Goal: Transaction & Acquisition: Purchase product/service

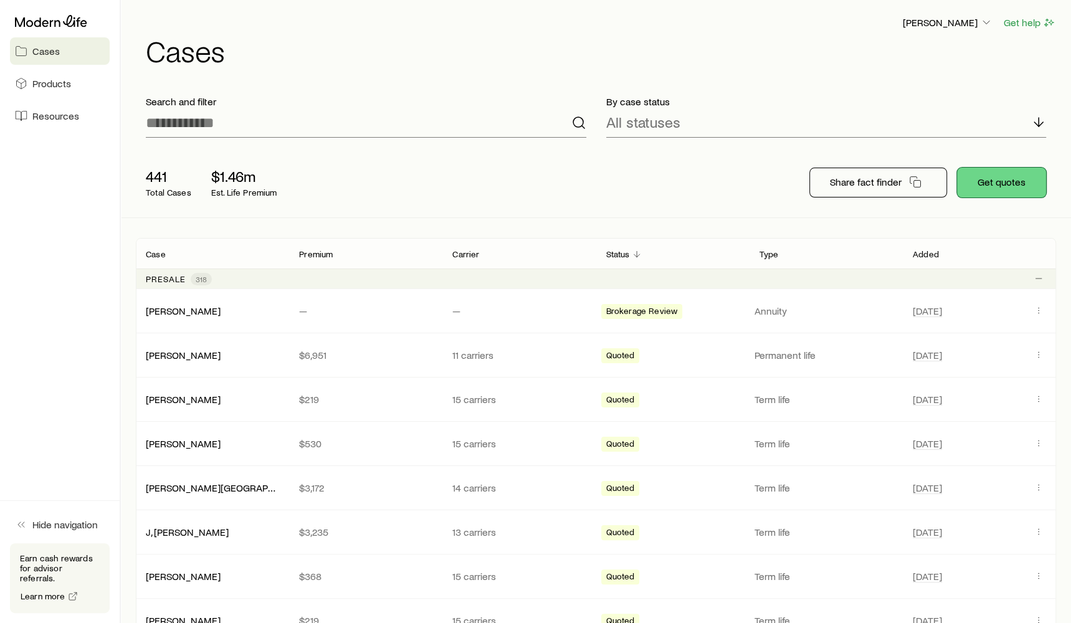
click at [996, 176] on button "Get quotes" at bounding box center [1001, 183] width 89 height 30
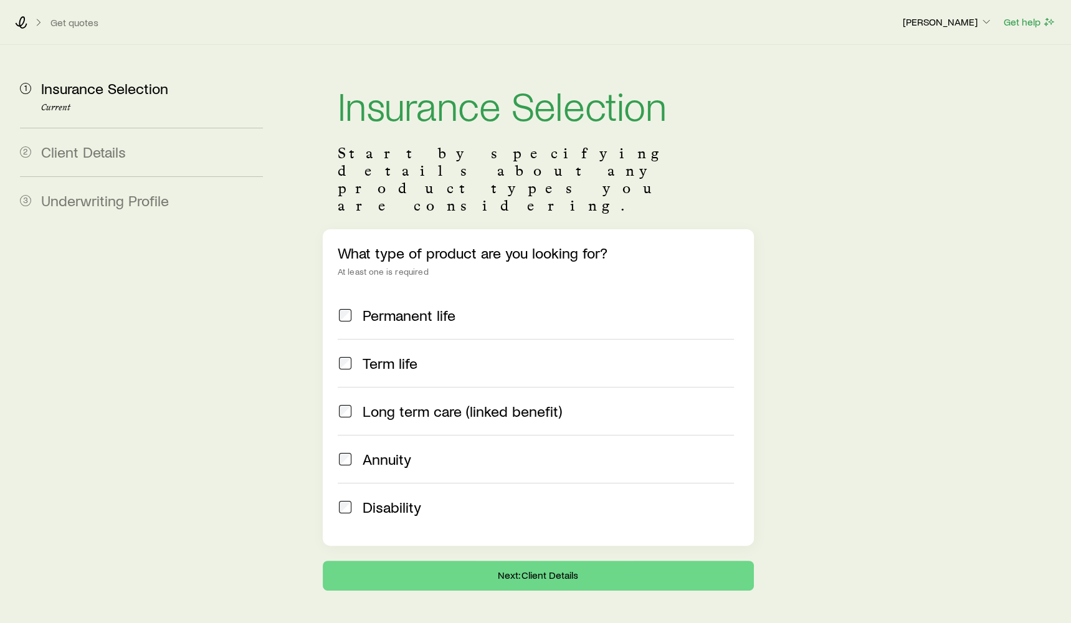
click at [400, 435] on label "Annuity" at bounding box center [536, 459] width 396 height 48
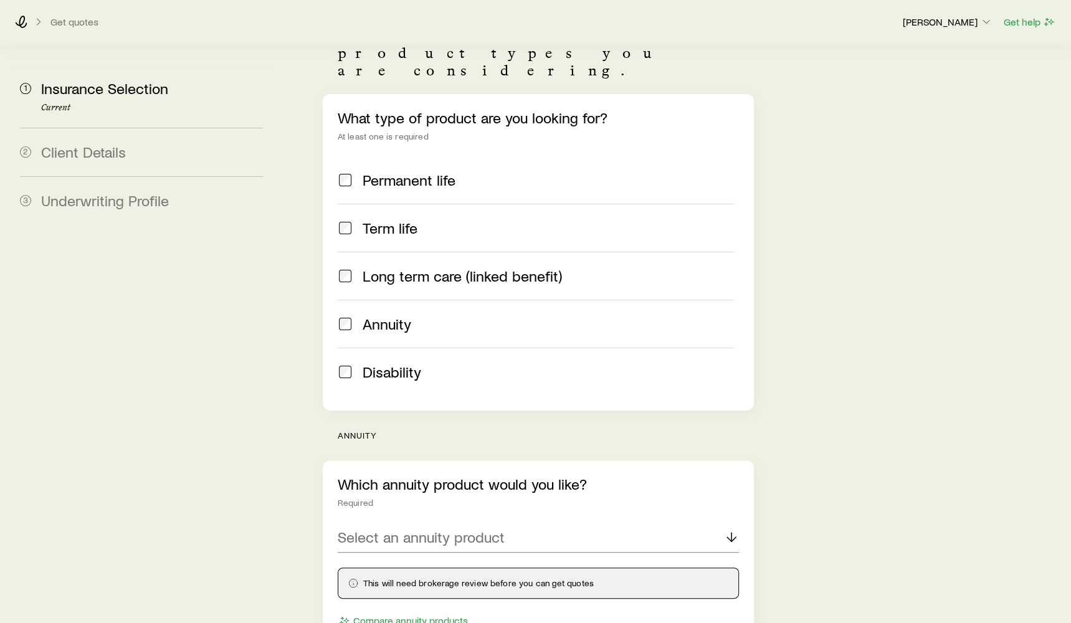
scroll to position [235, 0]
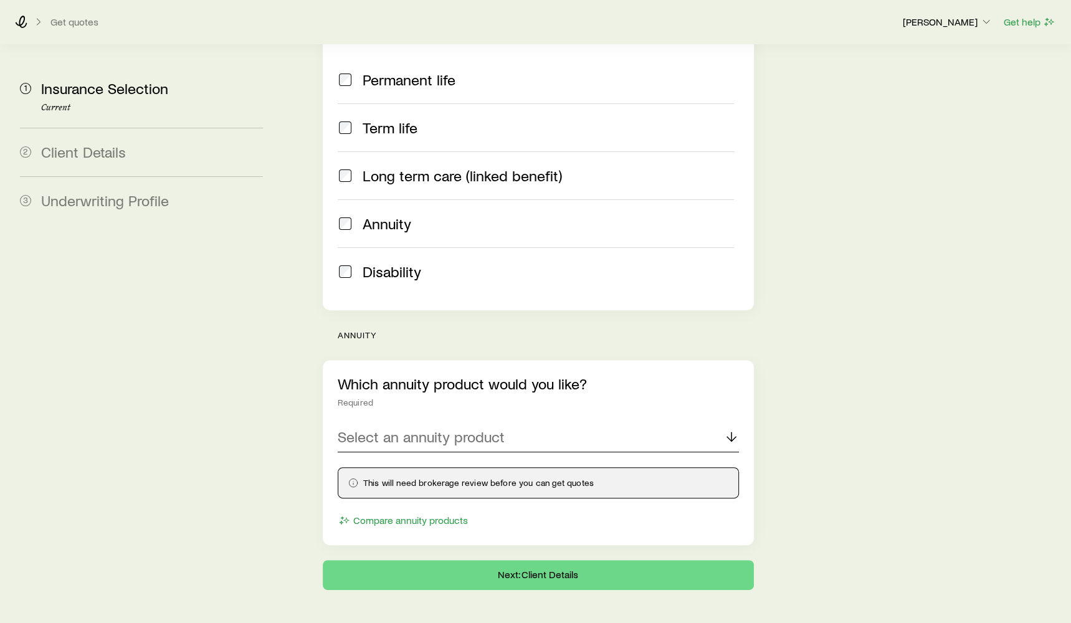
click at [427, 428] on p "Select an annuity product" at bounding box center [421, 436] width 167 height 17
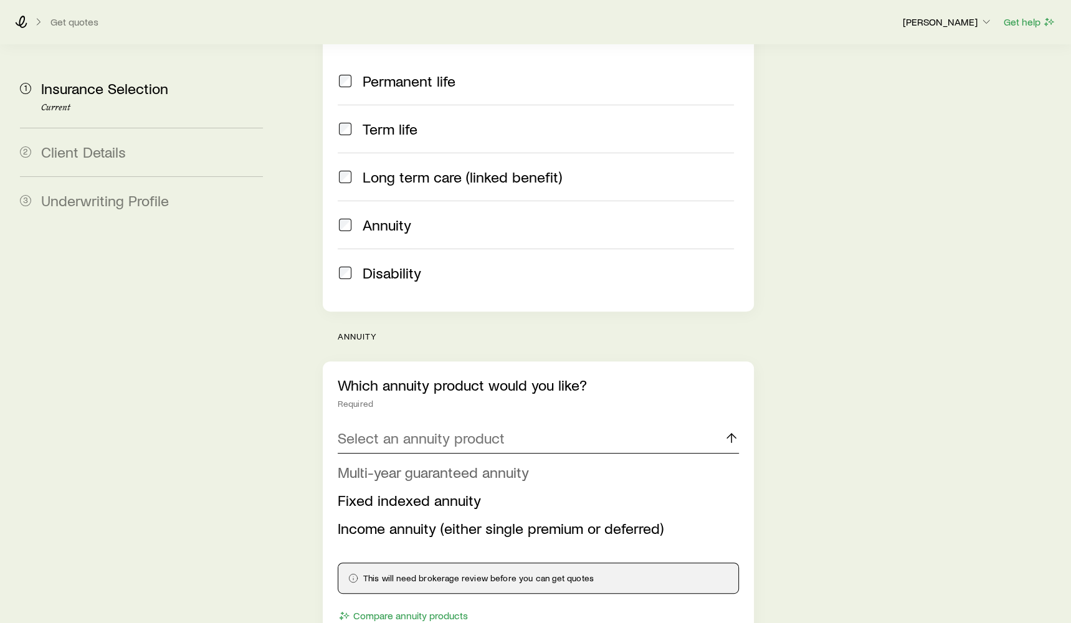
scroll to position [279, 0]
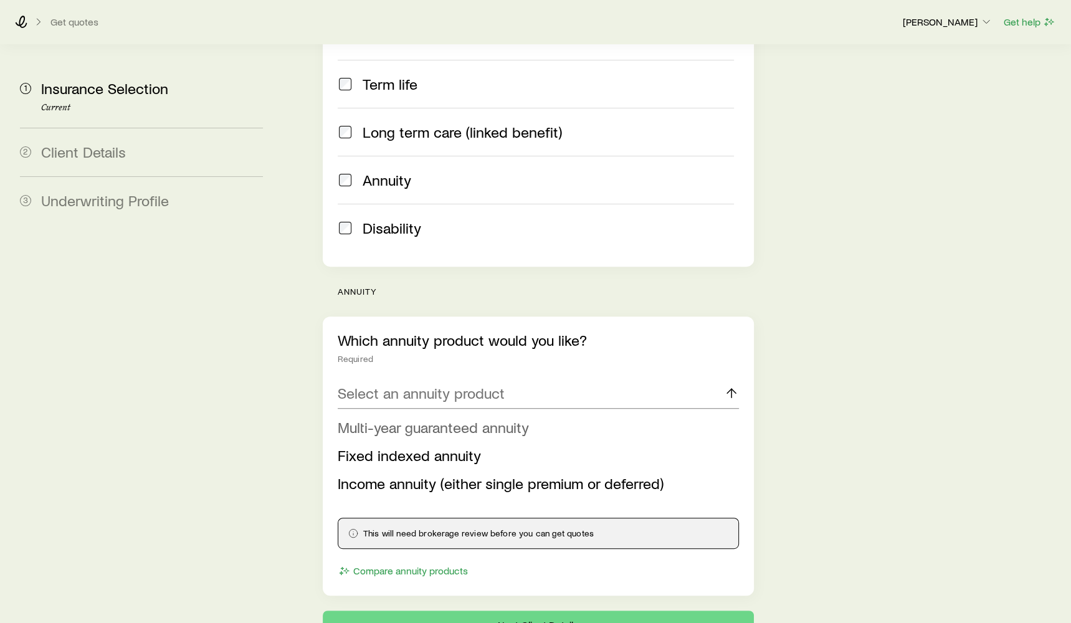
click at [407, 418] on span "Multi-year guaranteed annuity" at bounding box center [433, 427] width 191 height 18
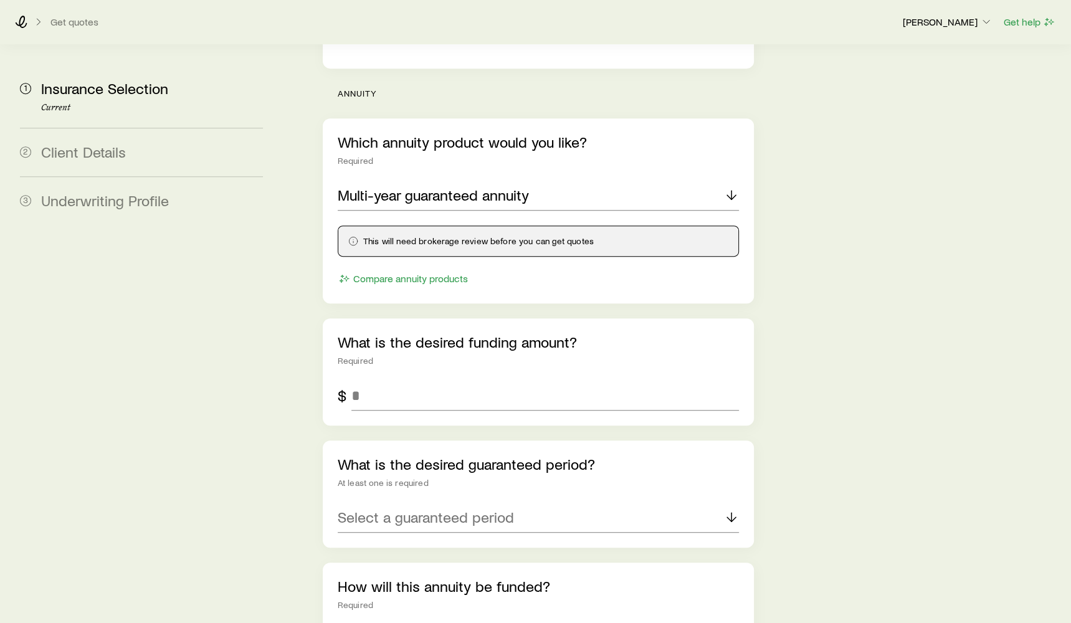
scroll to position [496, 0]
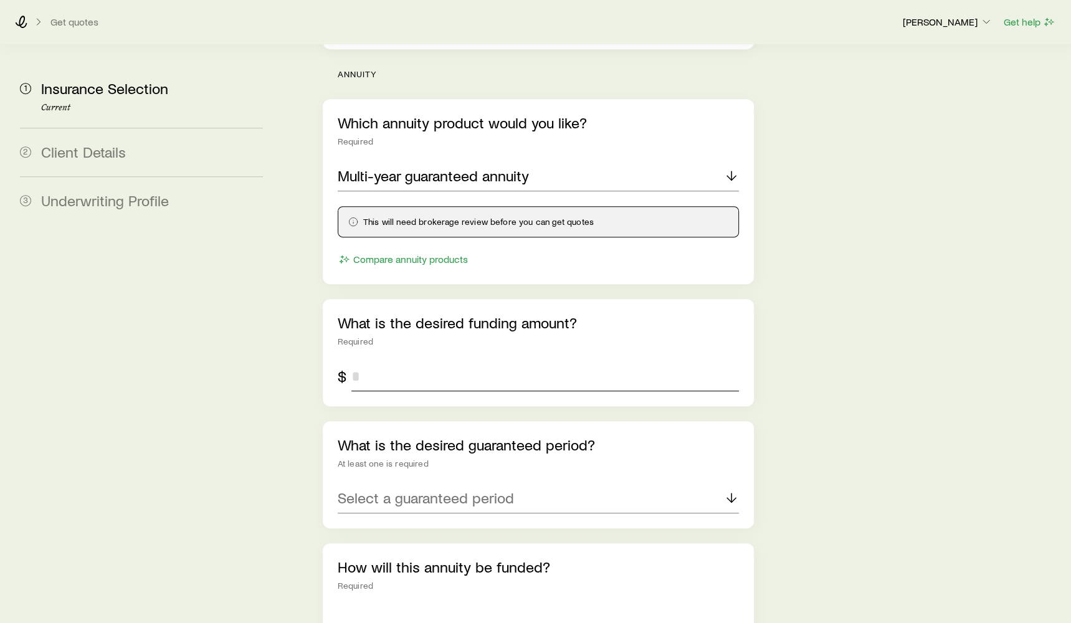
click at [455, 361] on input "tel" at bounding box center [544, 376] width 387 height 30
type input "*"
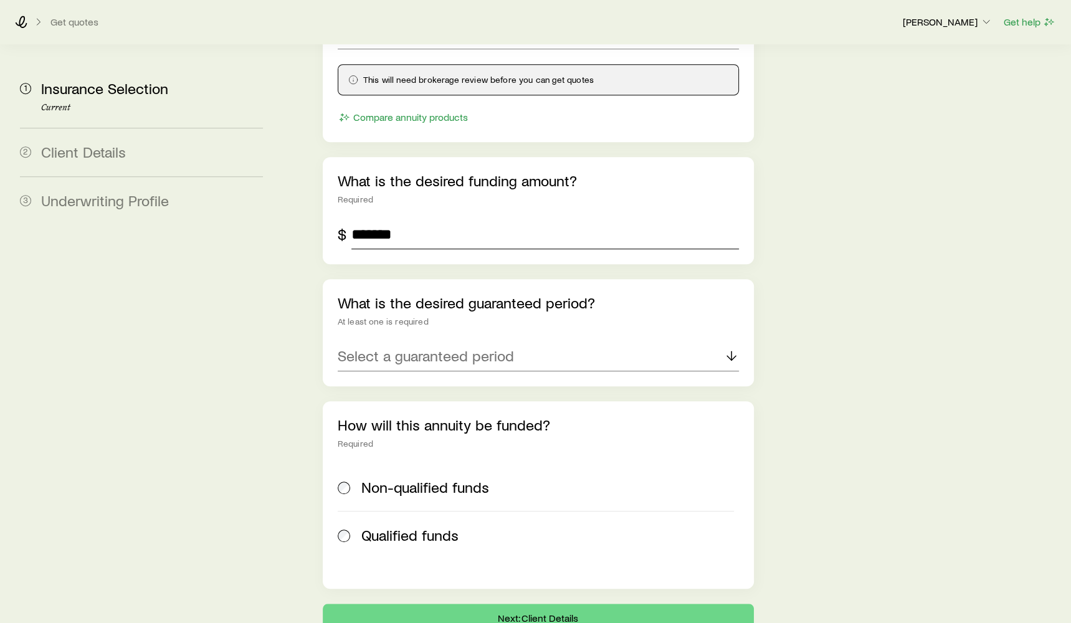
type input "*******"
click at [410, 347] on p "Select a guaranteed period" at bounding box center [426, 355] width 176 height 17
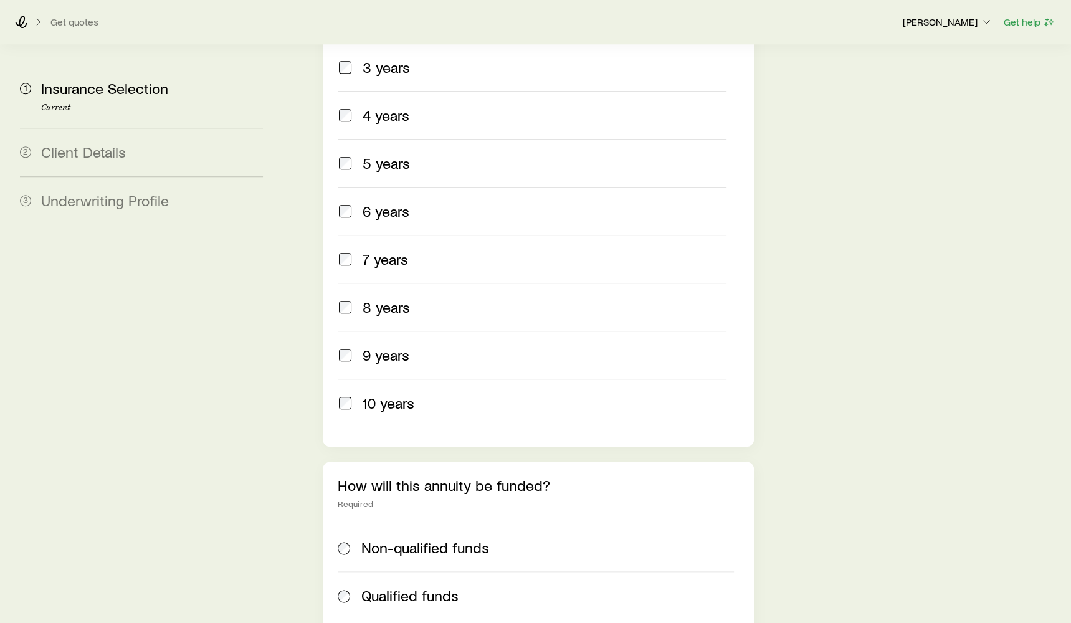
scroll to position [1086, 0]
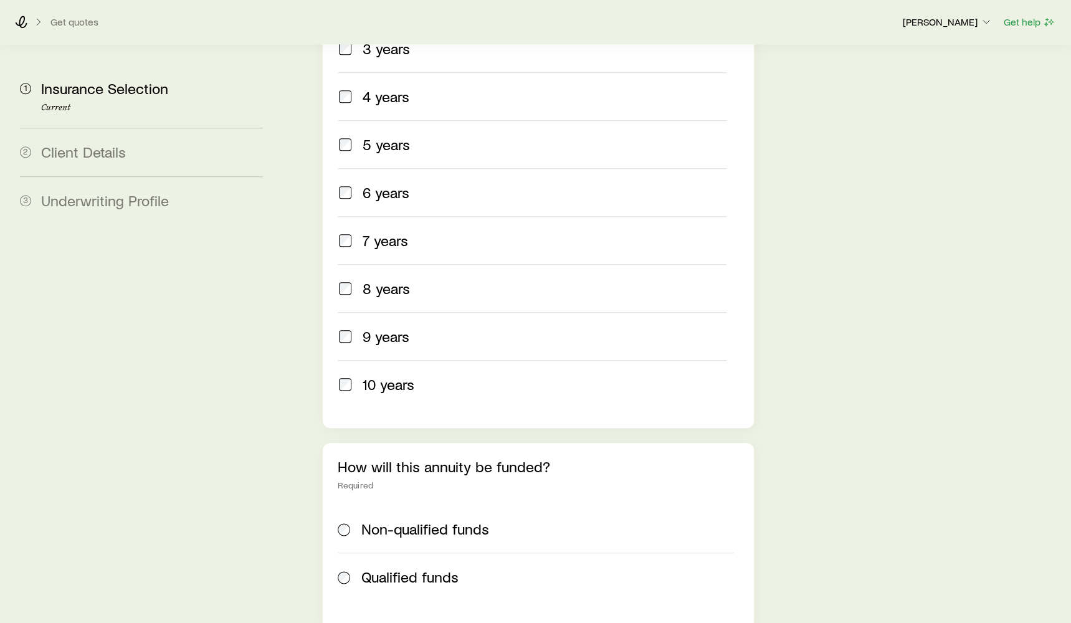
click at [363, 136] on span "5 years" at bounding box center [386, 144] width 47 height 17
click at [353, 360] on label "10 years" at bounding box center [532, 384] width 389 height 48
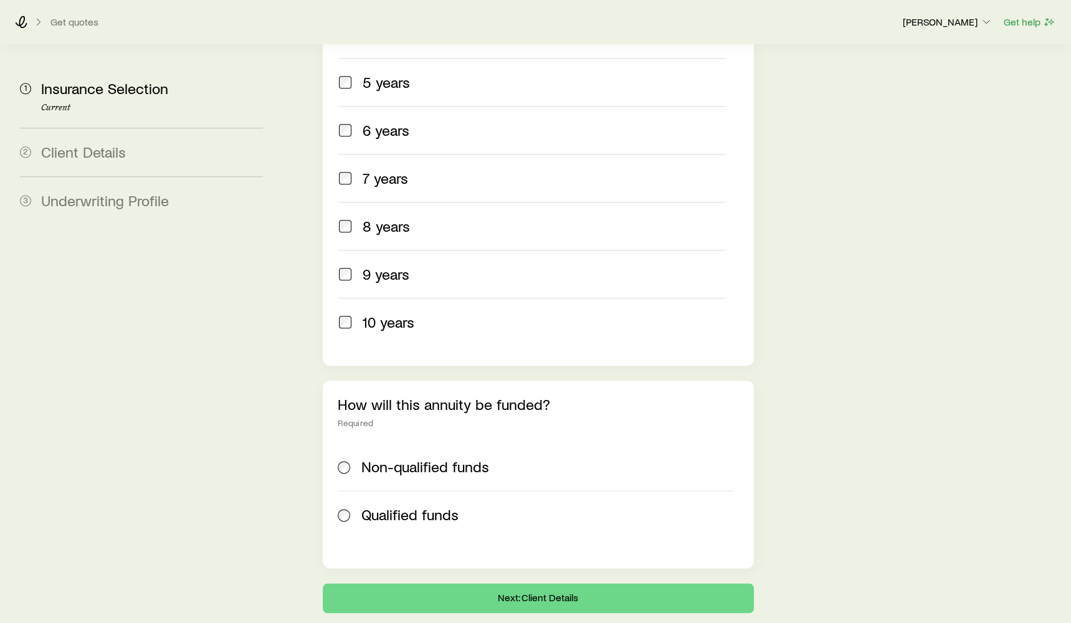
scroll to position [1169, 0]
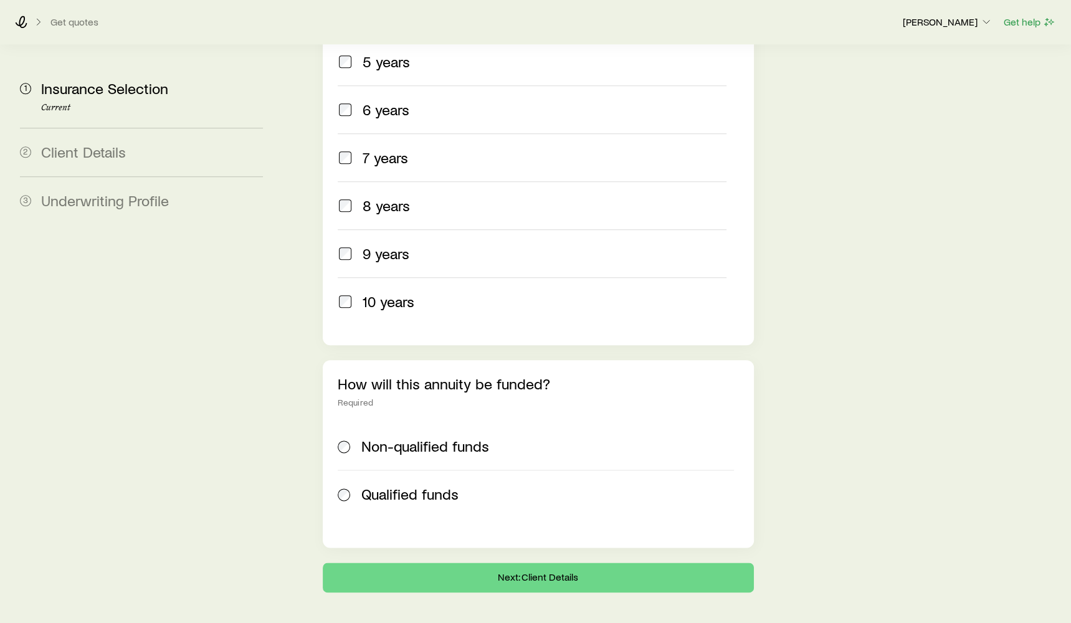
click at [439, 437] on span "Non-qualified funds" at bounding box center [425, 445] width 128 height 17
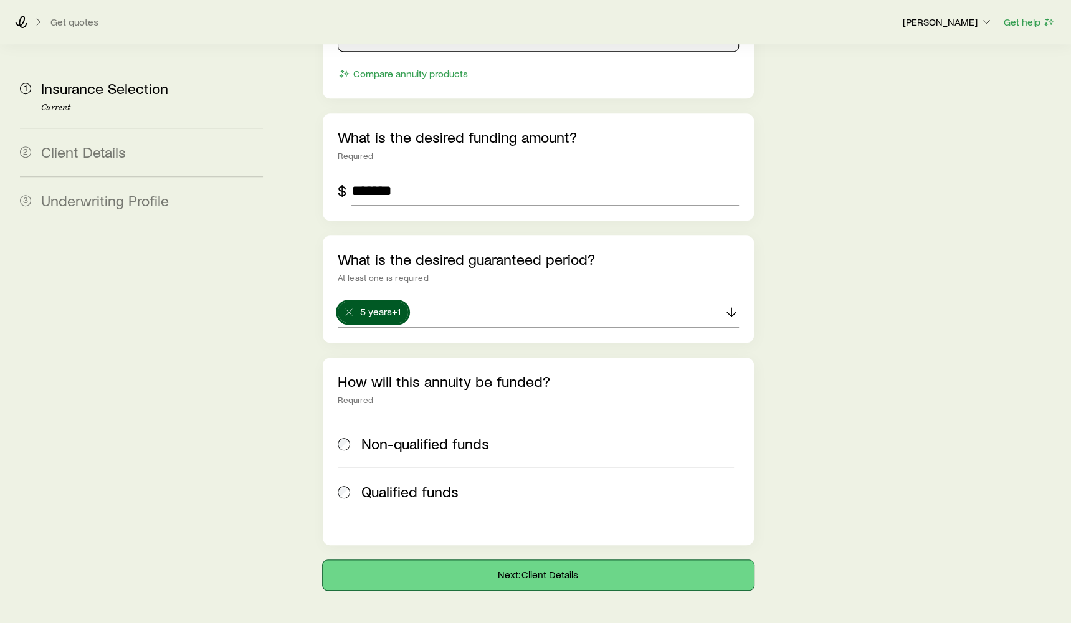
click at [572, 560] on button "Next: Client Details" at bounding box center [538, 575] width 431 height 30
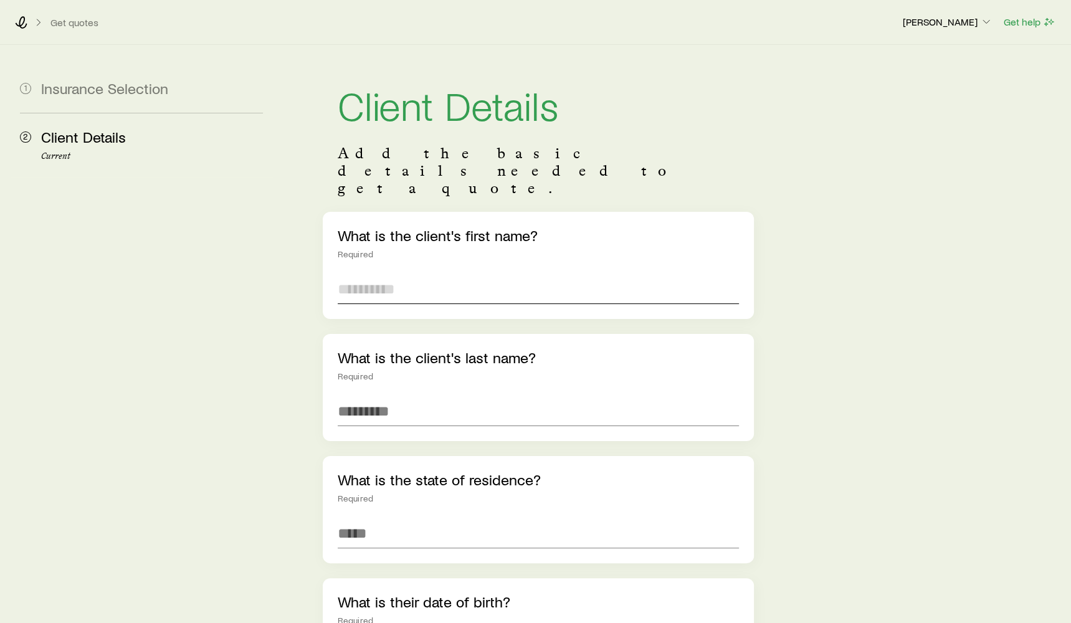
click at [417, 274] on input "text" at bounding box center [538, 289] width 401 height 30
type input "******"
type input "****"
click at [412, 518] on input at bounding box center [538, 533] width 401 height 30
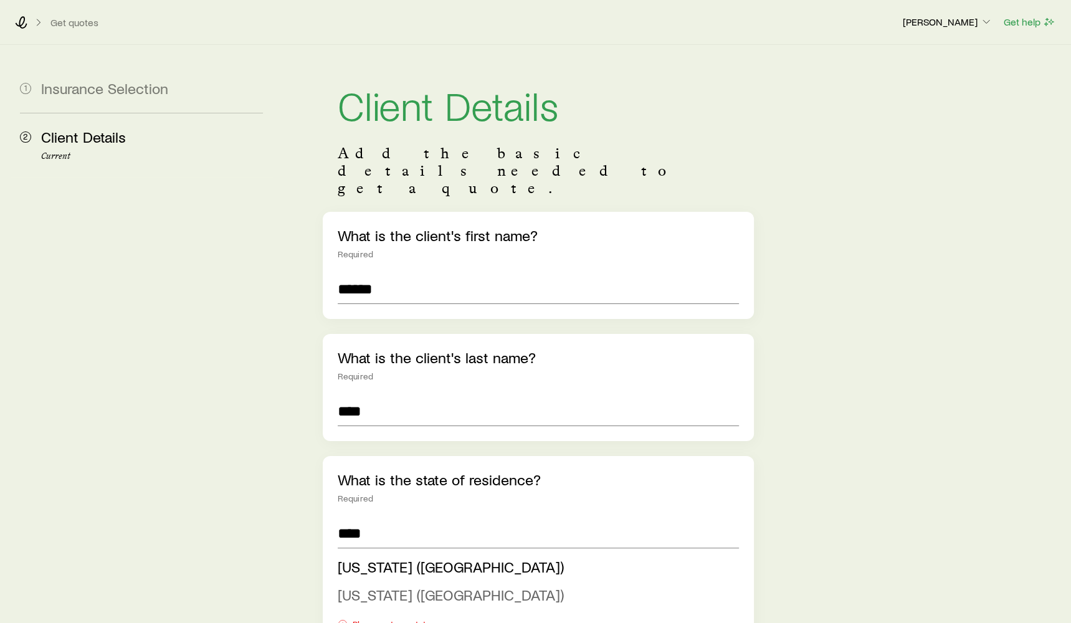
click at [396, 586] on span "[US_STATE] ([GEOGRAPHIC_DATA])" at bounding box center [451, 595] width 226 height 18
type input "**********"
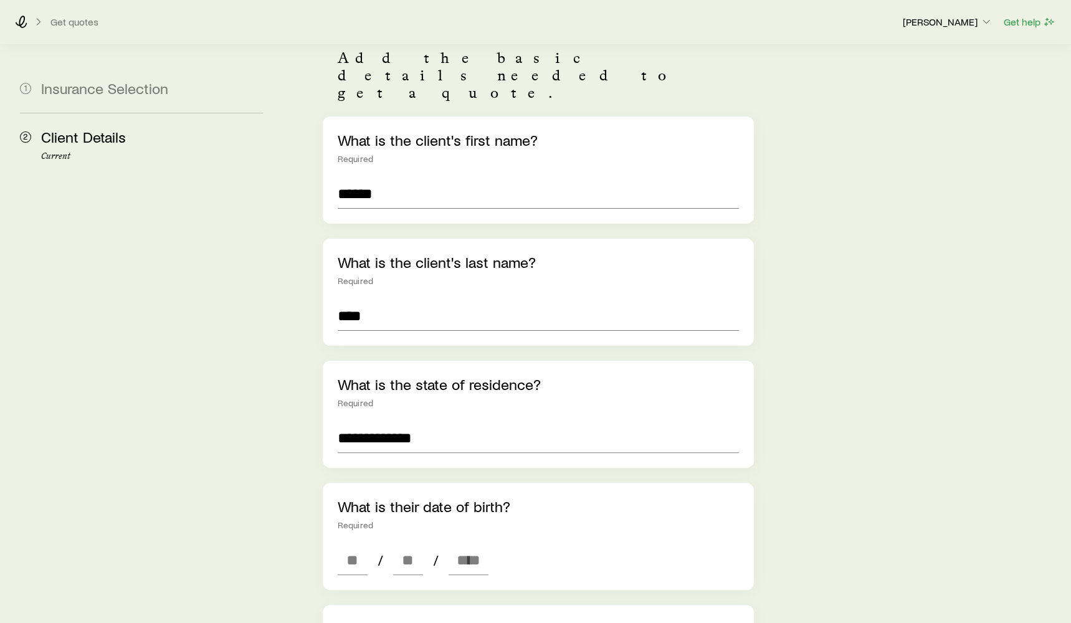
scroll to position [169, 0]
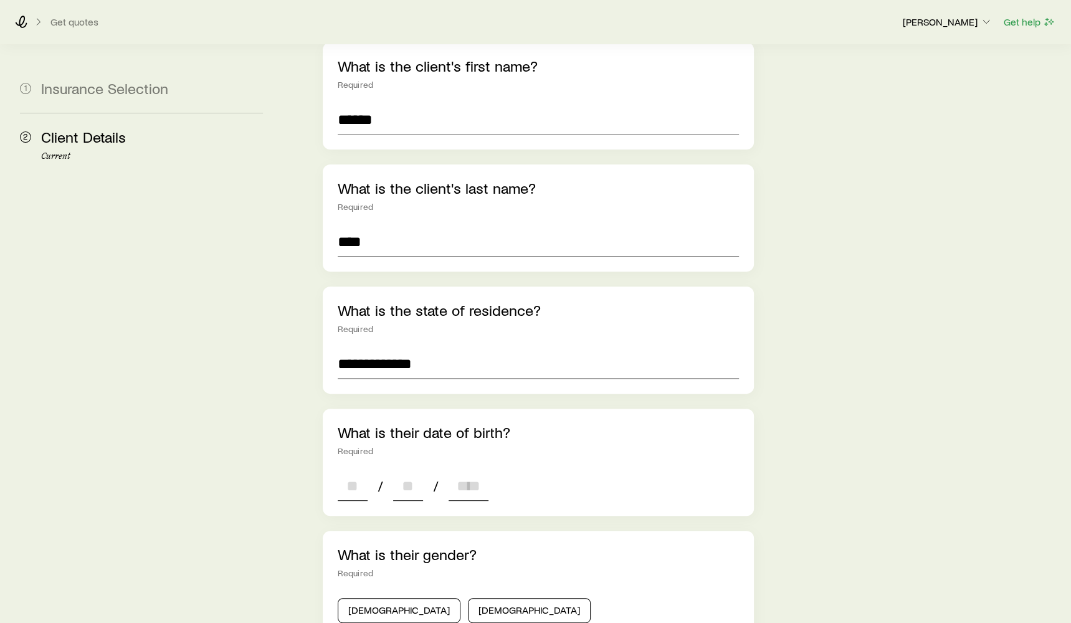
click at [359, 471] on input at bounding box center [353, 486] width 30 height 30
type input "**"
type input "****"
type input "*"
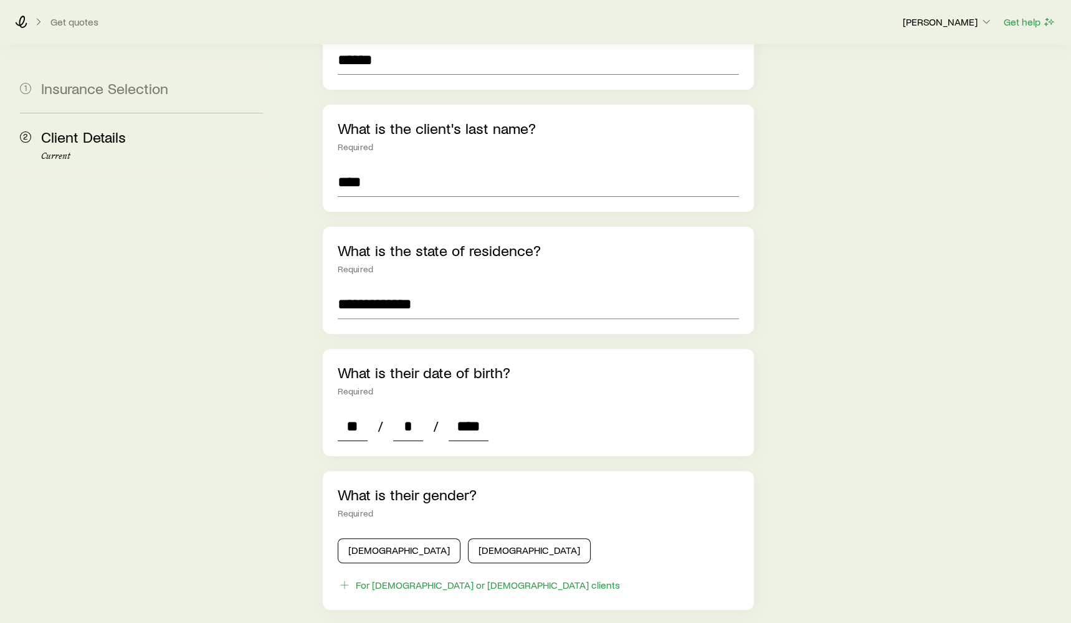
scroll to position [347, 0]
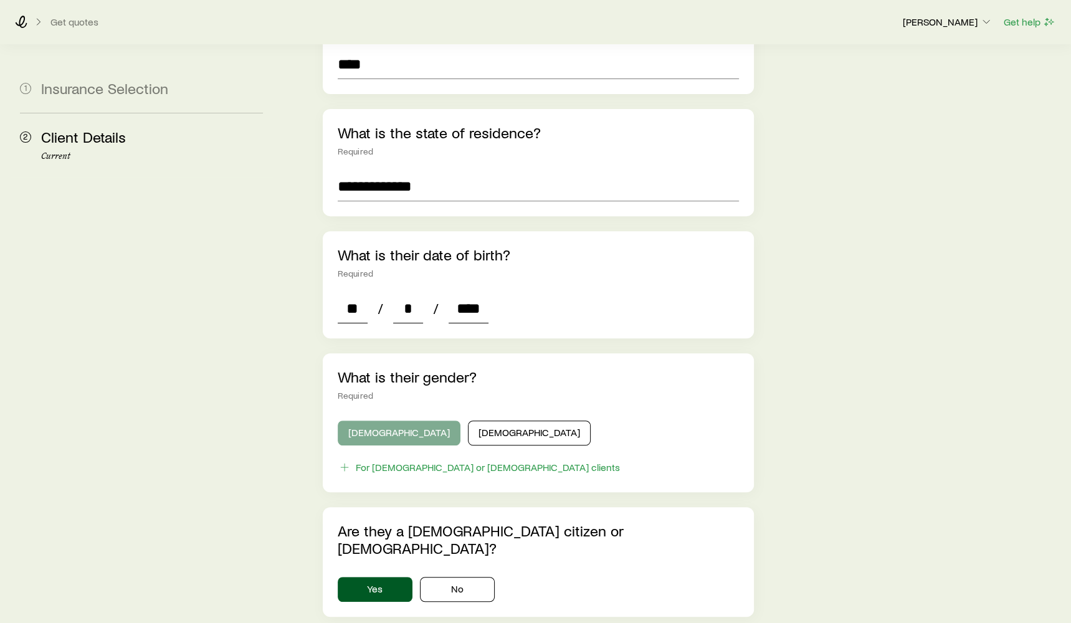
type input "****"
click at [351, 420] on button "[DEMOGRAPHIC_DATA]" at bounding box center [399, 432] width 123 height 25
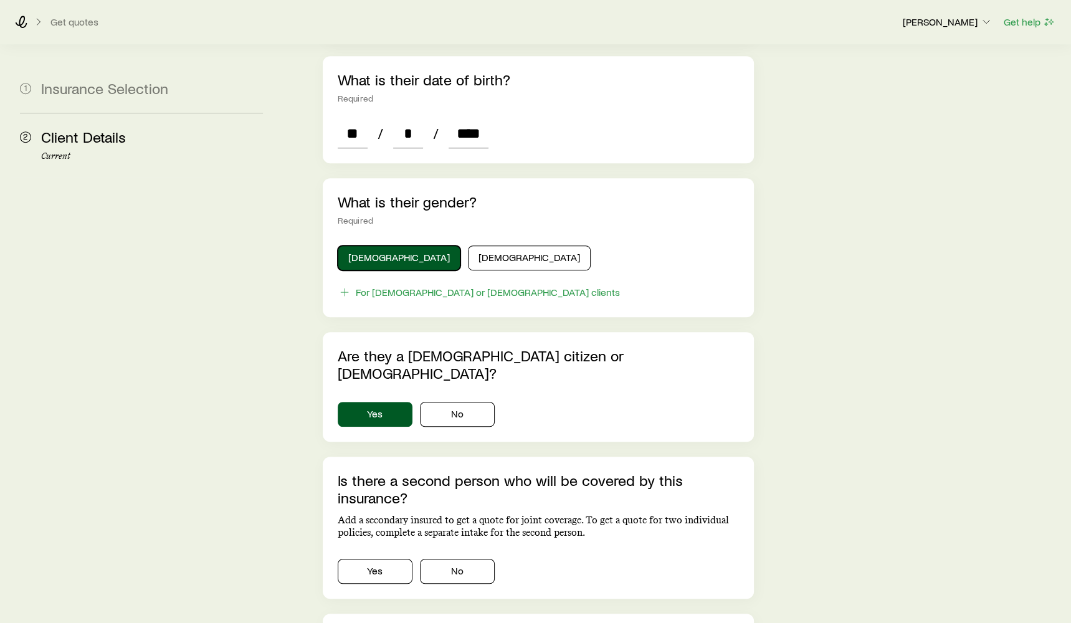
scroll to position [550, 0]
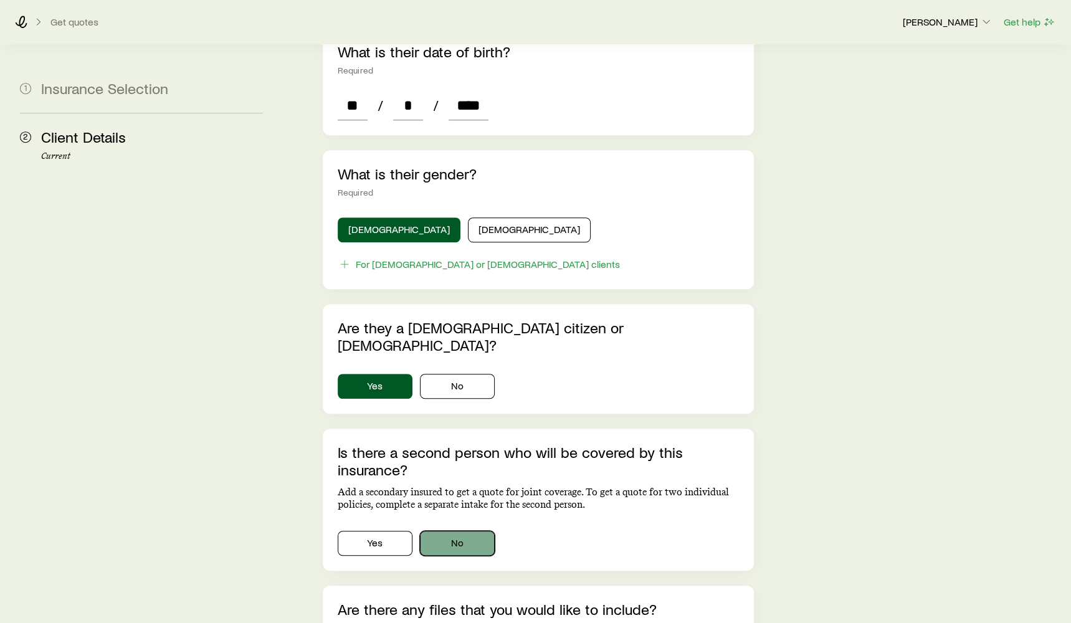
click at [465, 531] on button "No" at bounding box center [457, 543] width 75 height 25
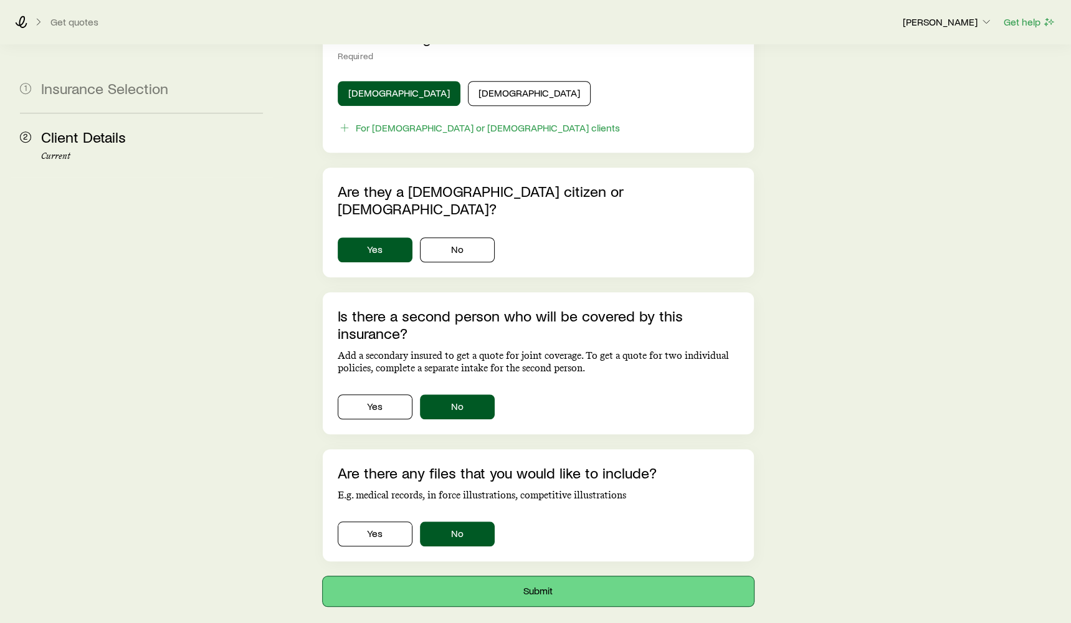
click at [515, 576] on button "Submit" at bounding box center [538, 591] width 431 height 30
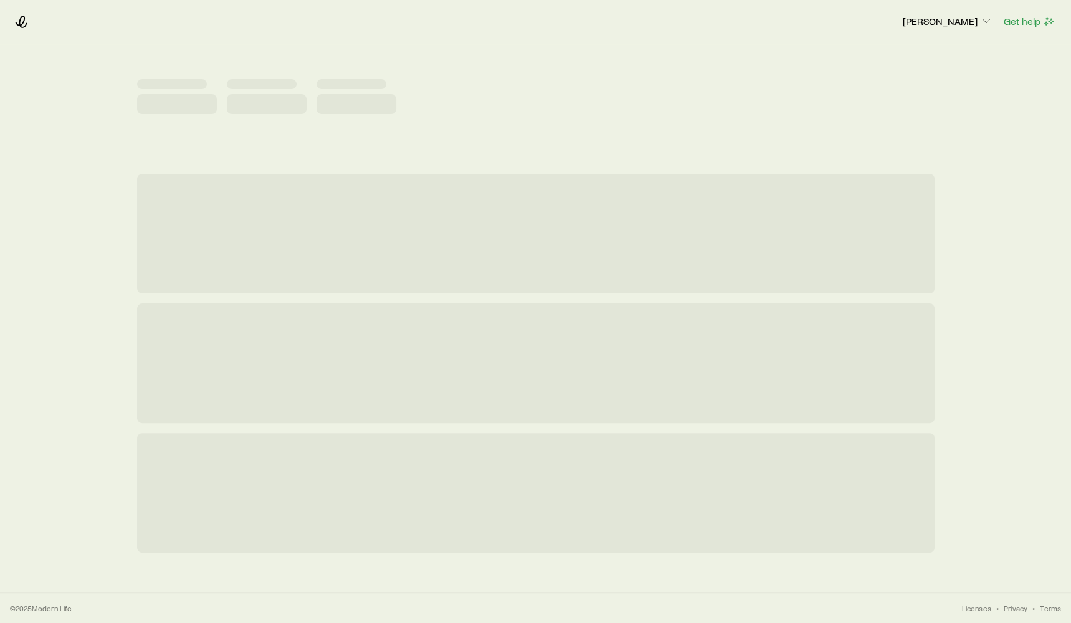
scroll to position [0, 0]
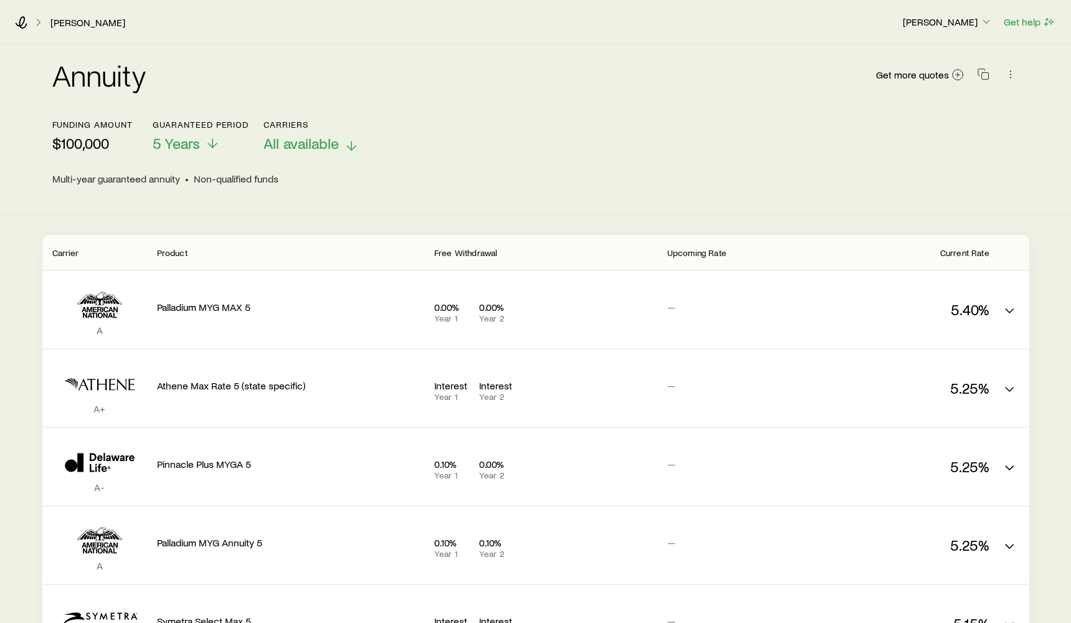
click at [306, 143] on span "All available" at bounding box center [301, 143] width 75 height 17
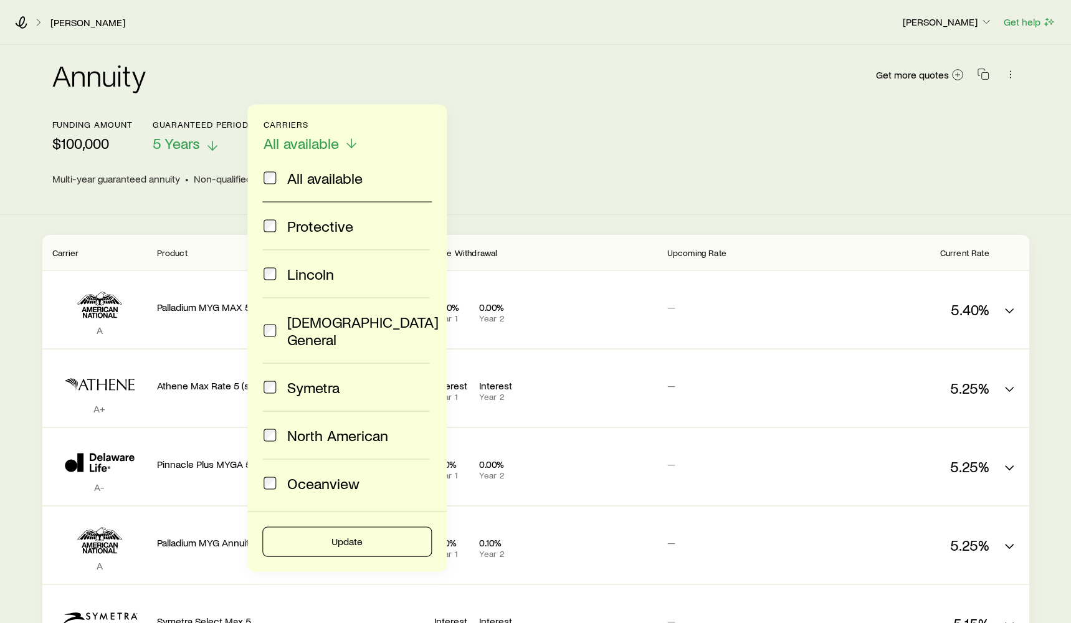
click at [221, 140] on p "5 Years" at bounding box center [201, 143] width 96 height 17
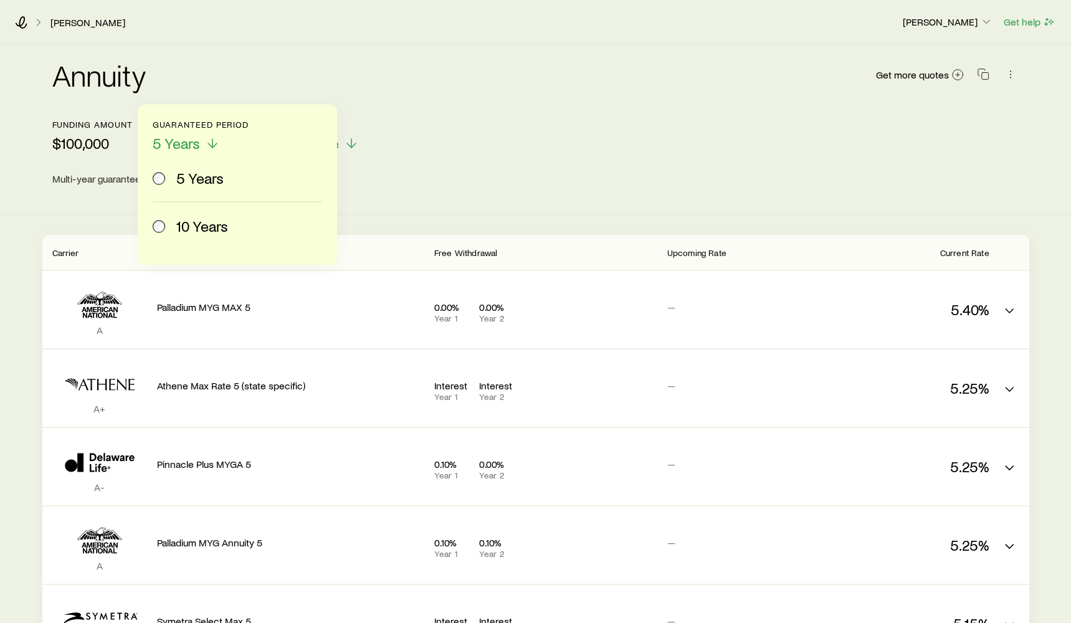
click at [210, 218] on span "10 Years" at bounding box center [202, 225] width 52 height 17
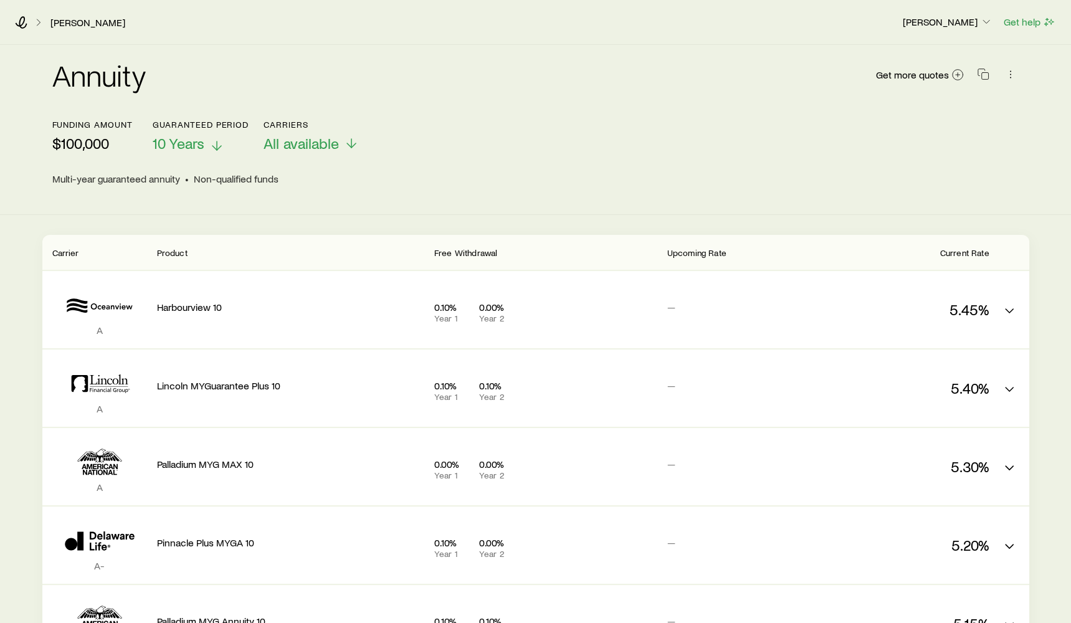
click at [174, 152] on button "Guaranteed period 10 Years" at bounding box center [201, 136] width 96 height 33
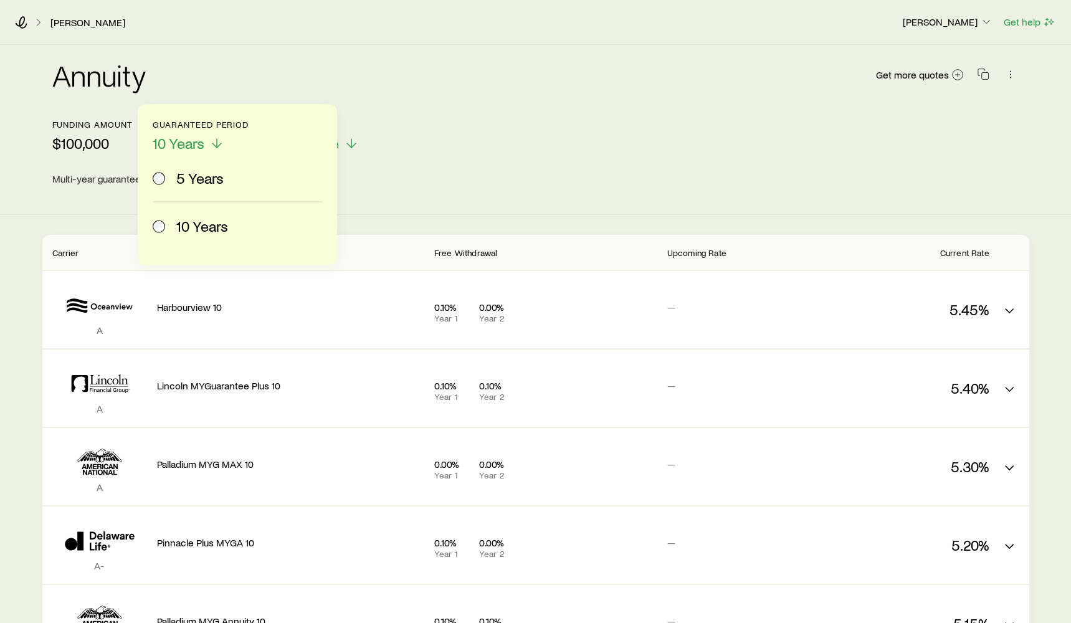
click at [178, 177] on span "5 Years" at bounding box center [199, 177] width 47 height 17
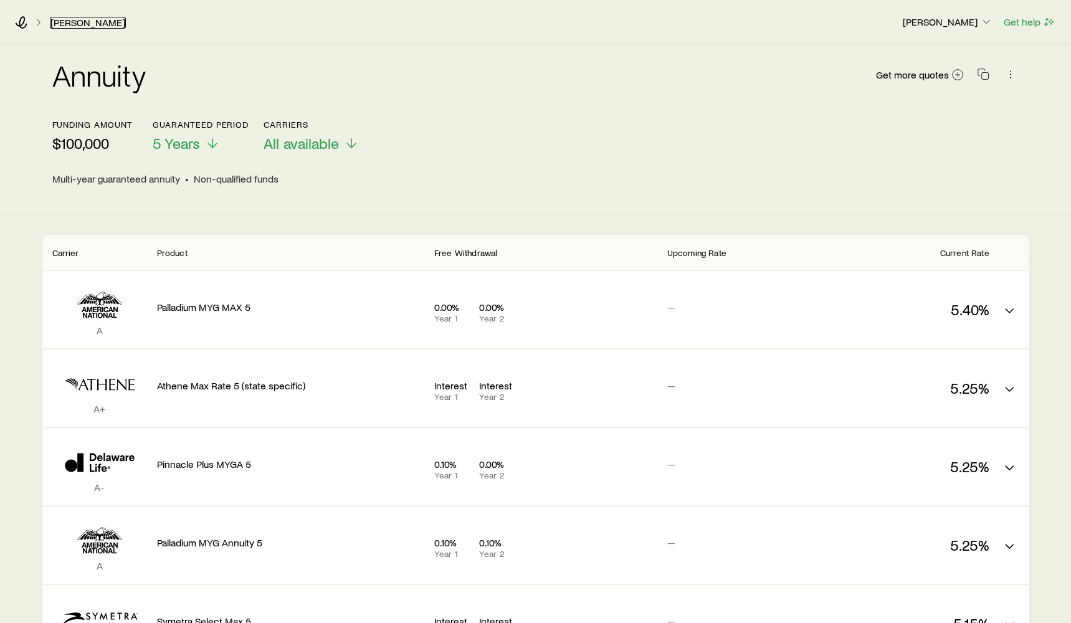
click at [72, 23] on link "[PERSON_NAME]" at bounding box center [88, 23] width 76 height 12
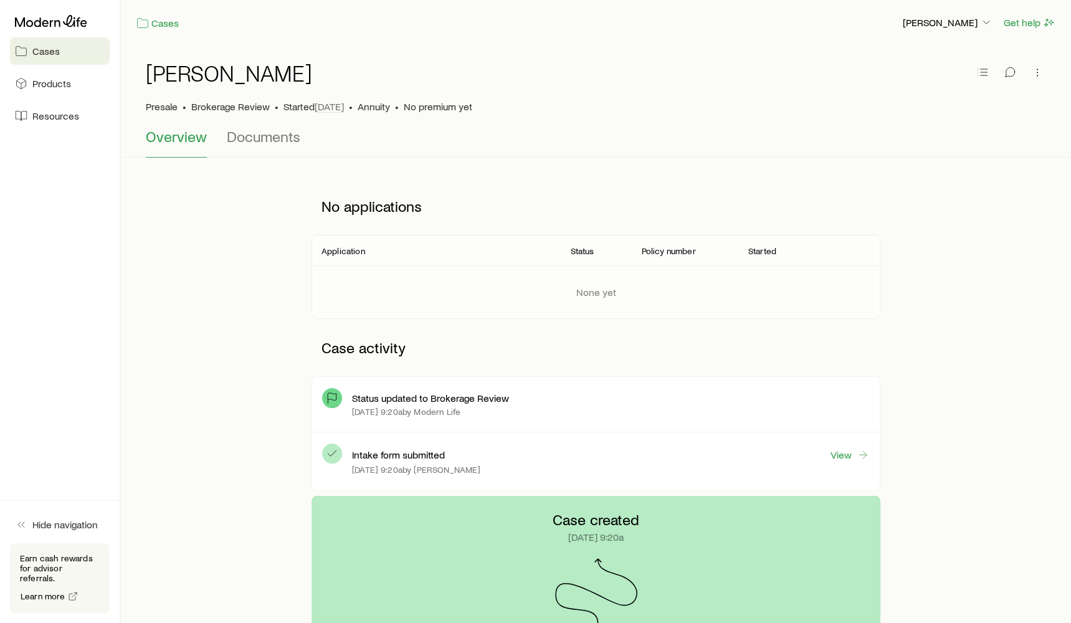
scroll to position [8, 0]
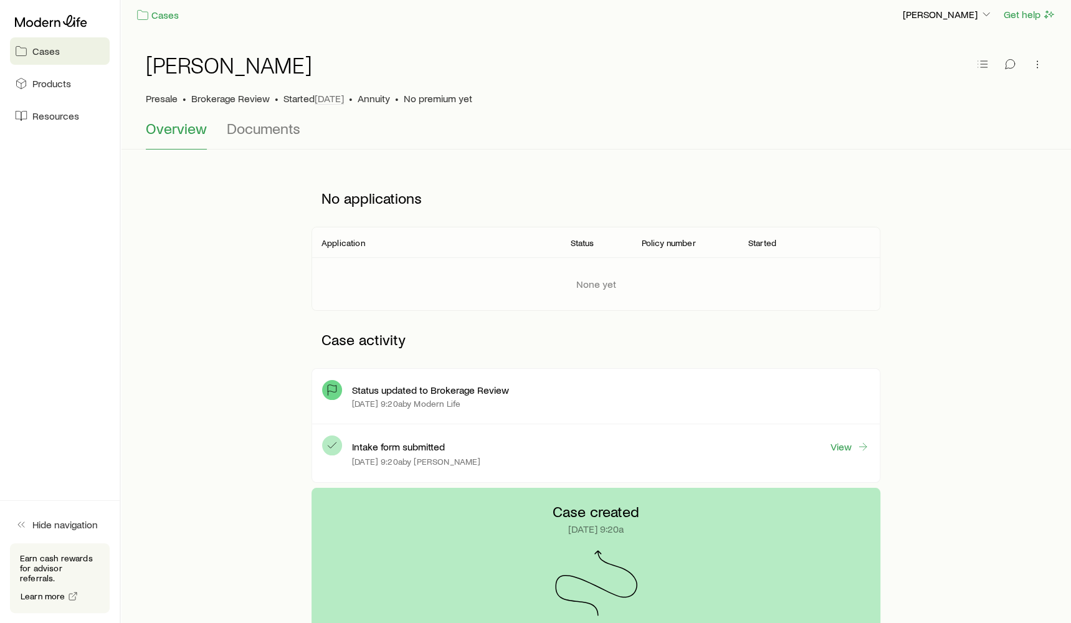
click at [78, 31] on div at bounding box center [60, 21] width 100 height 22
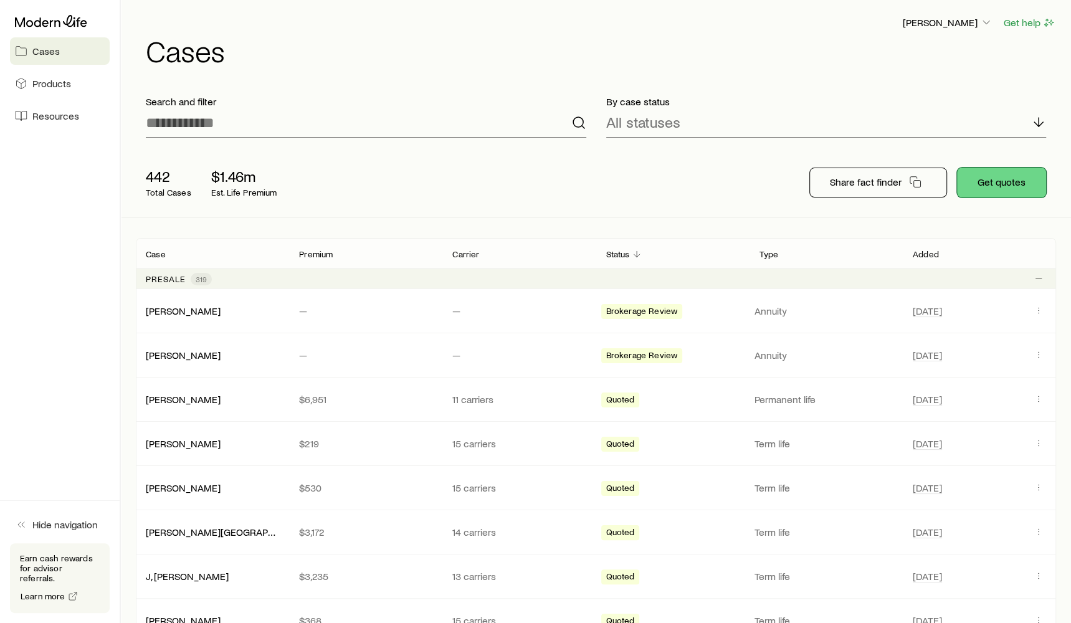
click at [1017, 179] on button "Get quotes" at bounding box center [1001, 183] width 89 height 30
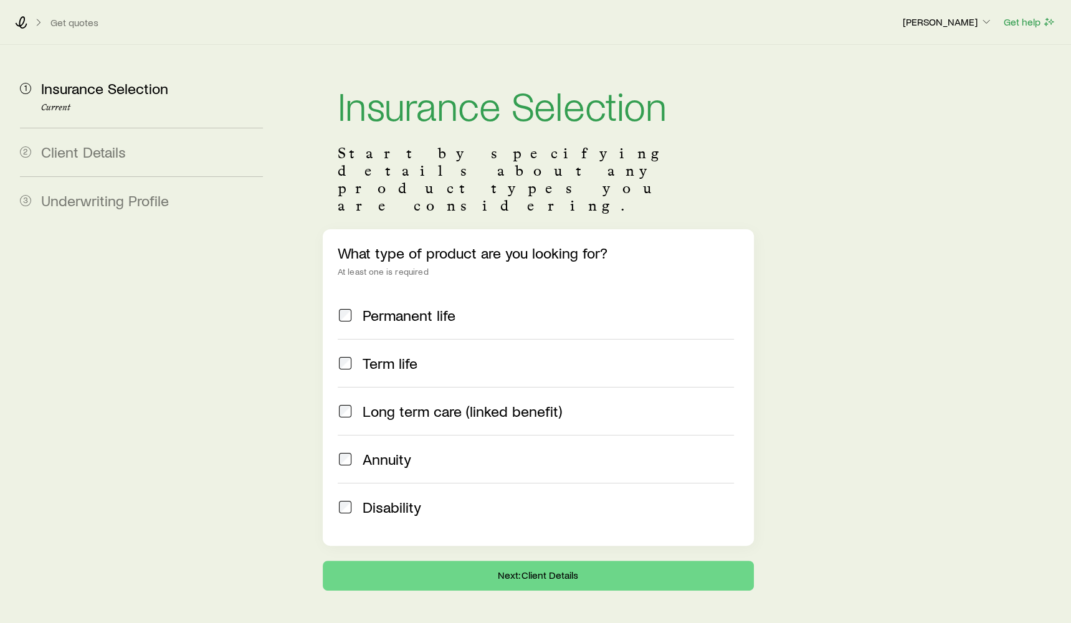
click at [422, 450] on div "Annuity" at bounding box center [548, 458] width 371 height 17
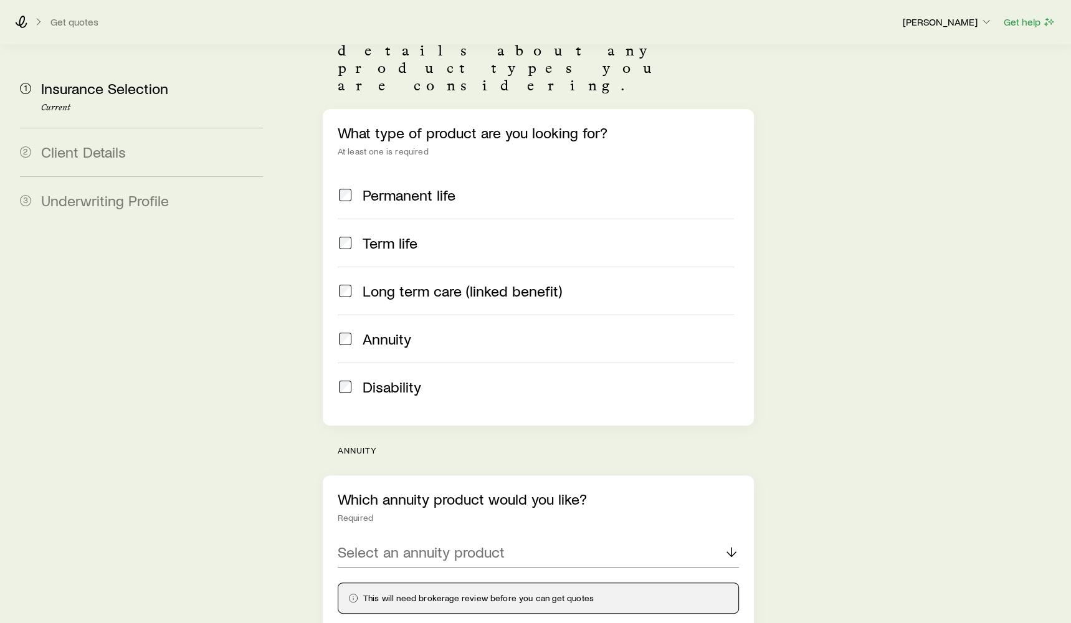
scroll to position [235, 0]
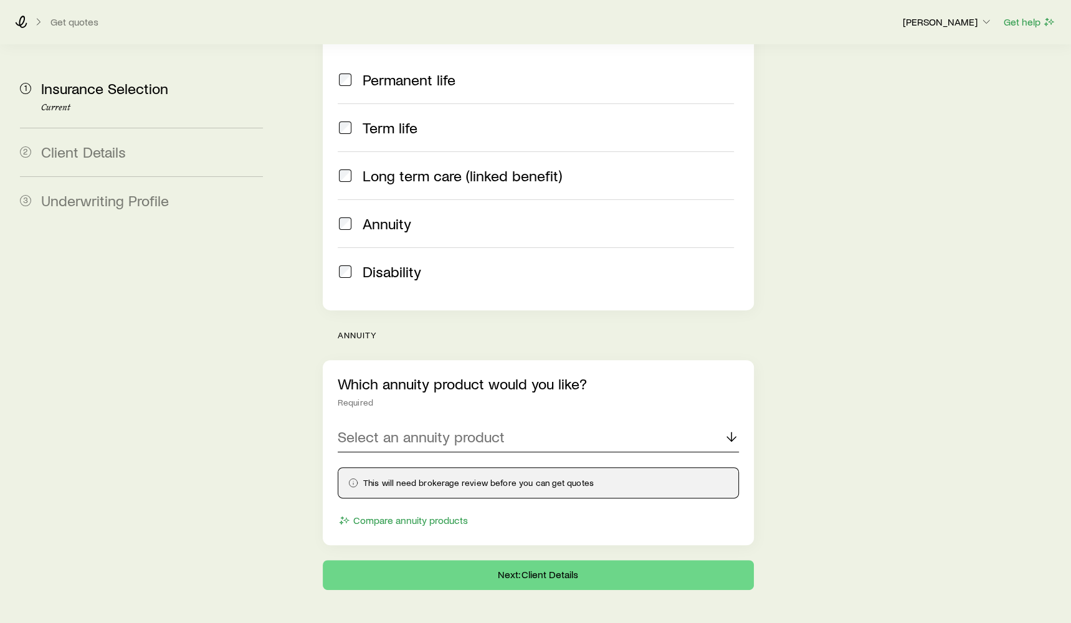
click at [417, 428] on p "Select an annuity product" at bounding box center [421, 436] width 167 height 17
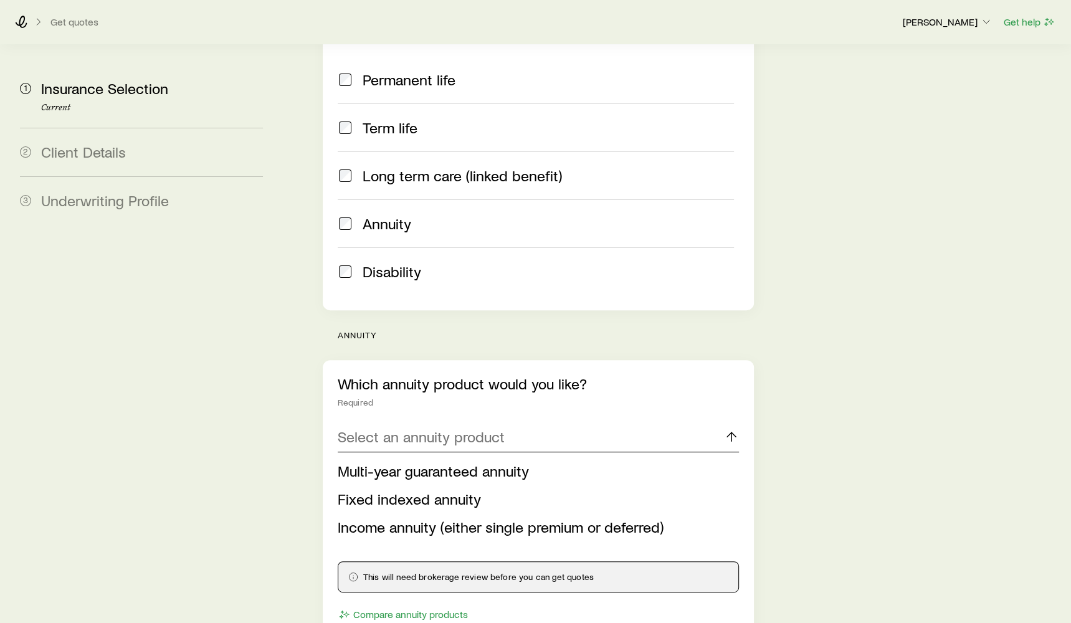
scroll to position [331, 0]
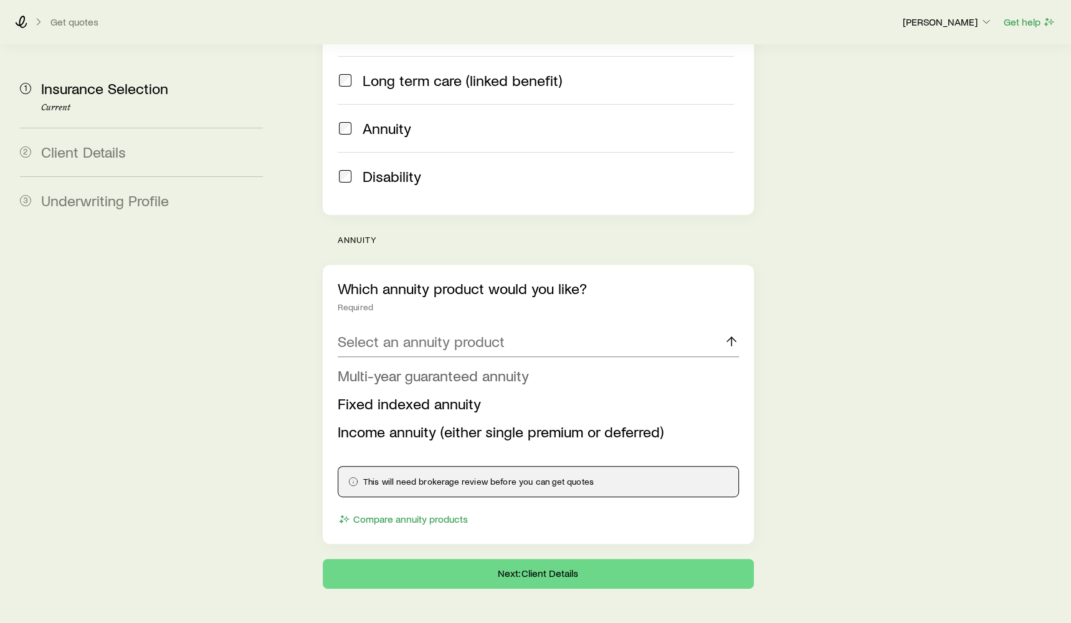
click at [415, 366] on span "Multi-year guaranteed annuity" at bounding box center [433, 375] width 191 height 18
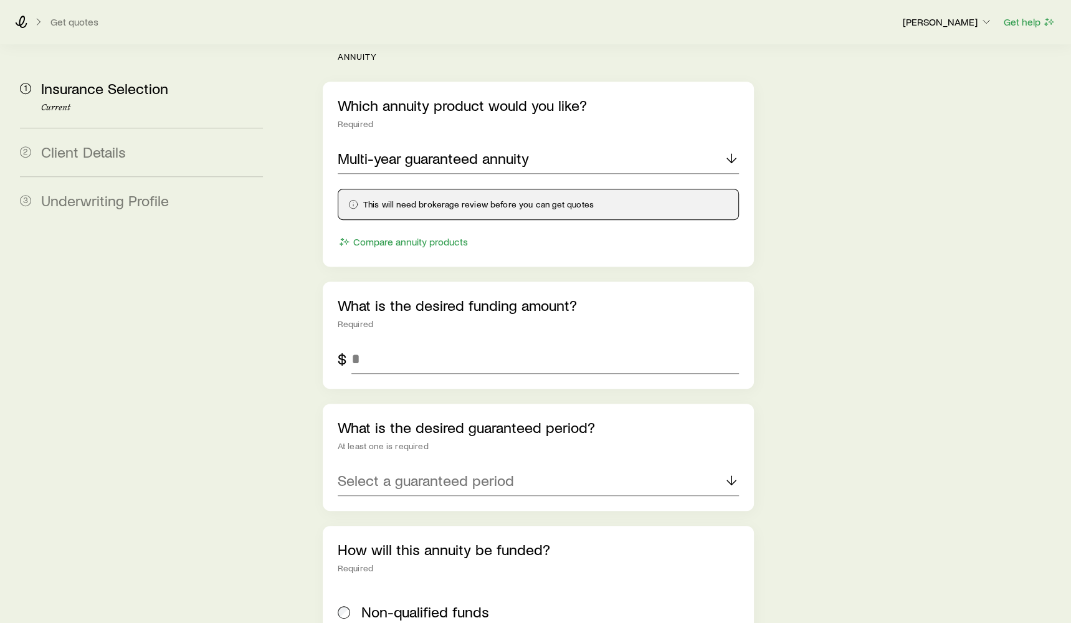
scroll to position [531, 0]
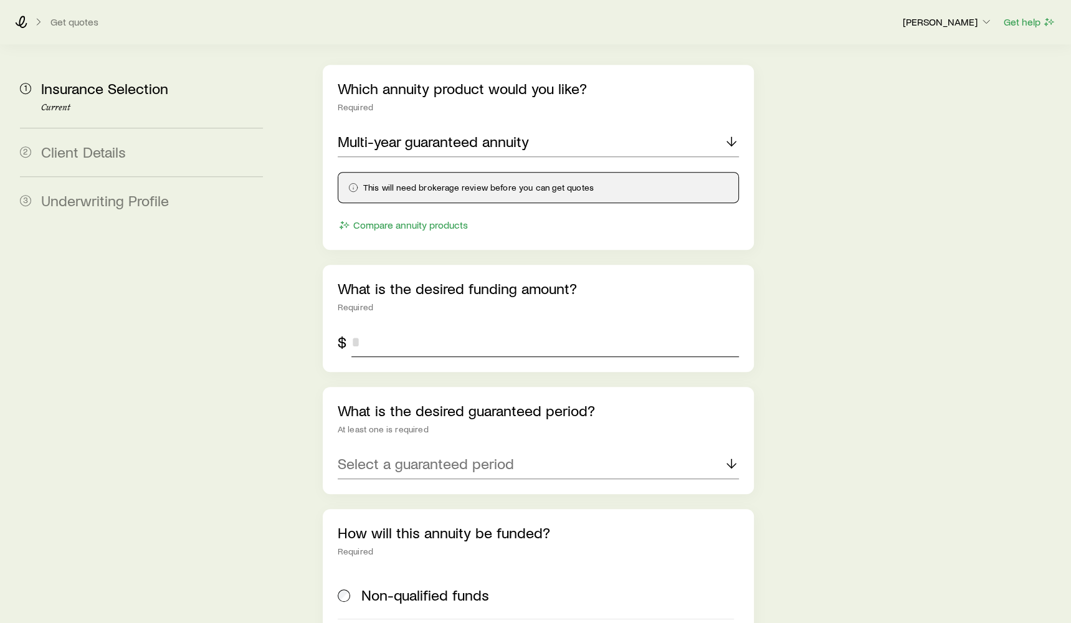
click at [417, 327] on input "tel" at bounding box center [544, 342] width 387 height 30
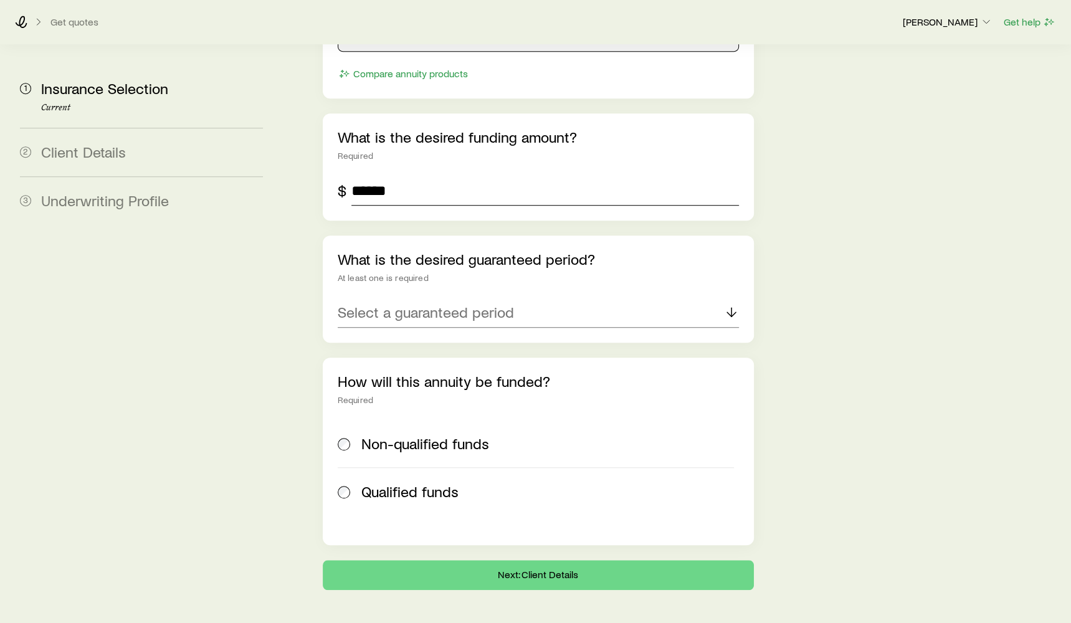
type input "******"
click at [414, 298] on div "Select a guaranteed period" at bounding box center [538, 313] width 401 height 30
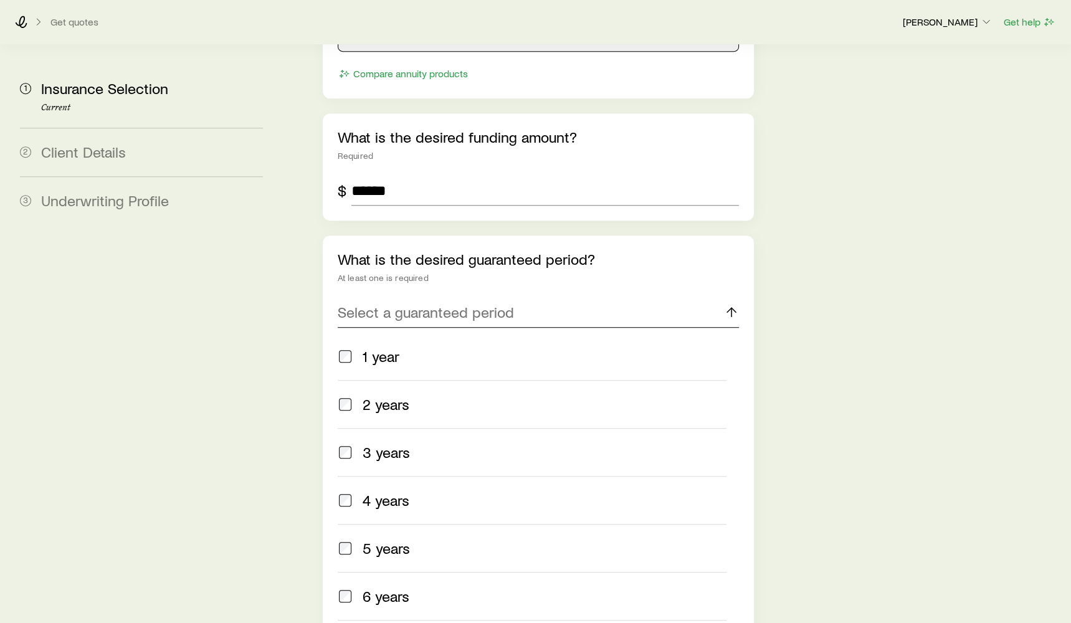
scroll to position [804, 0]
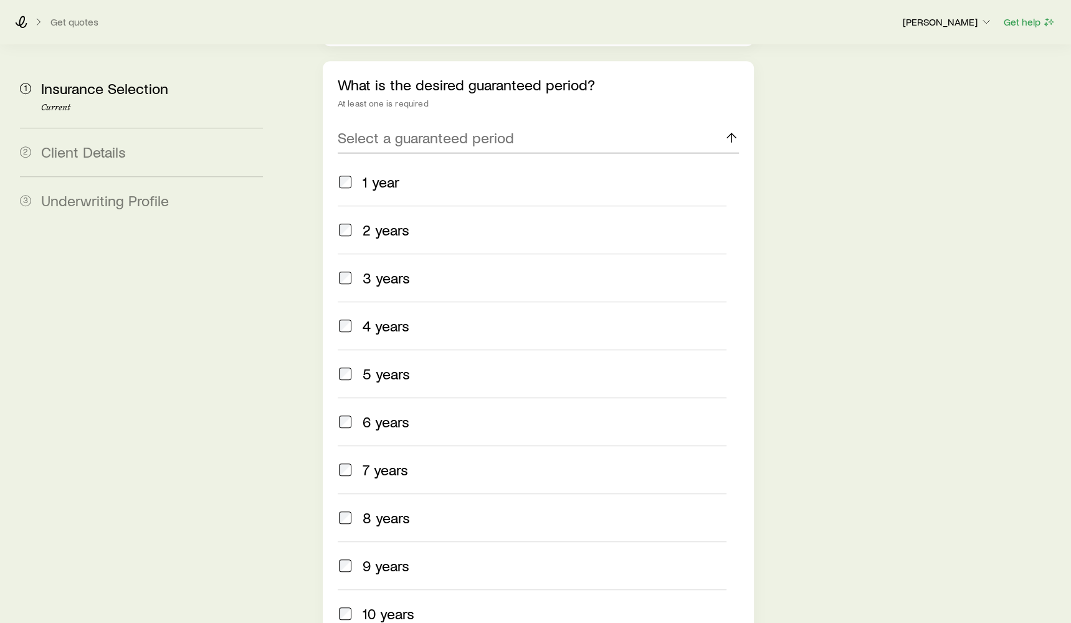
click at [409, 461] on div "7 years" at bounding box center [545, 469] width 364 height 17
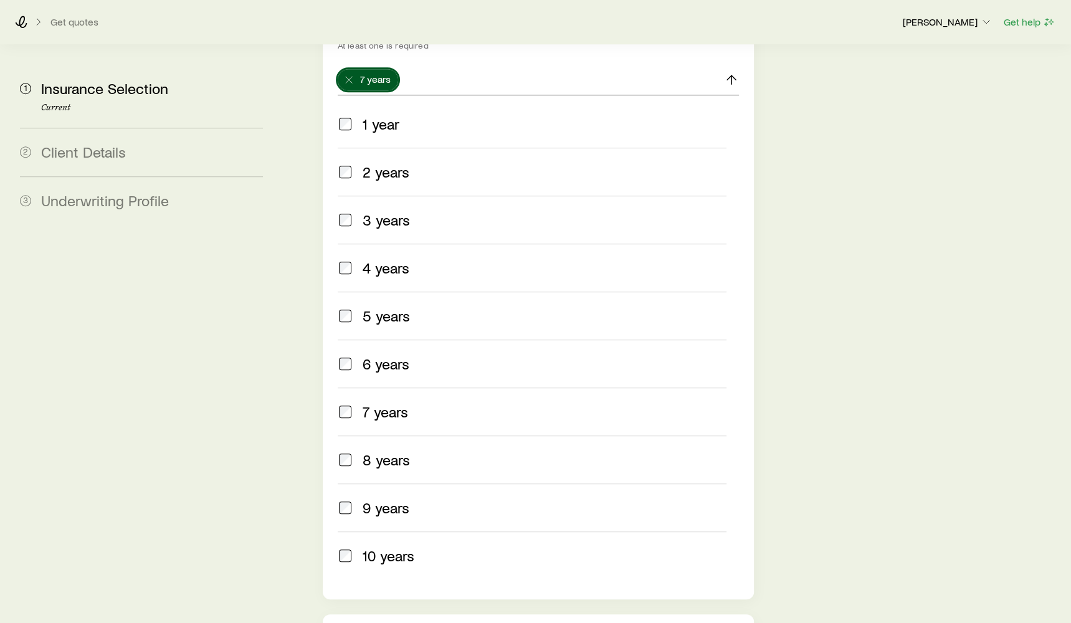
scroll to position [982, 0]
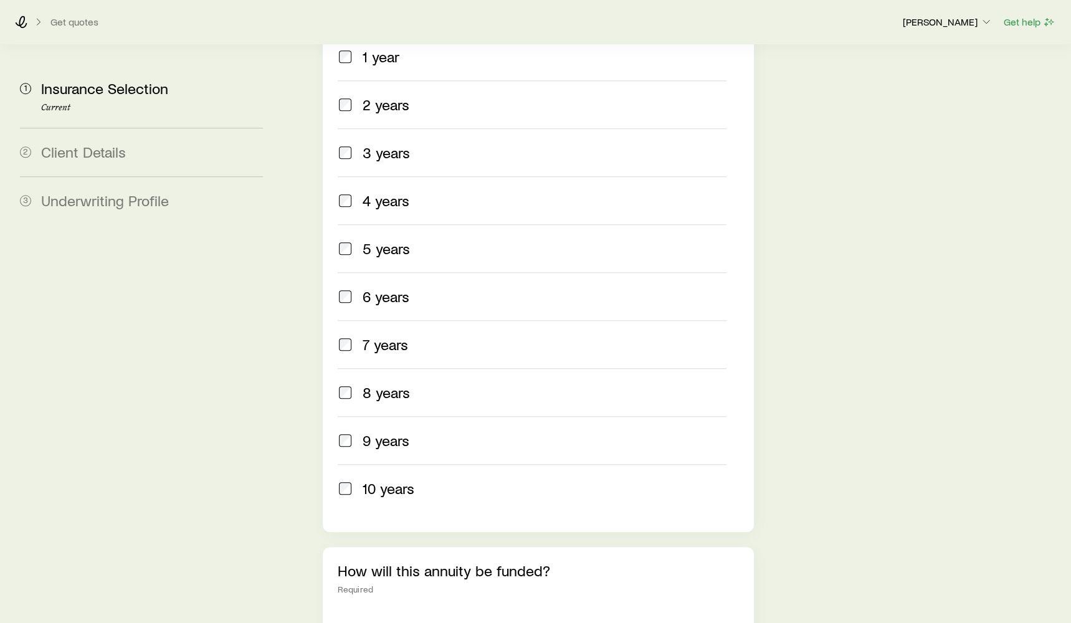
click at [406, 480] on span "10 years" at bounding box center [389, 488] width 52 height 17
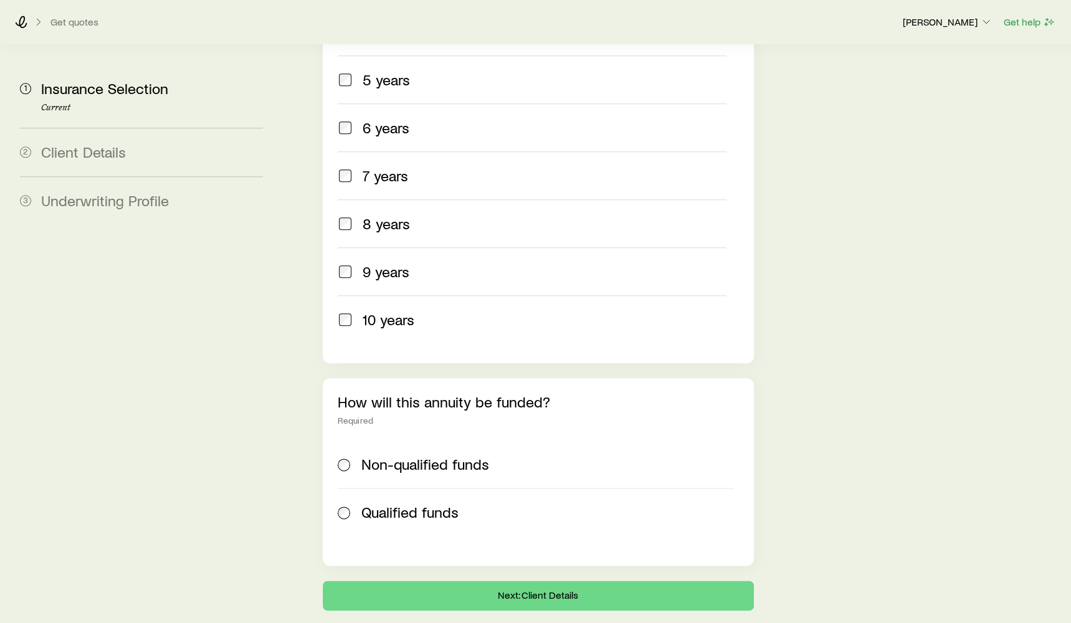
scroll to position [682, 0]
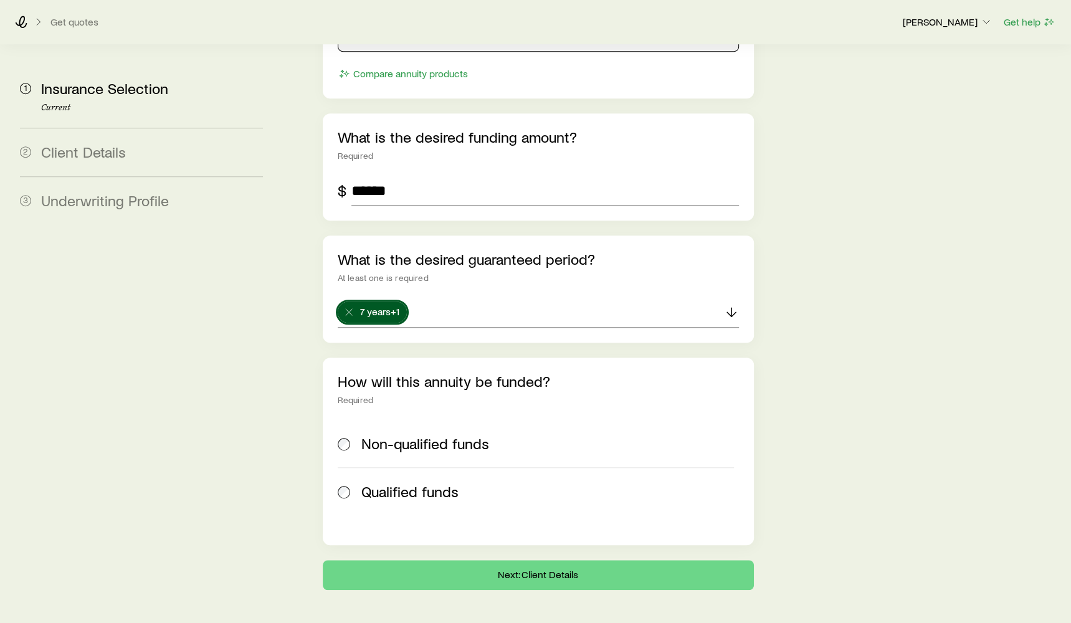
click at [420, 435] on span "Non-qualified funds" at bounding box center [425, 443] width 128 height 17
click at [513, 560] on button "Next: Client Details" at bounding box center [538, 575] width 431 height 30
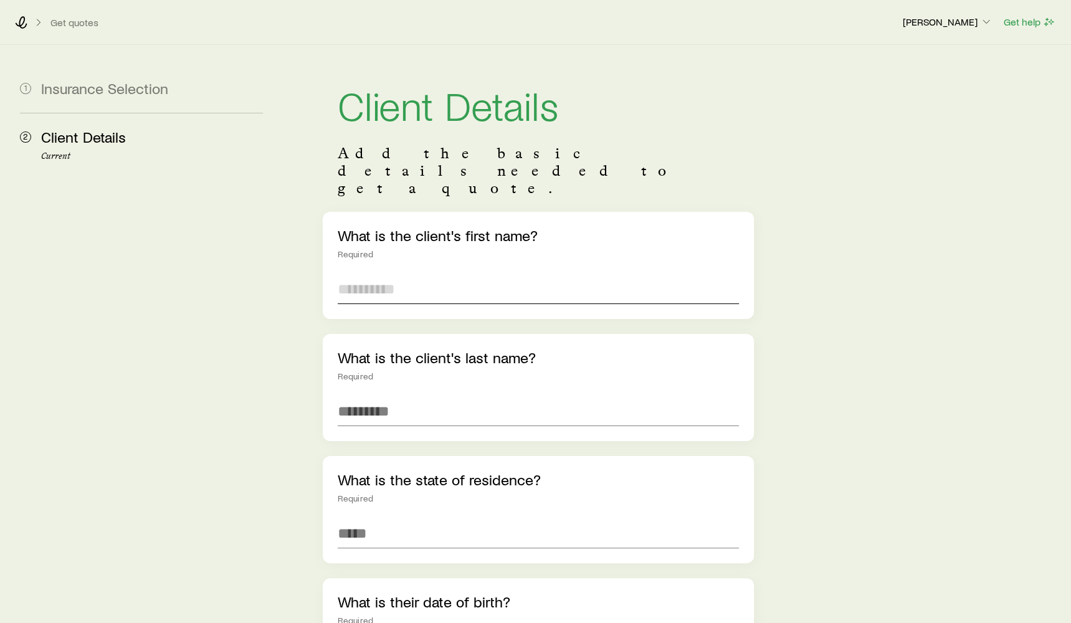
click at [409, 274] on input "text" at bounding box center [538, 289] width 401 height 30
type input "******"
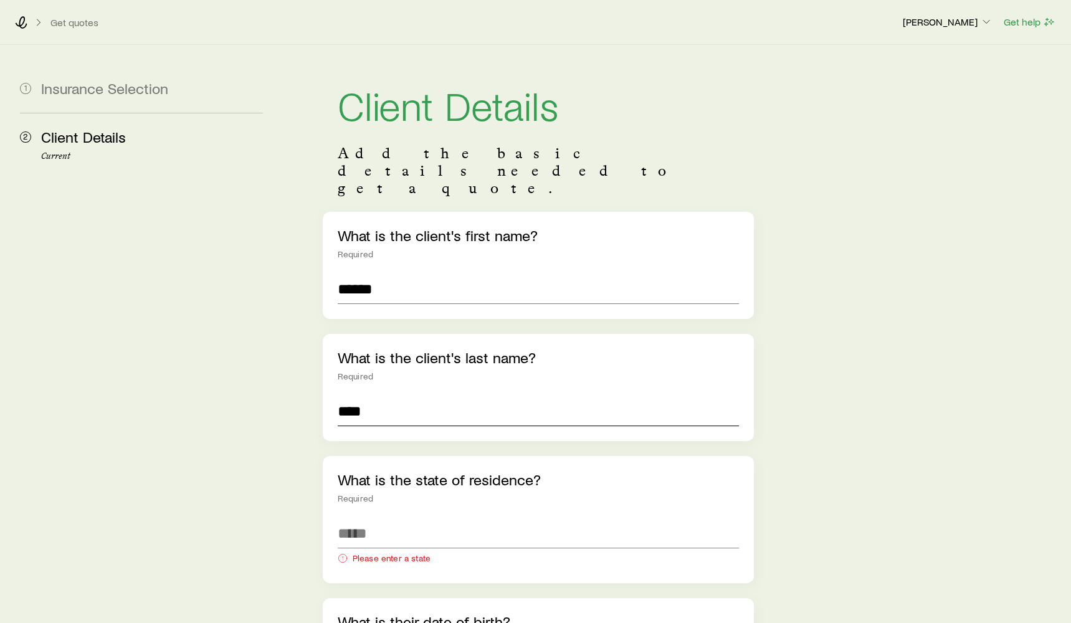
click at [434, 396] on input "****" at bounding box center [538, 411] width 401 height 30
type input "****"
click at [401, 518] on input at bounding box center [538, 533] width 401 height 30
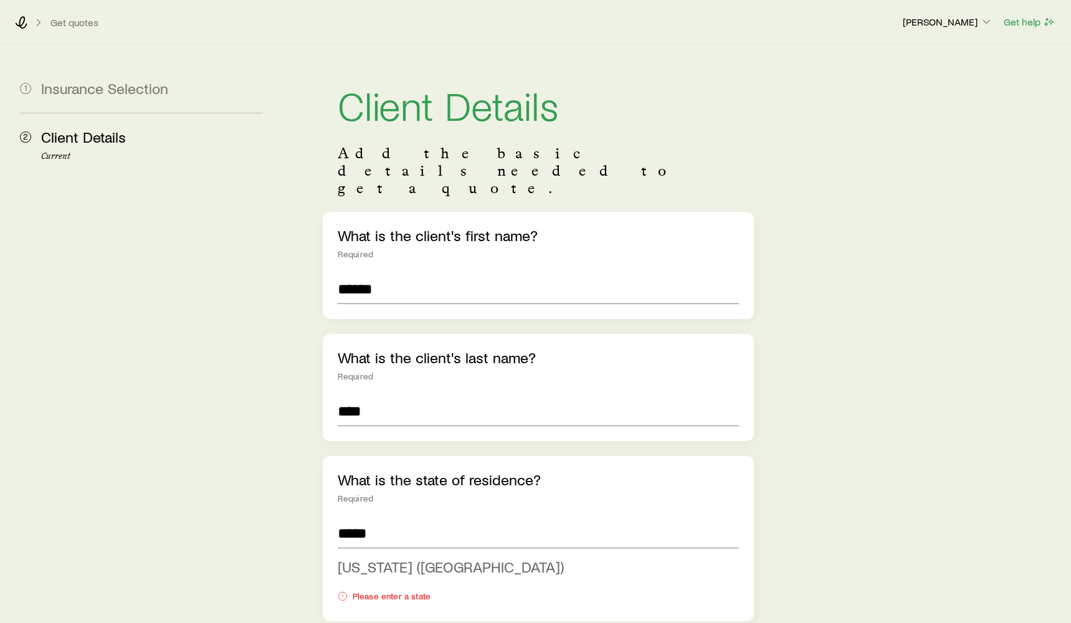
click at [392, 558] on span "[US_STATE] ([GEOGRAPHIC_DATA])" at bounding box center [451, 567] width 226 height 18
type input "**********"
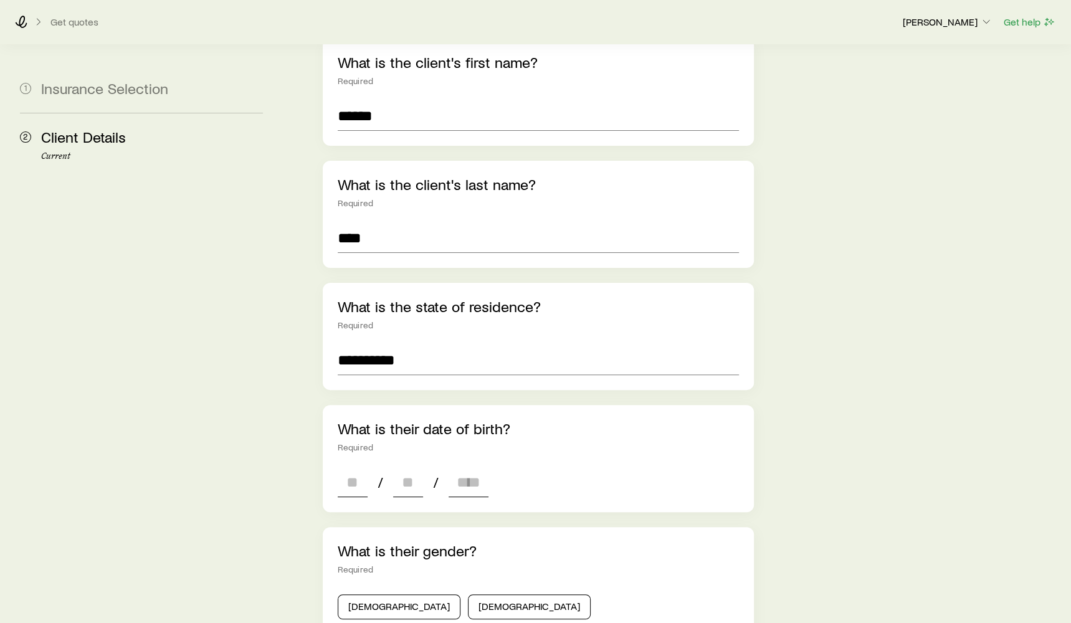
scroll to position [194, 0]
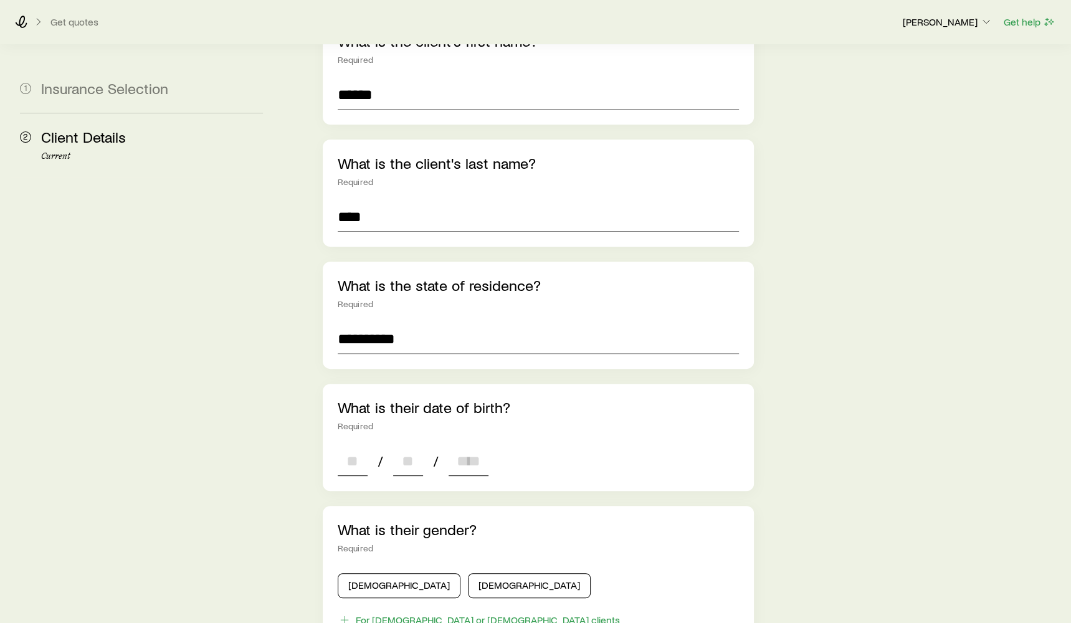
click at [358, 446] on input at bounding box center [353, 461] width 30 height 30
type input "**"
type input "****"
type input "*"
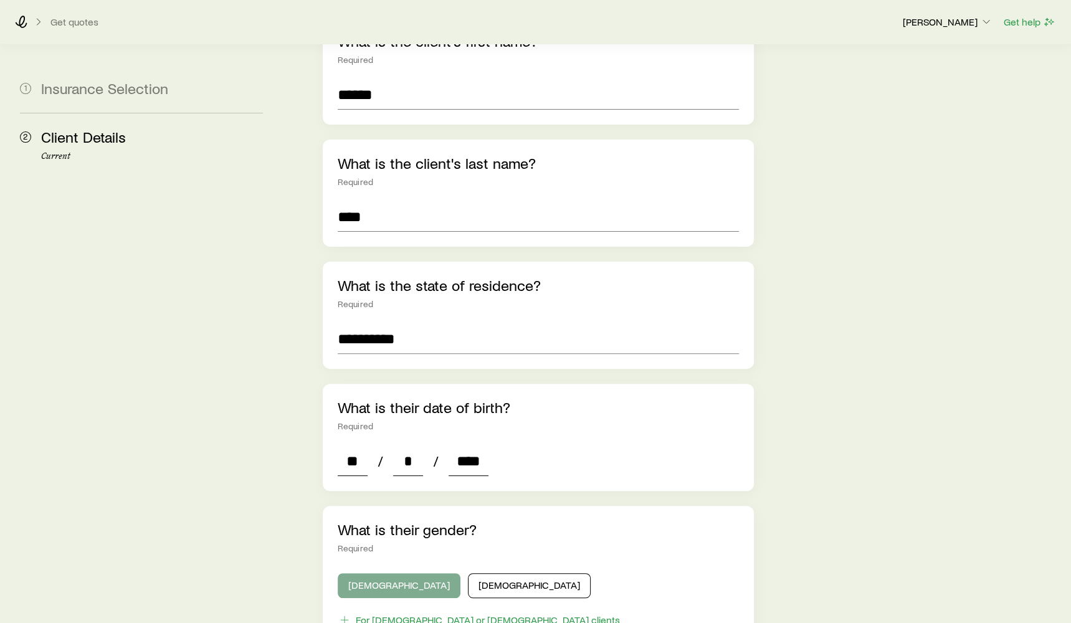
type input "****"
click at [354, 573] on button "[DEMOGRAPHIC_DATA]" at bounding box center [399, 585] width 123 height 25
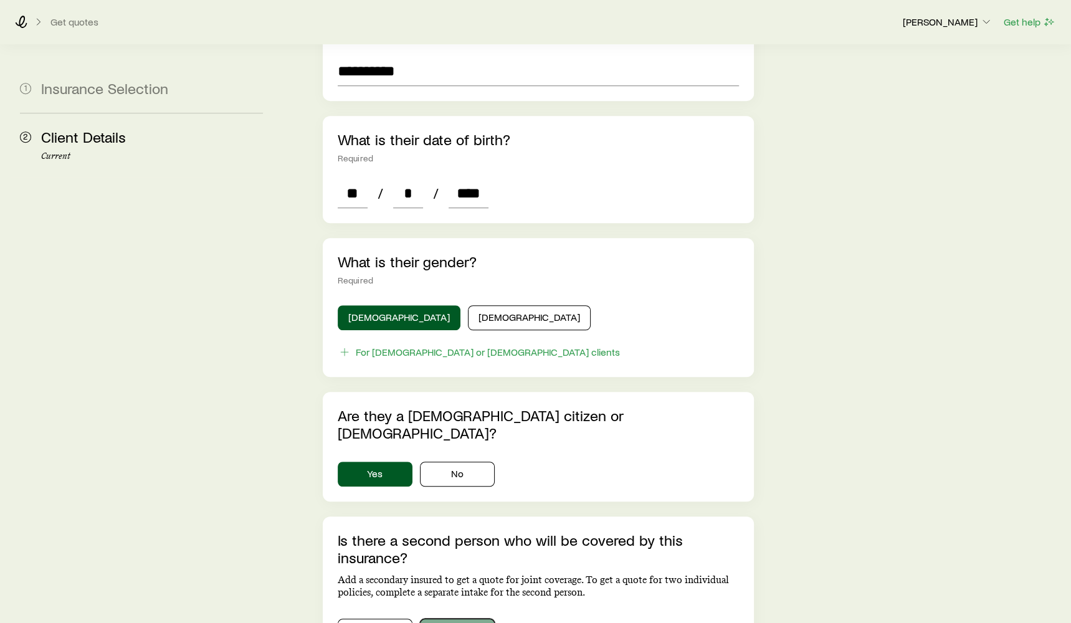
click at [463, 619] on button "No" at bounding box center [457, 631] width 75 height 25
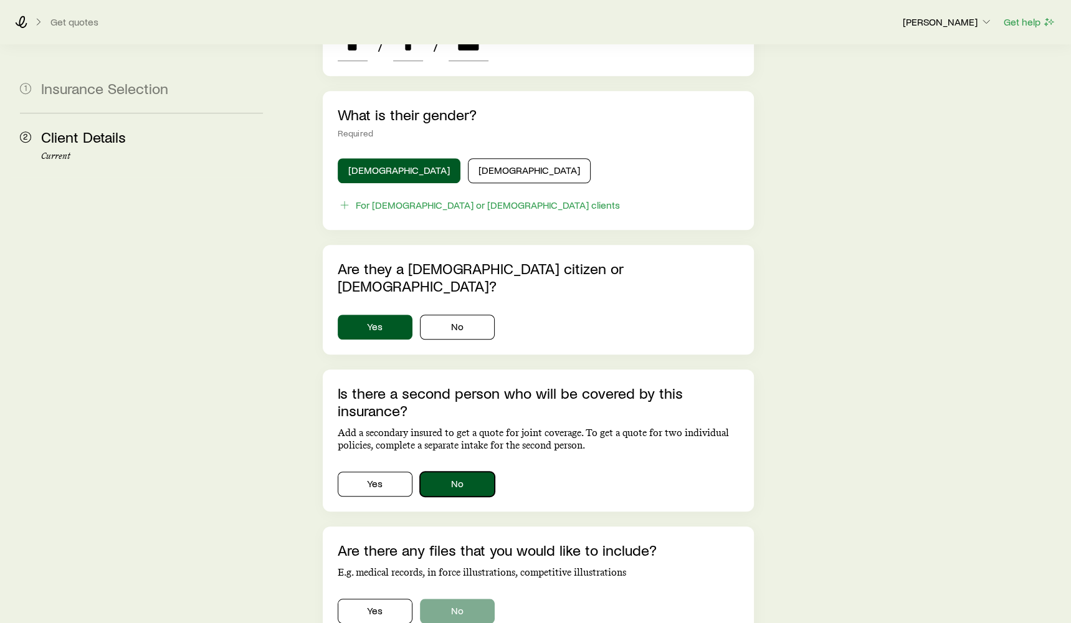
scroll to position [624, 0]
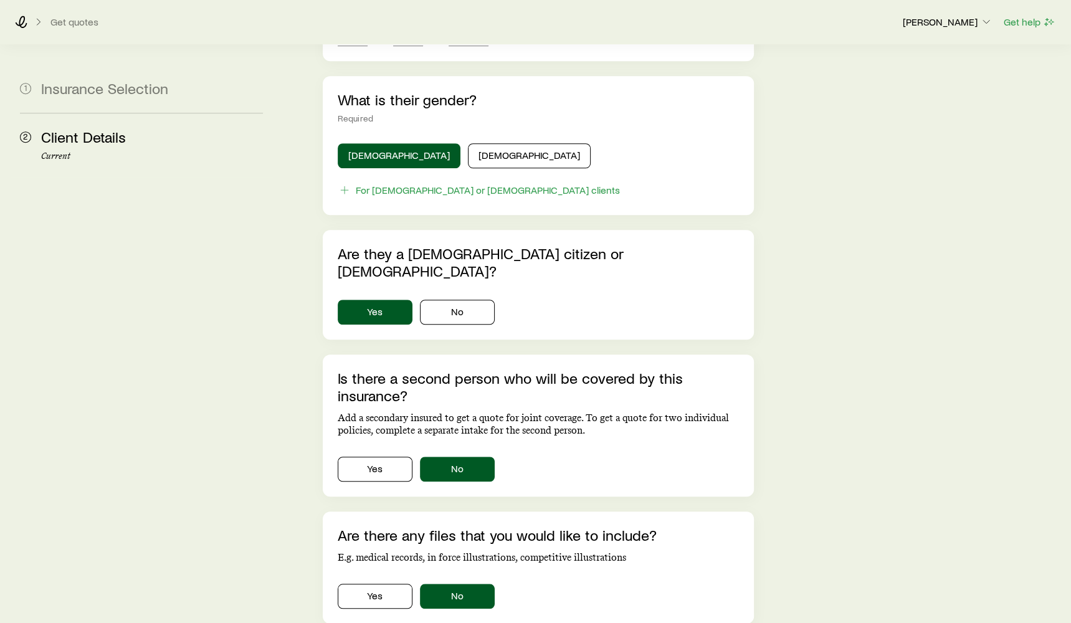
click at [506, 584] on section "**********" at bounding box center [538, 57] width 431 height 1223
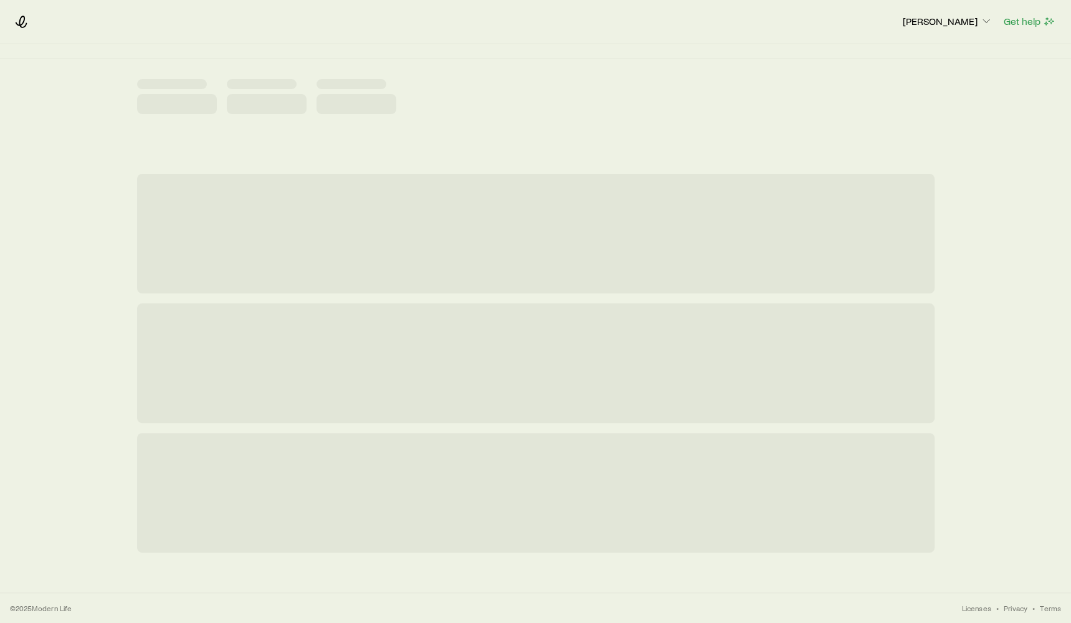
scroll to position [0, 0]
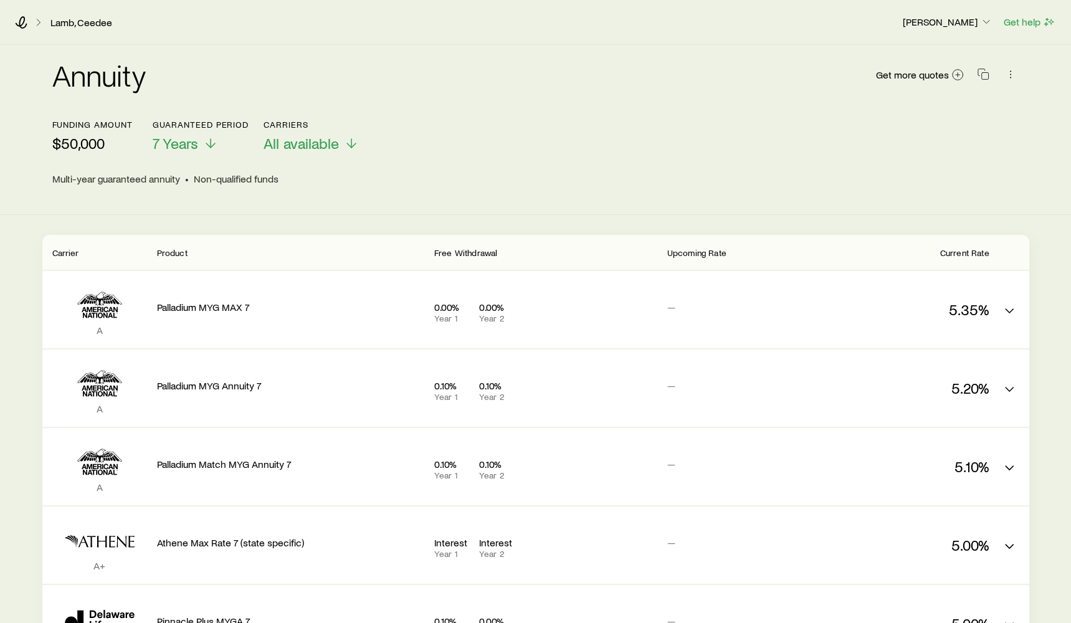
click at [202, 157] on header "Funding amount $50,000 Guaranteed period 7 Years Carriers All available Multi-y…" at bounding box center [535, 157] width 967 height 75
click at [199, 141] on p "7 Years" at bounding box center [201, 143] width 96 height 17
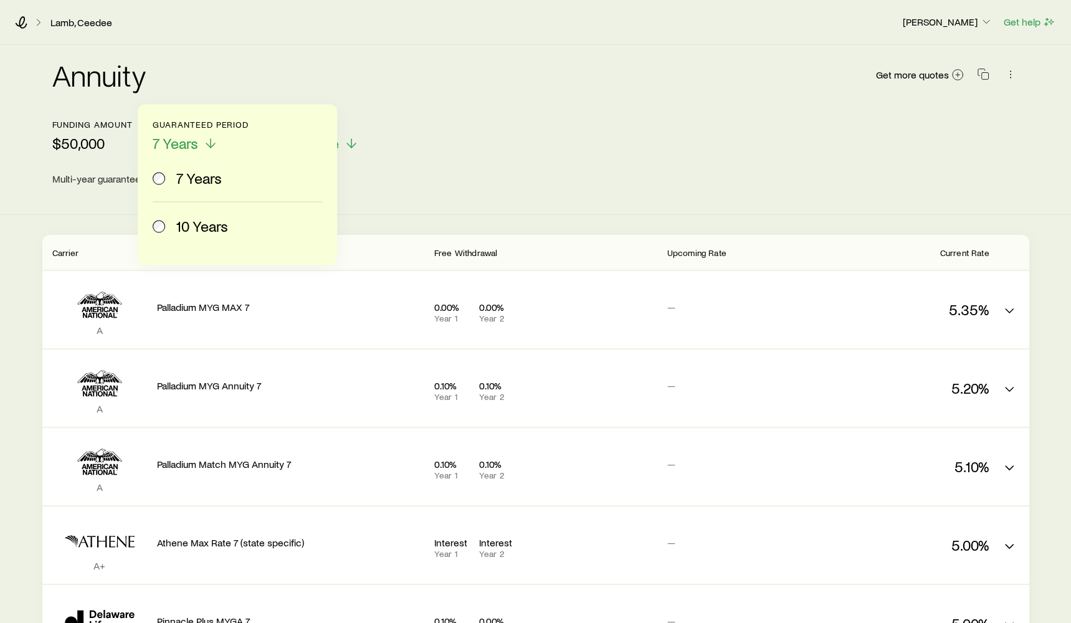
click at [202, 206] on label "10 Years" at bounding box center [235, 225] width 164 height 47
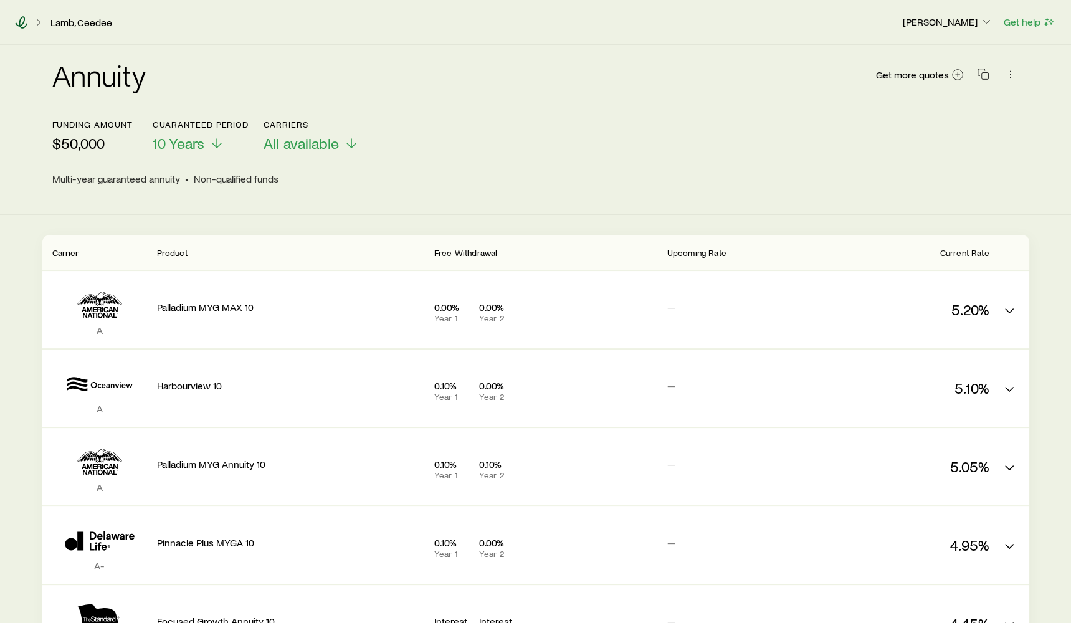
click at [19, 17] on icon at bounding box center [21, 22] width 12 height 12
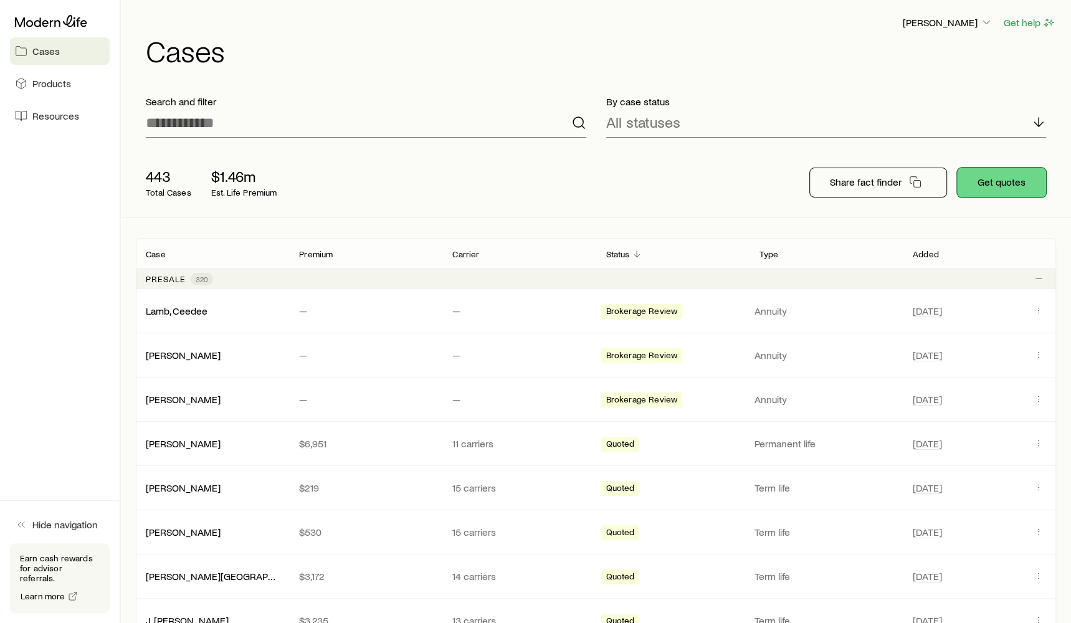
click at [999, 182] on button "Get quotes" at bounding box center [1001, 183] width 89 height 30
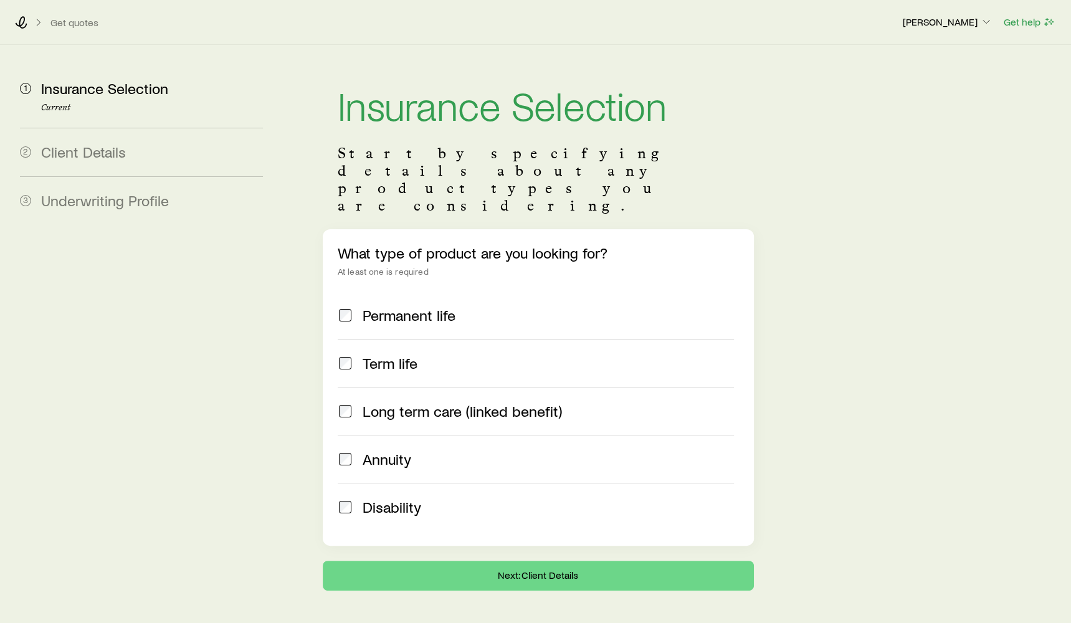
click at [487, 435] on label "Annuity" at bounding box center [536, 459] width 396 height 48
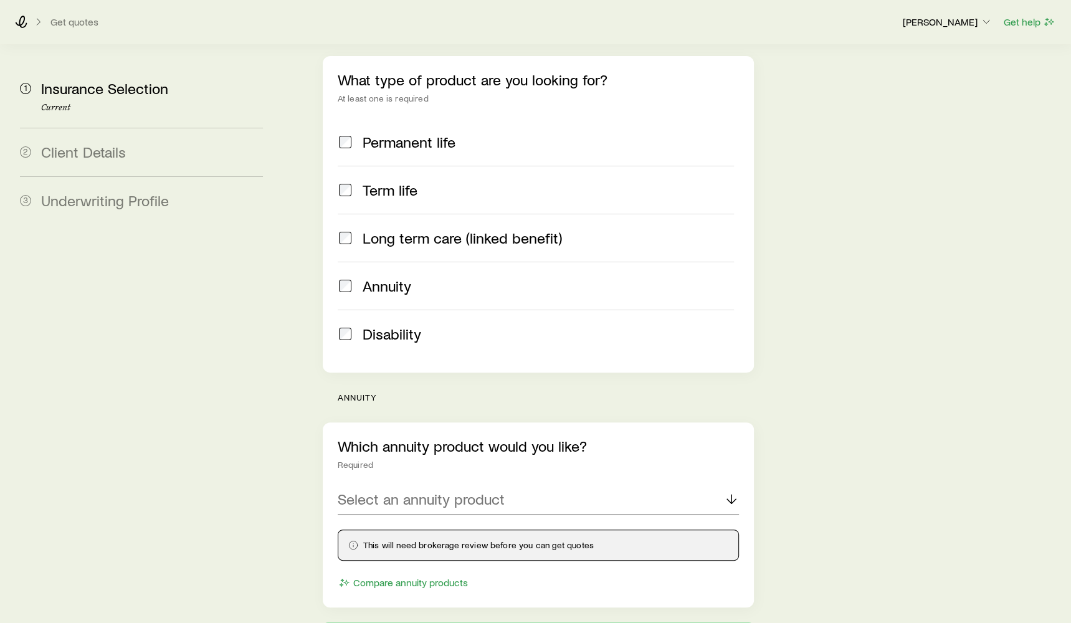
scroll to position [235, 0]
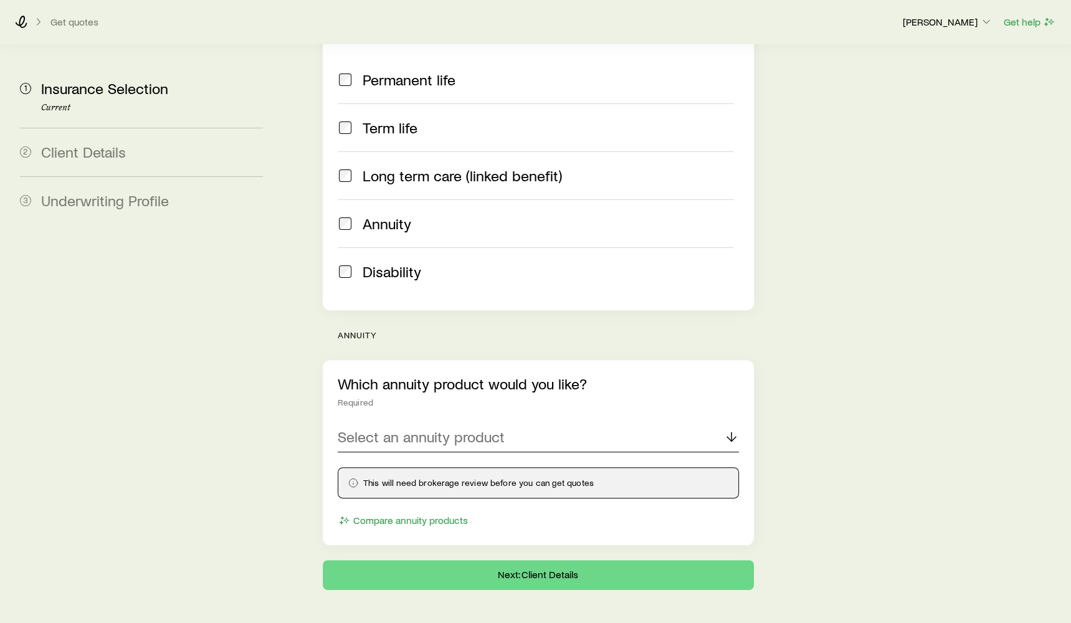
click at [468, 422] on div "Select an annuity product" at bounding box center [538, 437] width 401 height 30
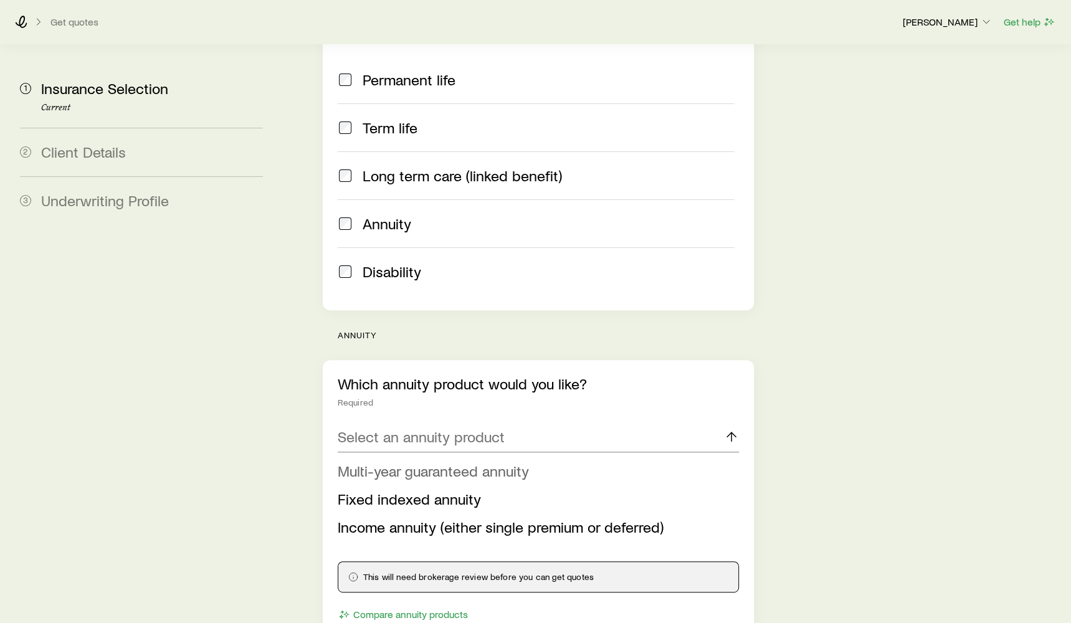
click at [468, 462] on span "Multi-year guaranteed annuity" at bounding box center [433, 471] width 191 height 18
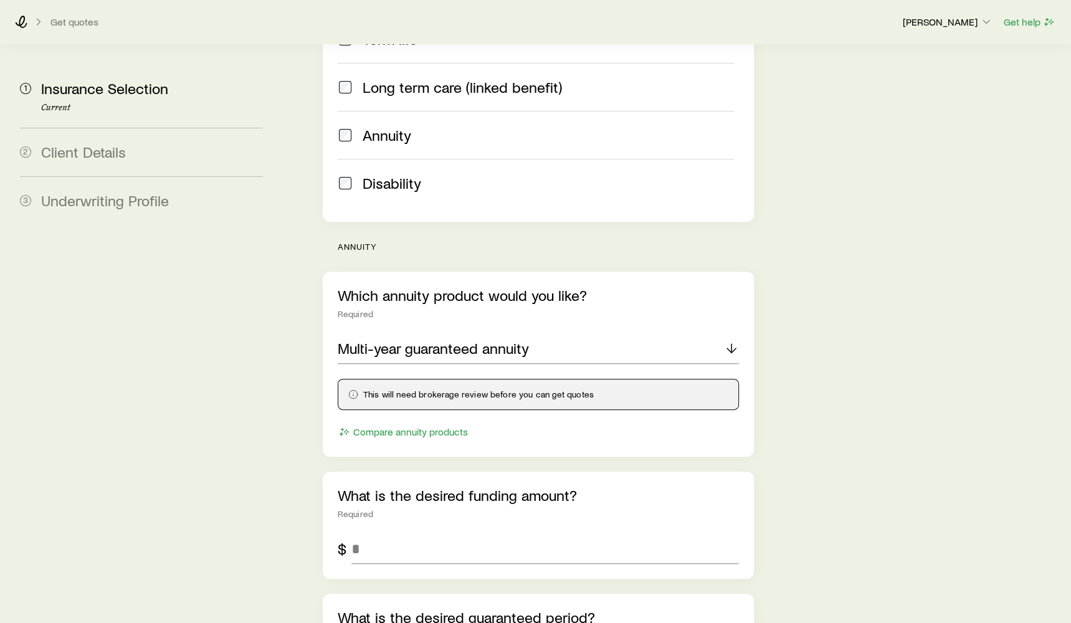
scroll to position [496, 0]
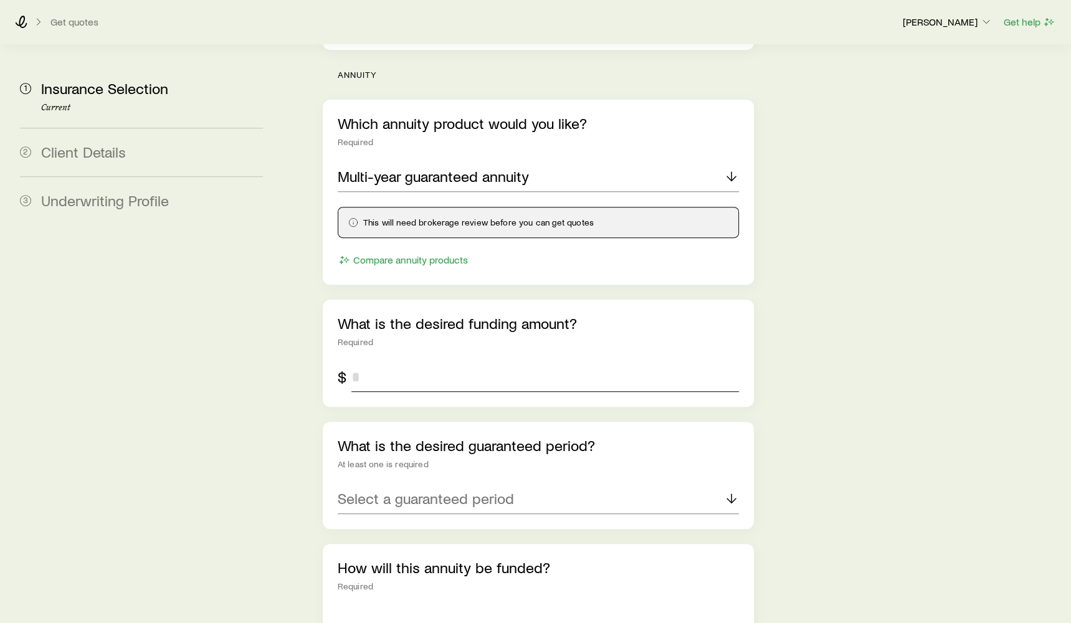
click at [422, 362] on input "tel" at bounding box center [544, 377] width 387 height 30
type input "*******"
click at [439, 490] on p "Select a guaranteed period" at bounding box center [426, 498] width 176 height 17
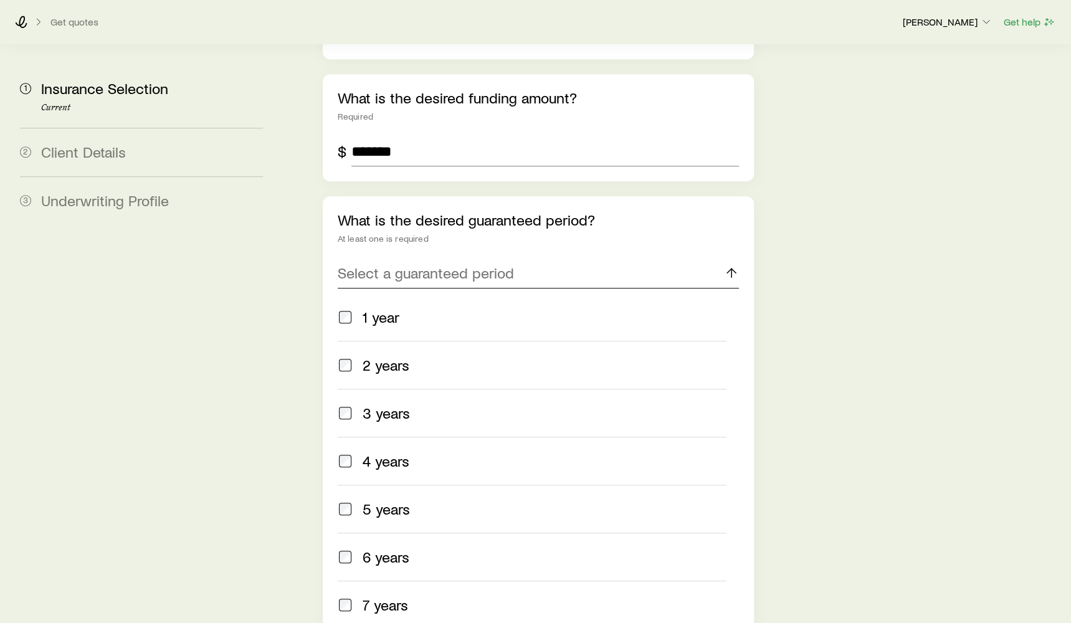
scroll to position [851, 0]
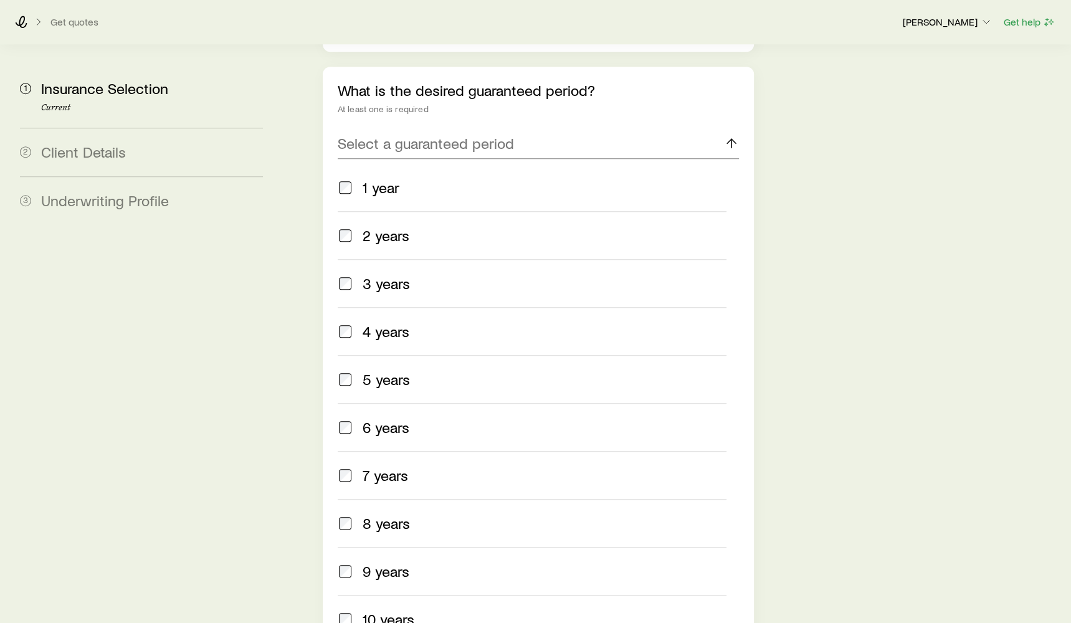
click at [417, 371] on div "5 years" at bounding box center [545, 379] width 364 height 17
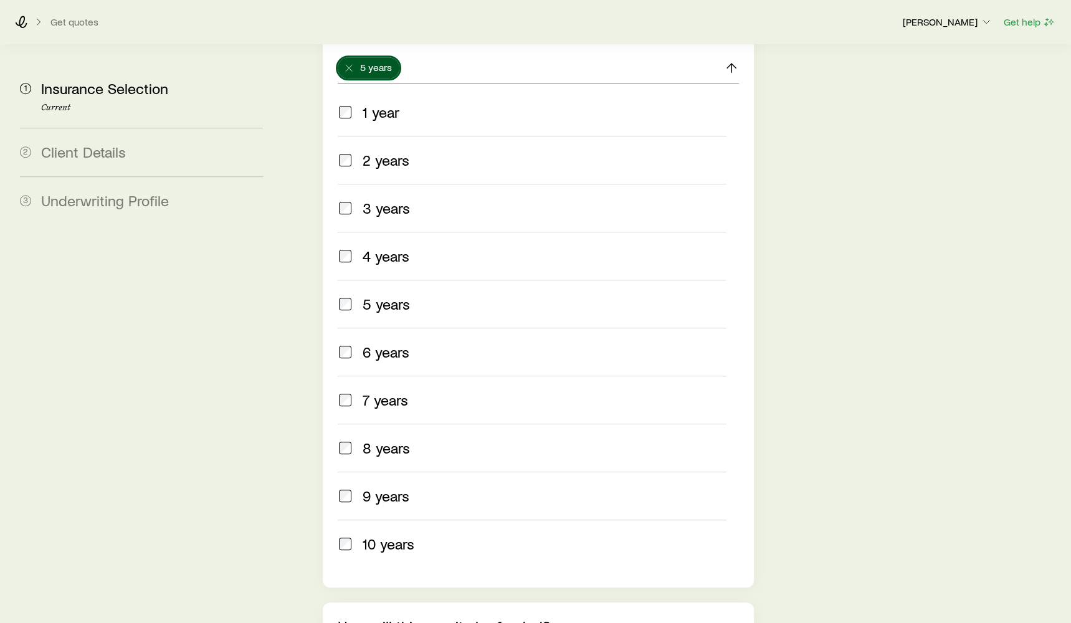
scroll to position [1040, 0]
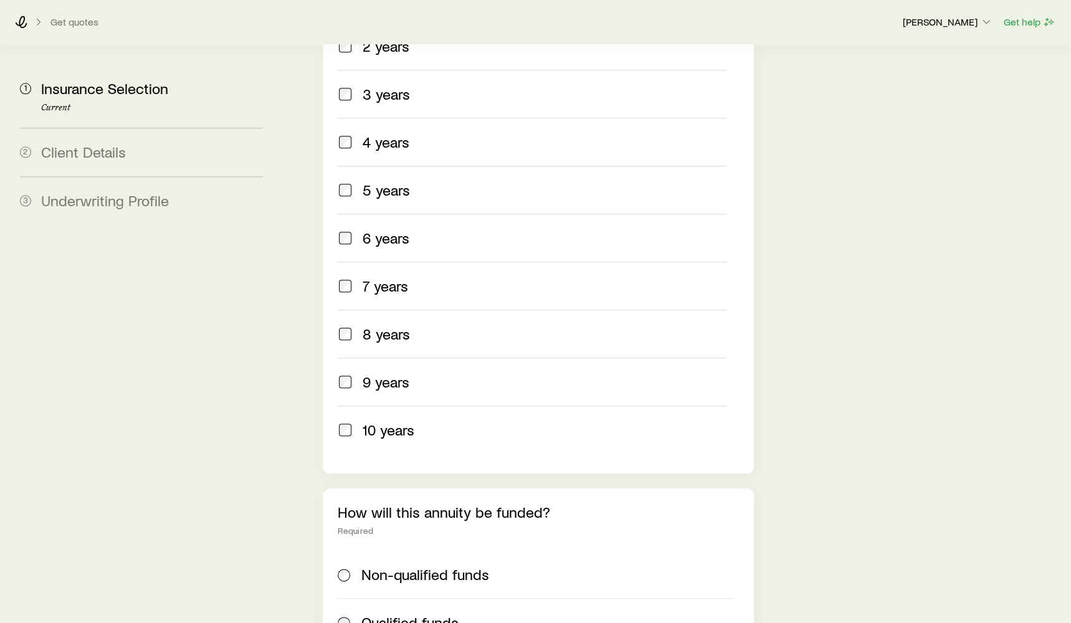
click at [427, 421] on div "10 years" at bounding box center [545, 429] width 364 height 17
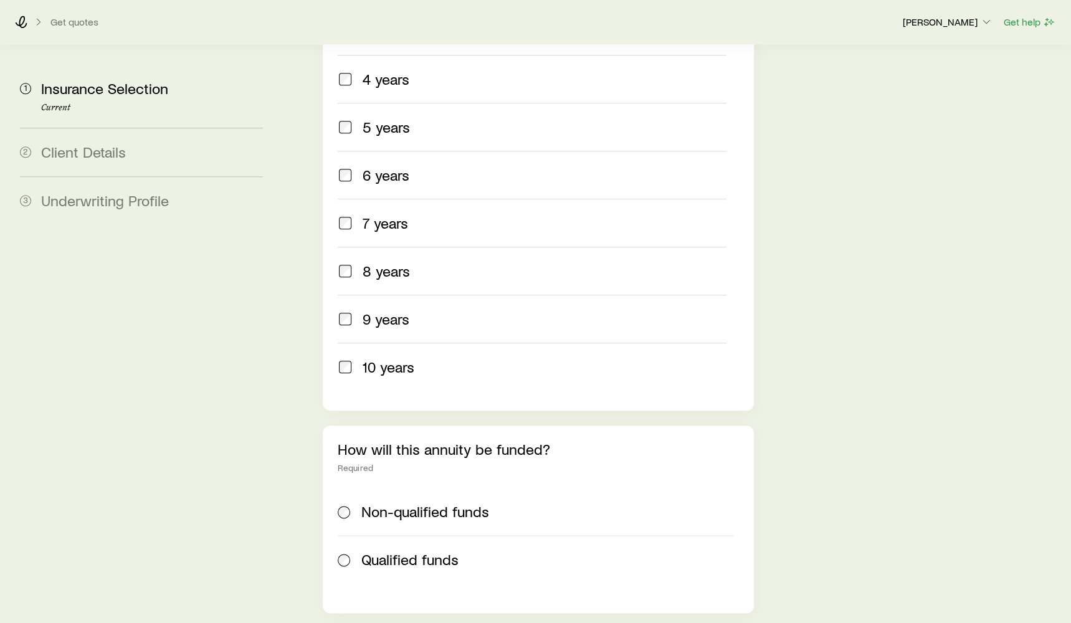
scroll to position [1169, 0]
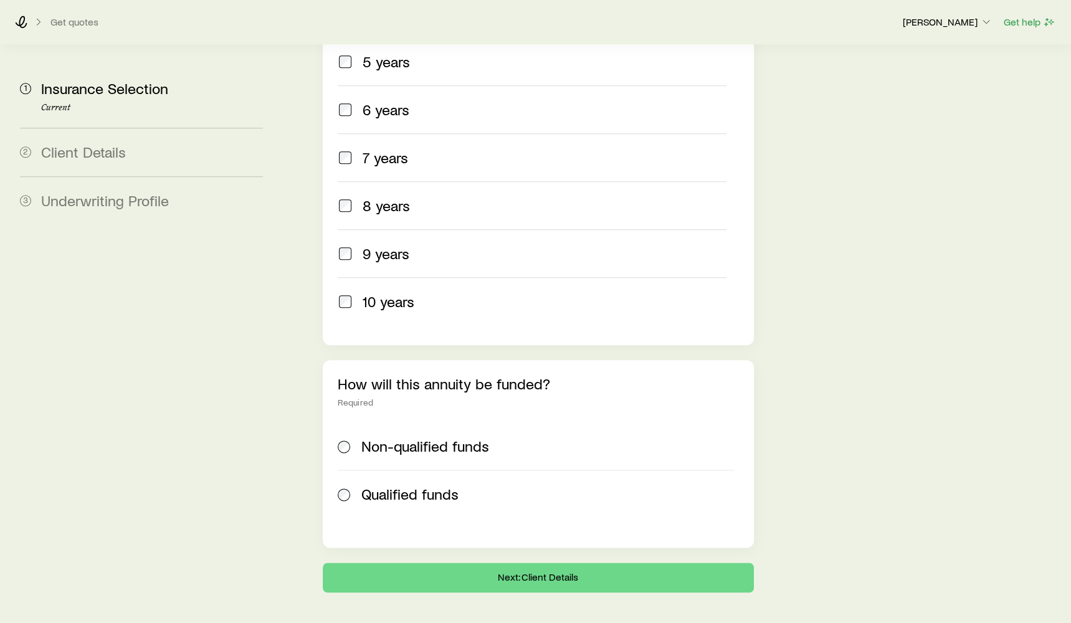
click at [421, 422] on label "Non-qualified funds" at bounding box center [536, 445] width 396 height 47
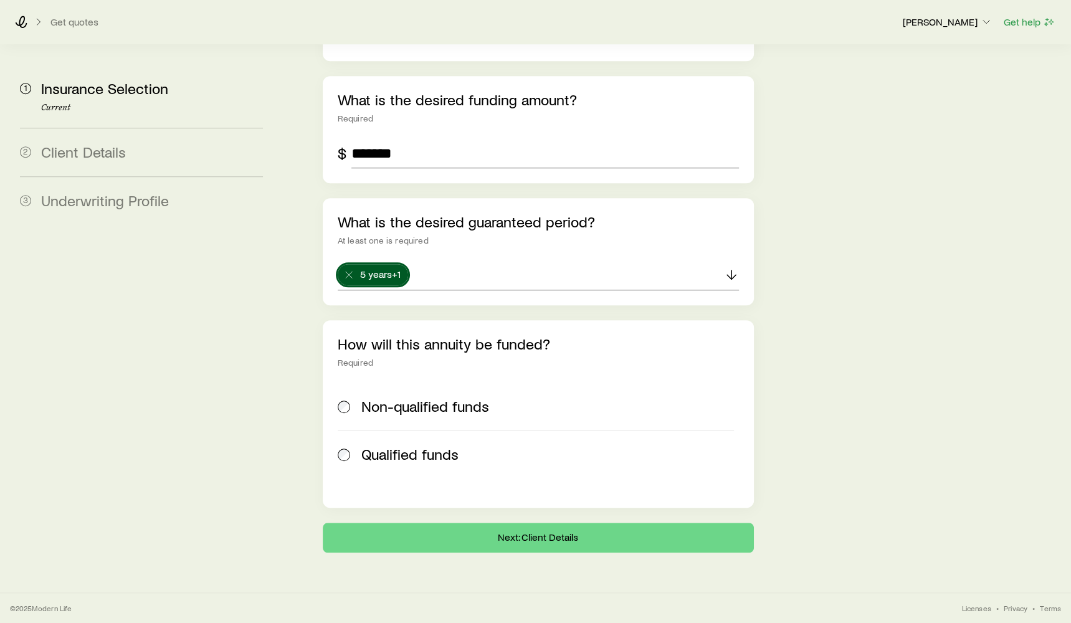
scroll to position [682, 0]
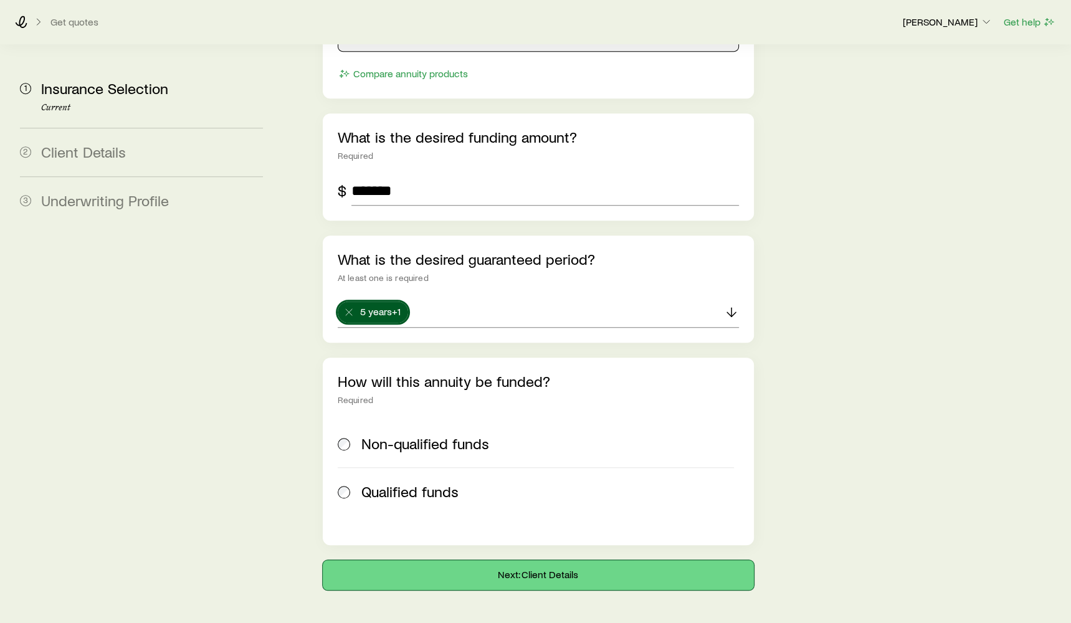
click at [479, 560] on button "Next: Client Details" at bounding box center [538, 575] width 431 height 30
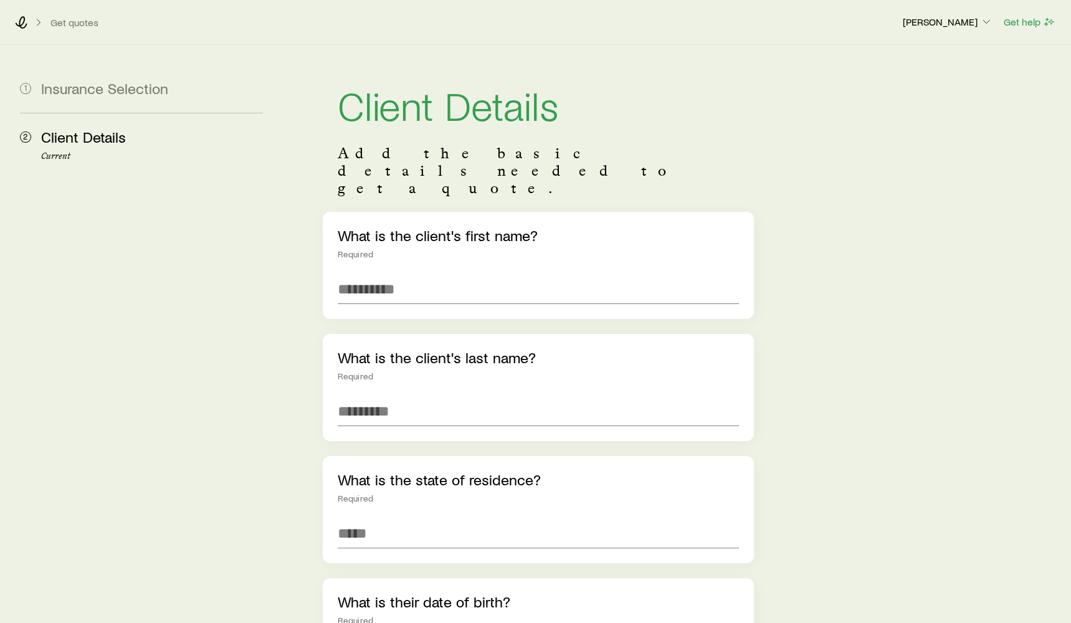
click at [404, 271] on div "What is the client's first name? Required" at bounding box center [538, 265] width 431 height 107
click at [404, 274] on input "text" at bounding box center [538, 289] width 401 height 30
type input "******"
type input "****"
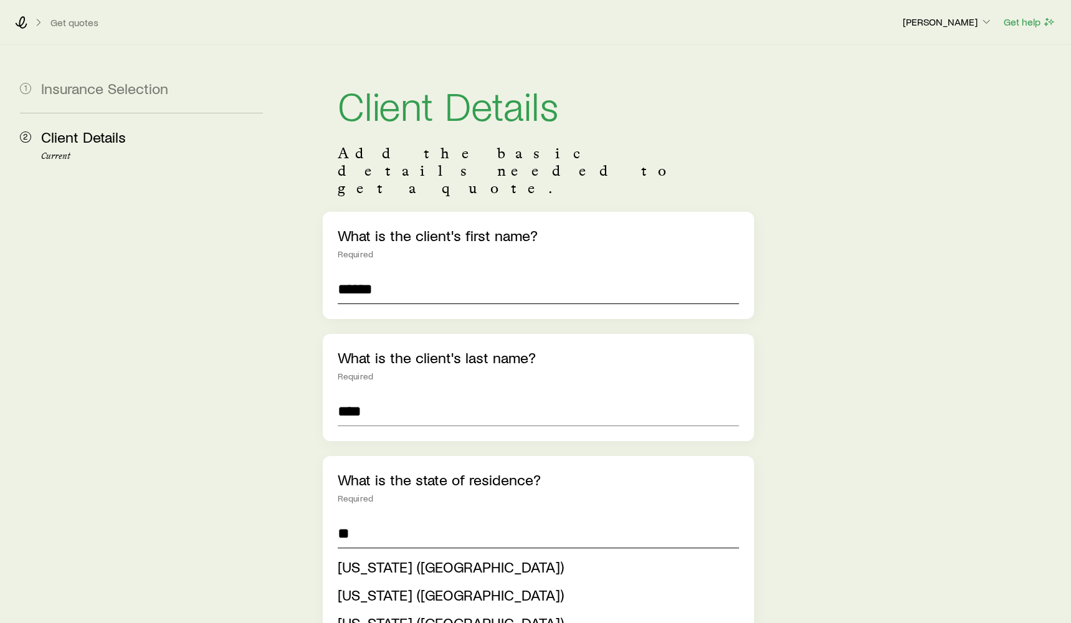
type input "*"
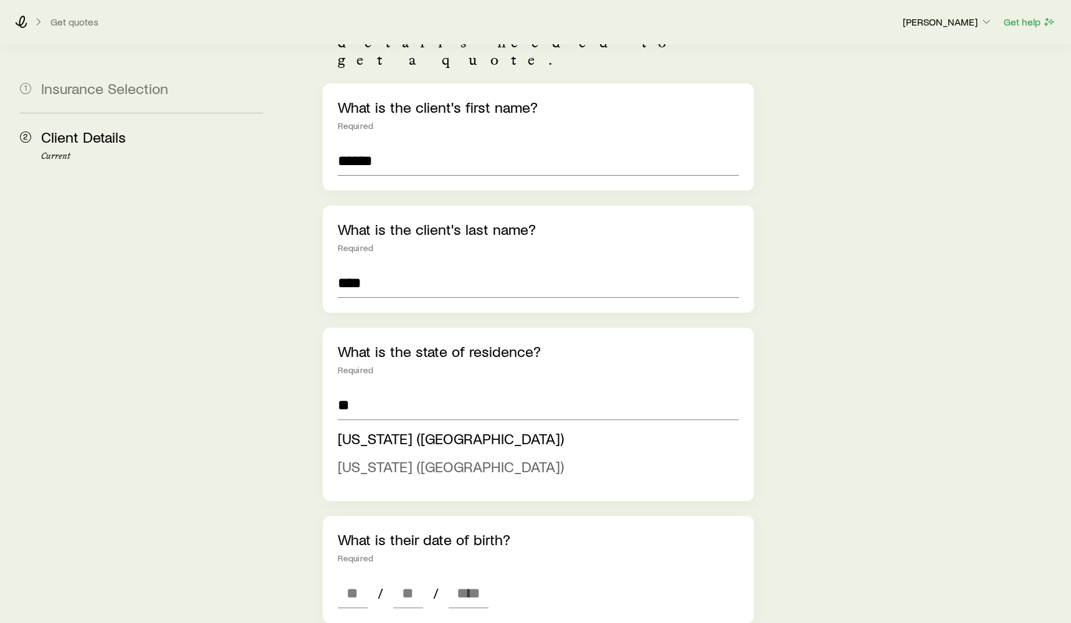
click at [401, 457] on span "[US_STATE] ([GEOGRAPHIC_DATA])" at bounding box center [451, 466] width 226 height 18
type input "**********"
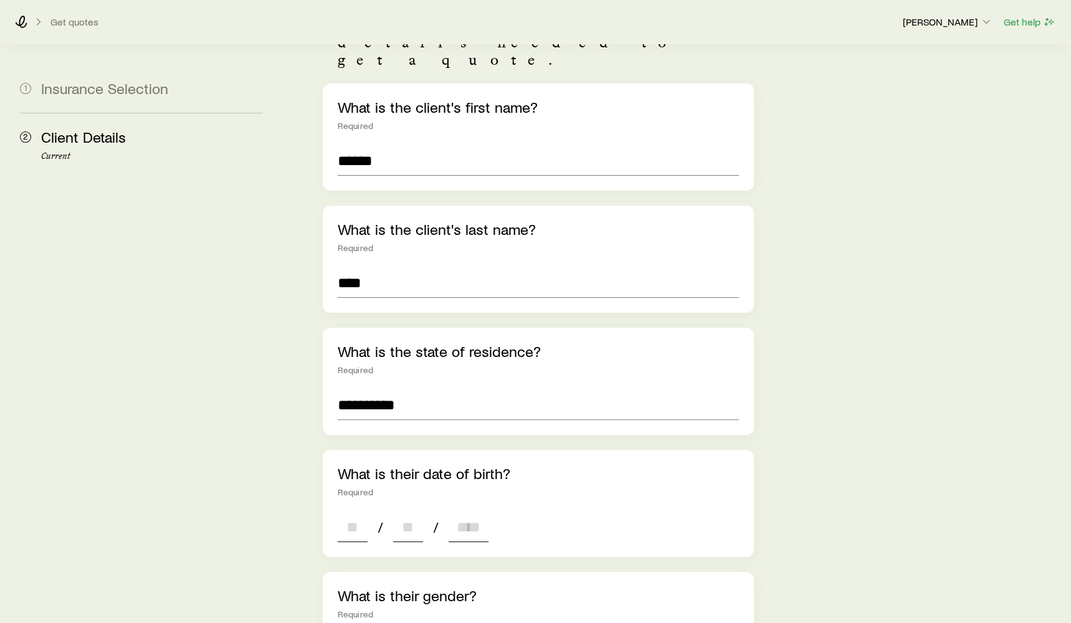
click at [343, 512] on input at bounding box center [353, 527] width 30 height 30
type input "**"
type input "****"
type input "*"
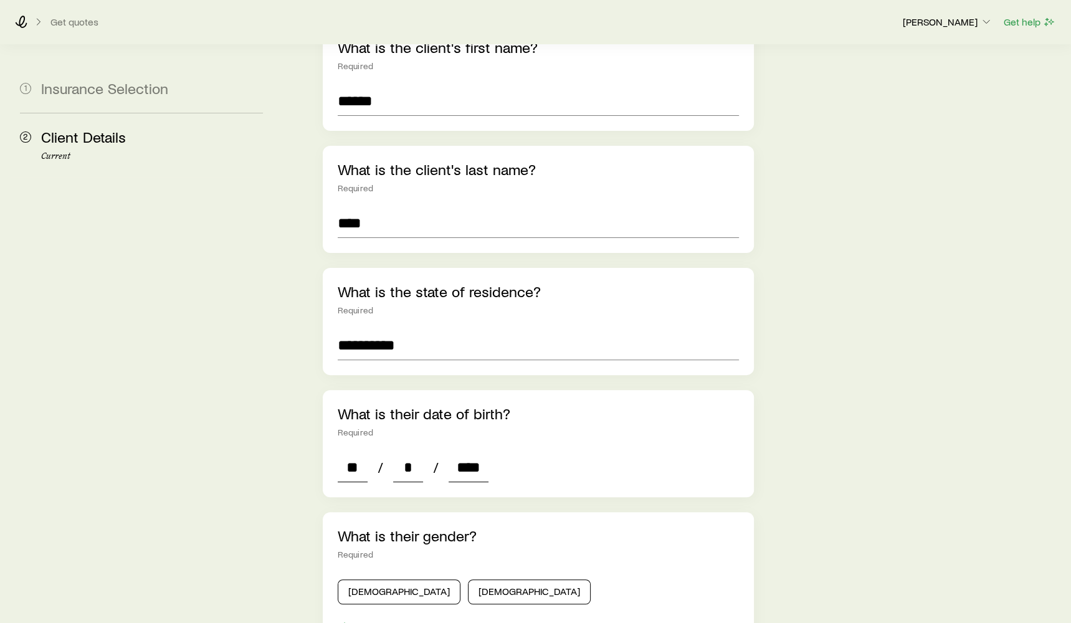
scroll to position [237, 0]
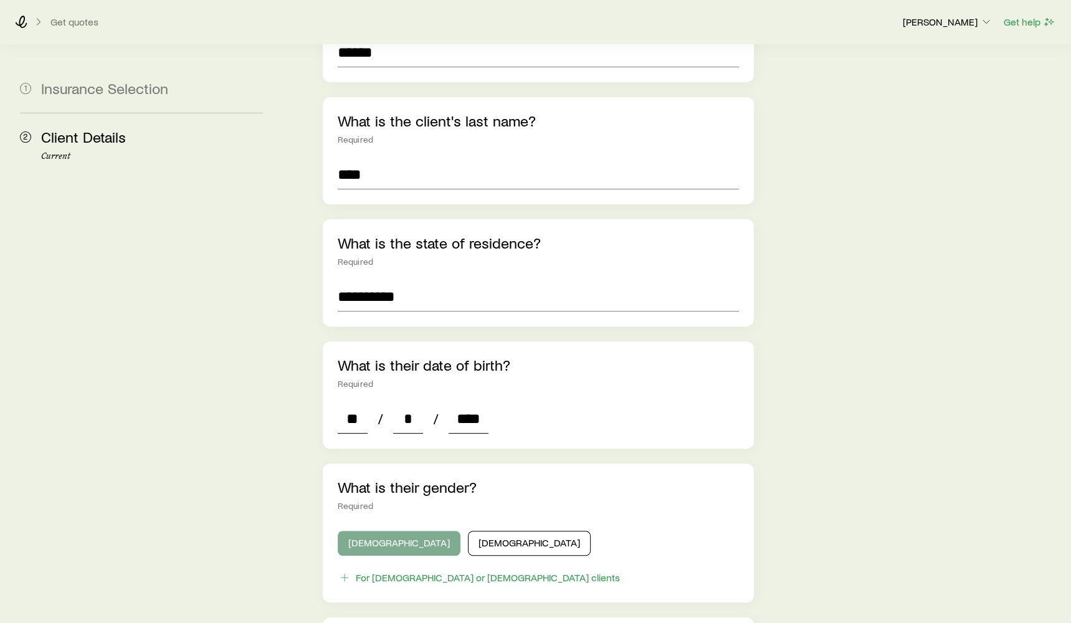
type input "****"
click at [361, 531] on button "[DEMOGRAPHIC_DATA]" at bounding box center [399, 543] width 123 height 25
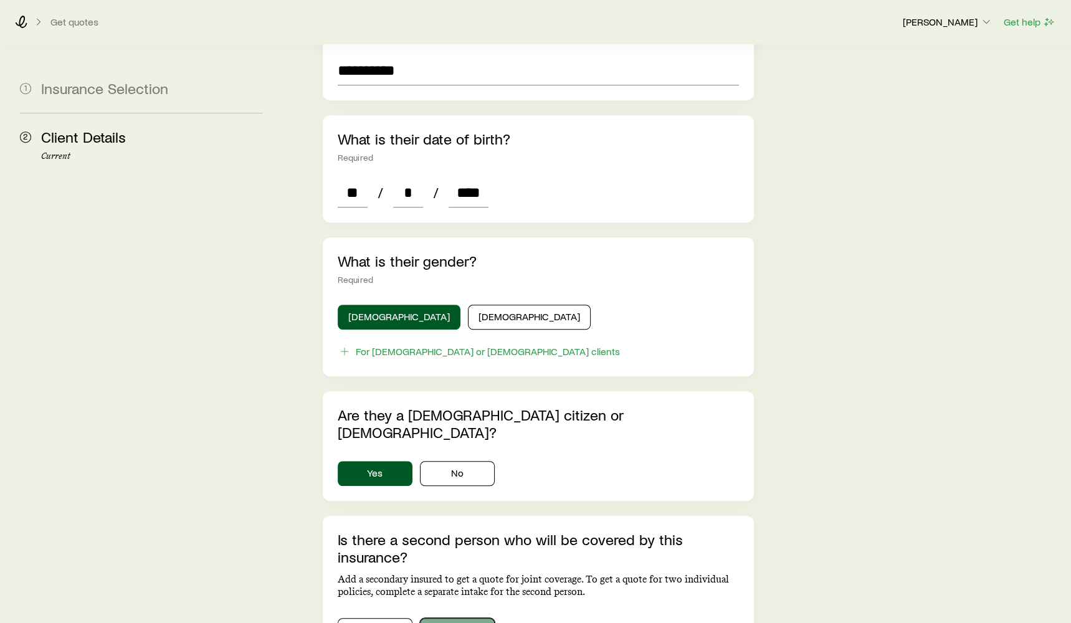
click at [442, 618] on button "No" at bounding box center [457, 630] width 75 height 25
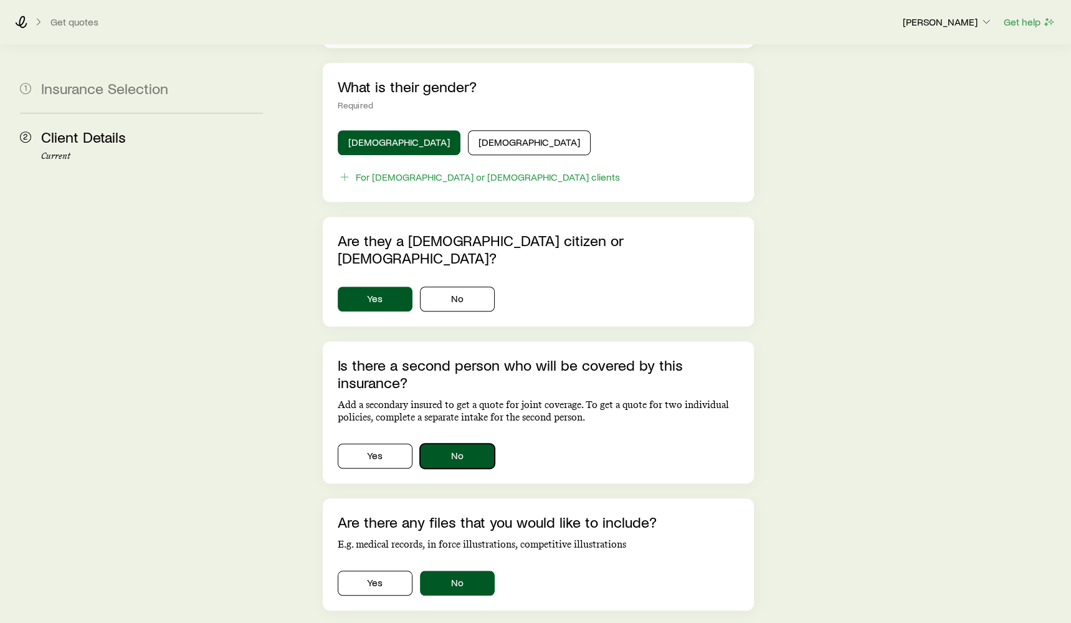
scroll to position [668, 0]
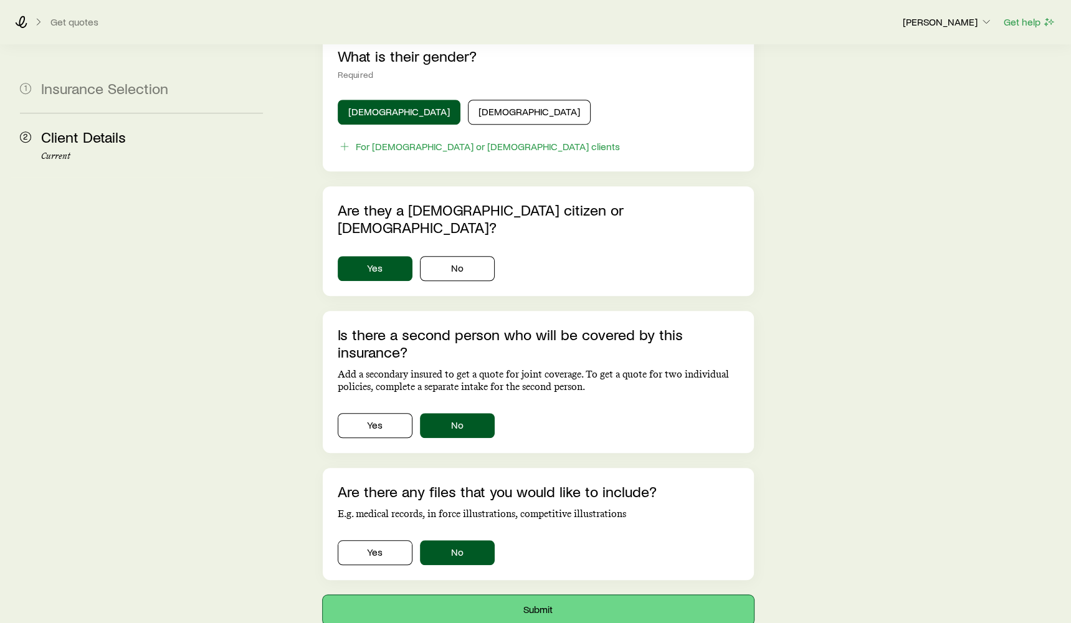
click at [515, 595] on button "Submit" at bounding box center [538, 610] width 431 height 30
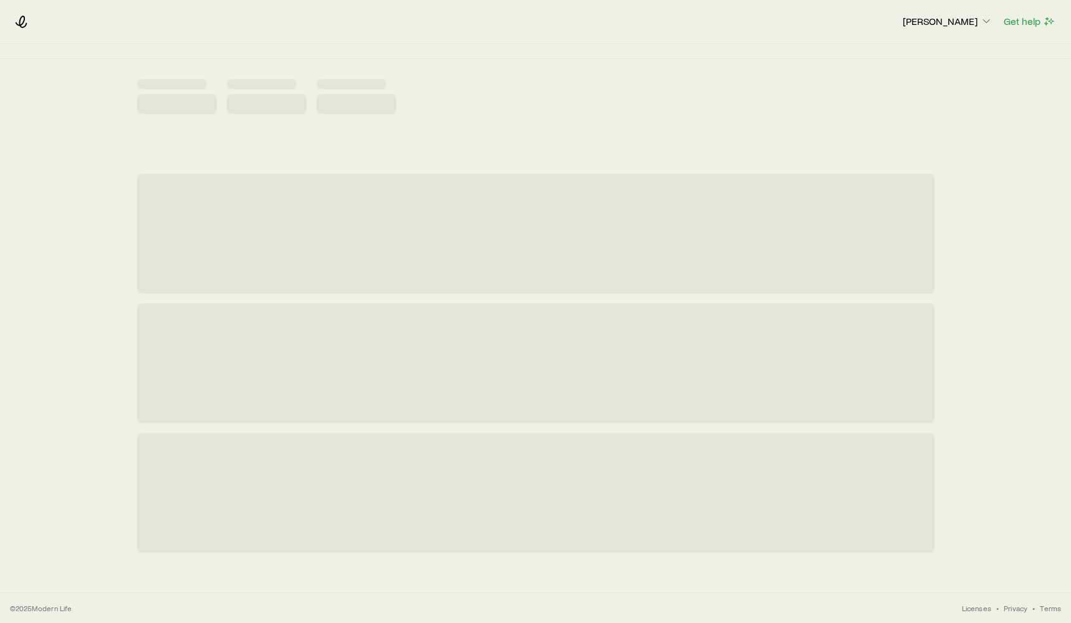
scroll to position [0, 0]
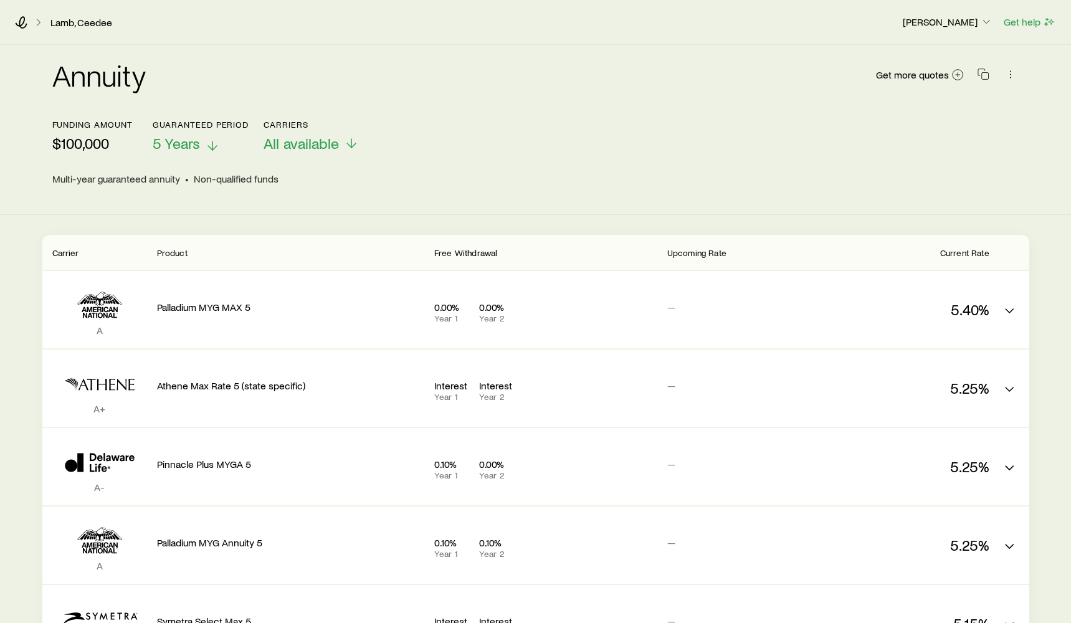
click at [204, 149] on p "5 Years" at bounding box center [201, 143] width 96 height 17
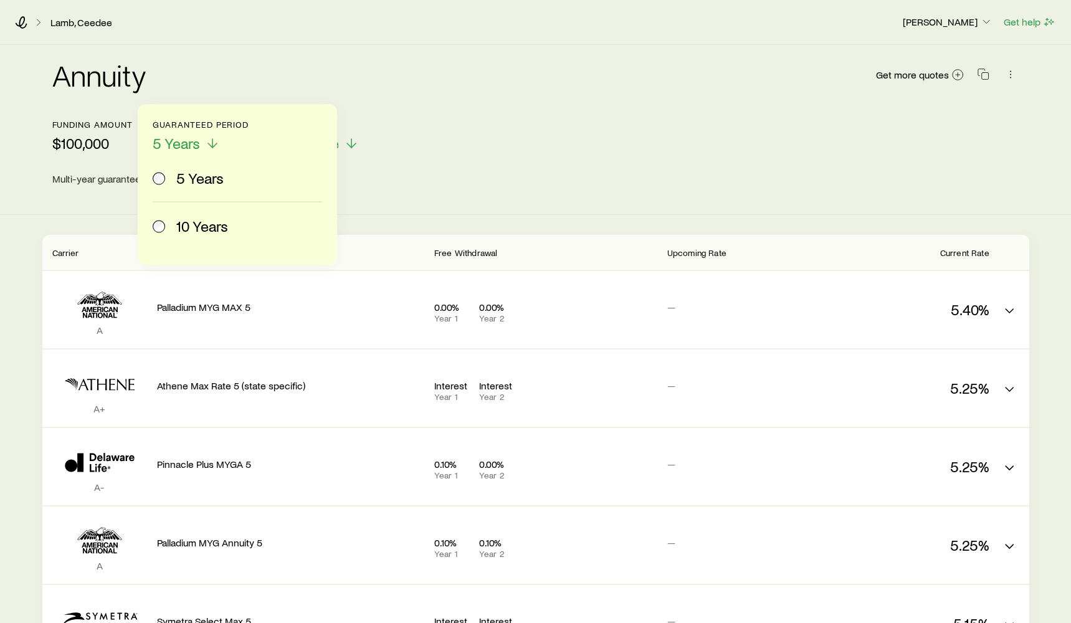
click at [232, 233] on div "10 Years" at bounding box center [246, 225] width 141 height 17
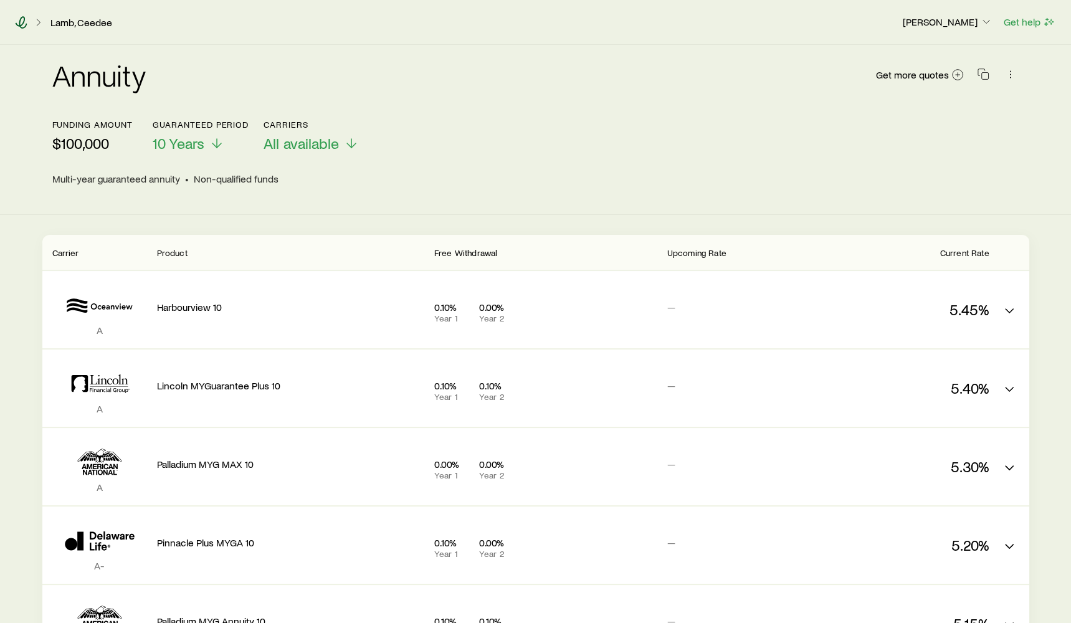
click at [17, 17] on icon at bounding box center [21, 22] width 12 height 12
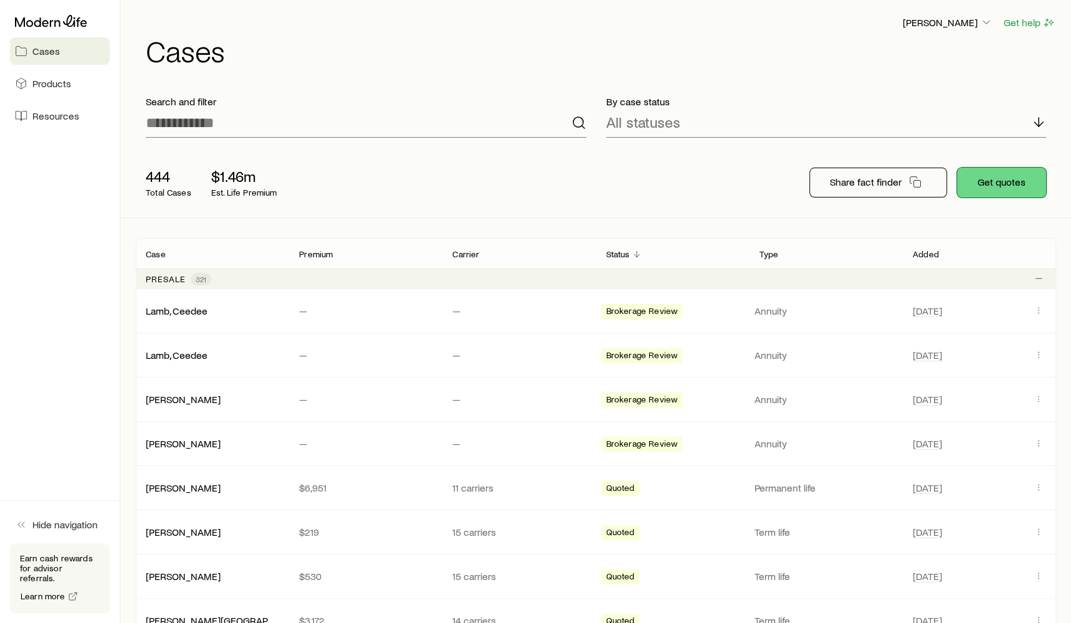
click at [980, 182] on button "Get quotes" at bounding box center [1001, 183] width 89 height 30
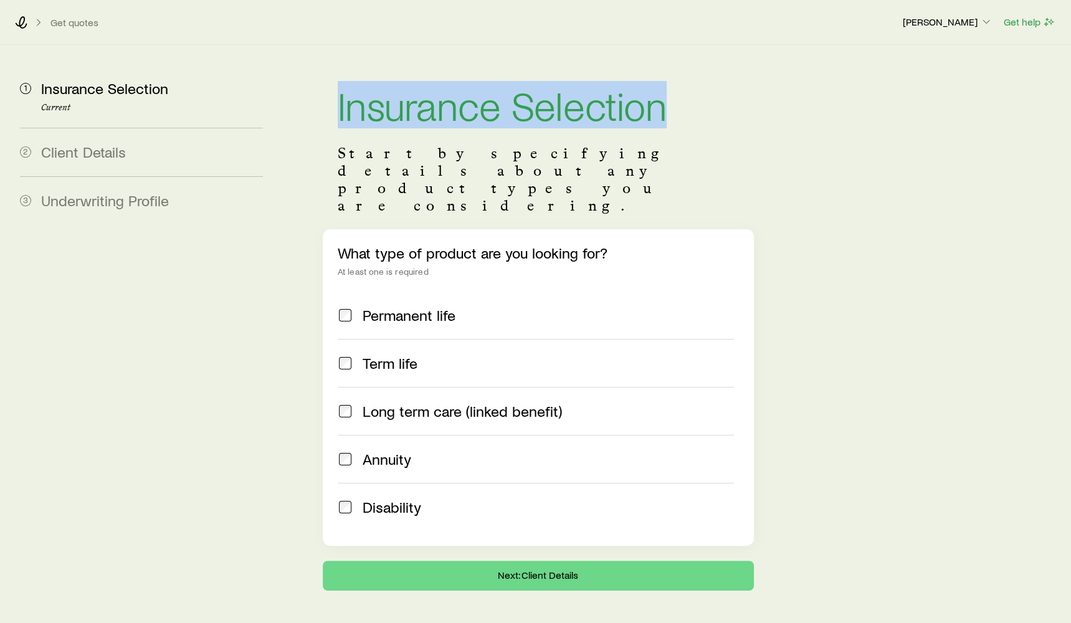
drag, startPoint x: 331, startPoint y: 109, endPoint x: 706, endPoint y: 120, distance: 374.6
click at [706, 120] on header "Insurance Selection Start by specifying details about any product types you are…" at bounding box center [538, 149] width 431 height 159
click at [706, 120] on h1 "Insurance Selection" at bounding box center [538, 105] width 401 height 40
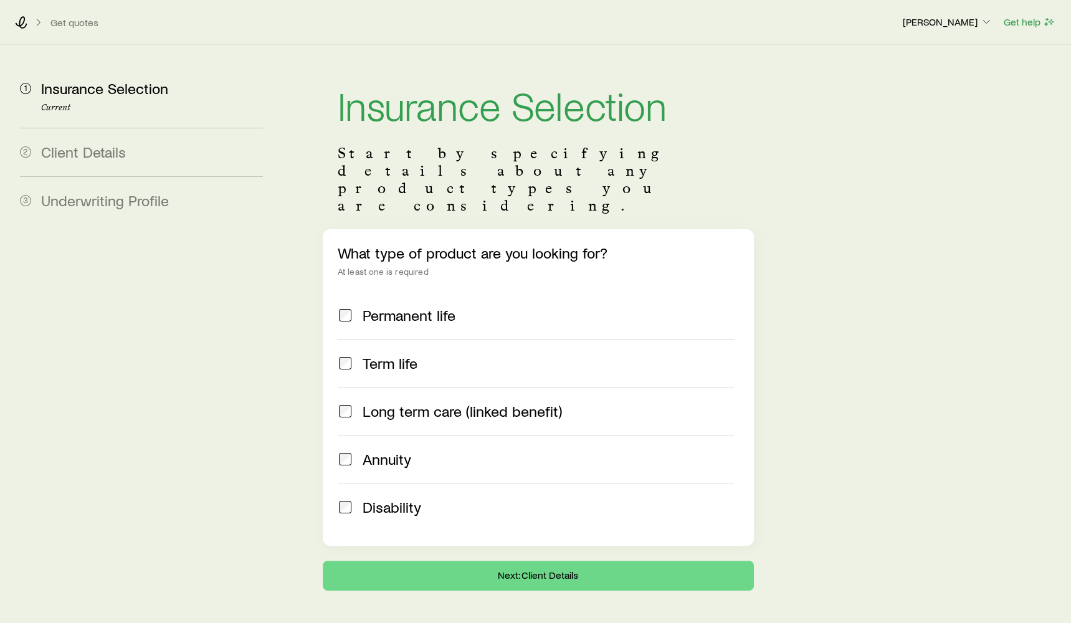
click at [390, 450] on span "Annuity" at bounding box center [387, 458] width 49 height 17
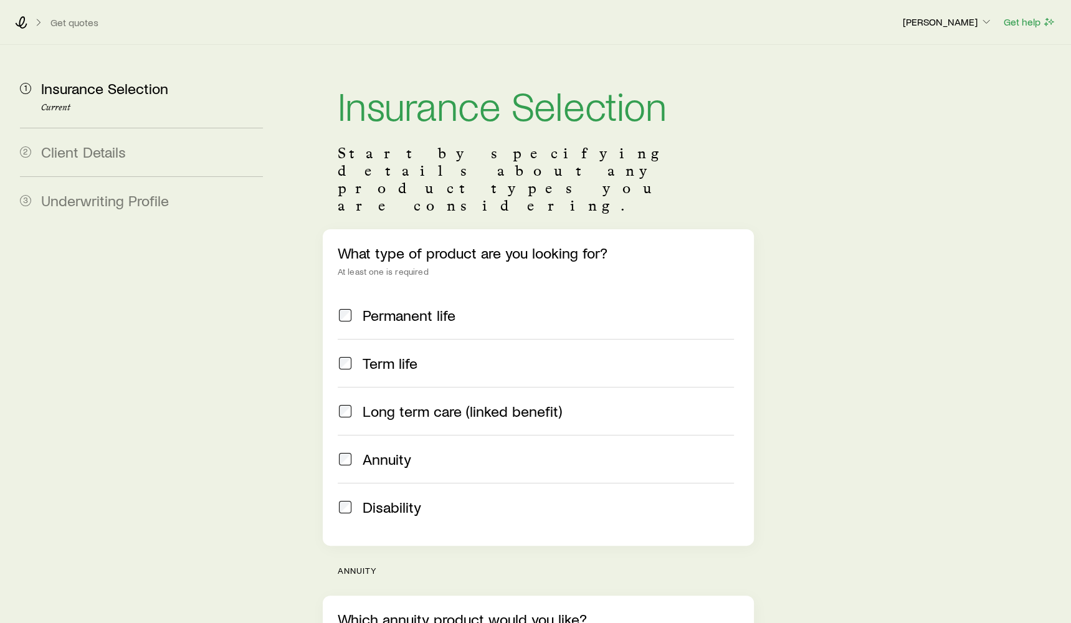
click at [37, 299] on aside "1 Insurance Selection Current 2 Client Details 3 Underwriting Profile" at bounding box center [141, 435] width 263 height 781
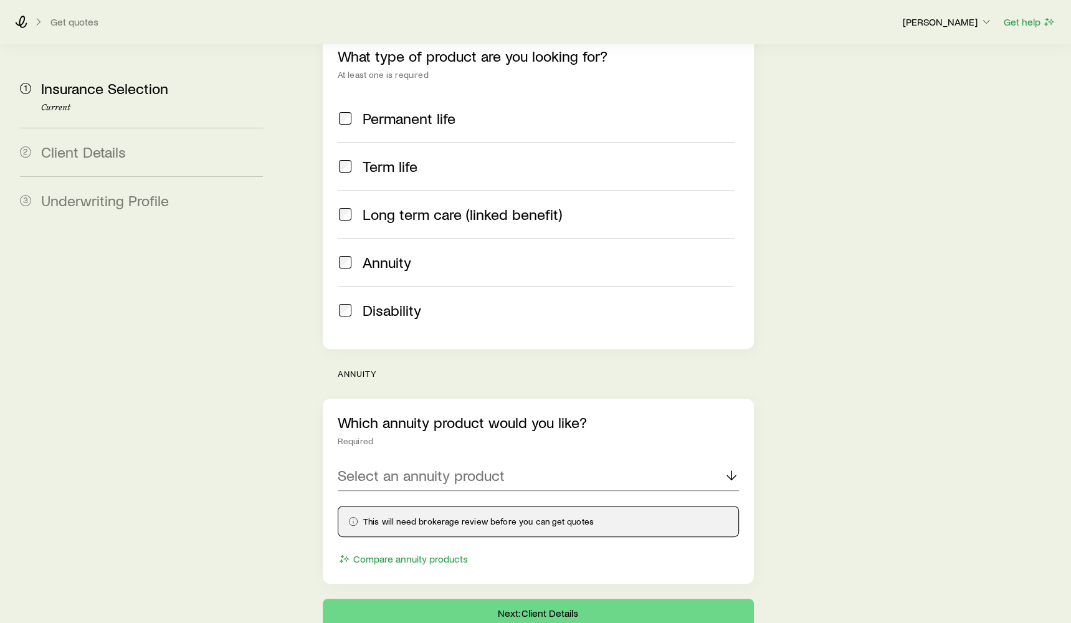
scroll to position [202, 0]
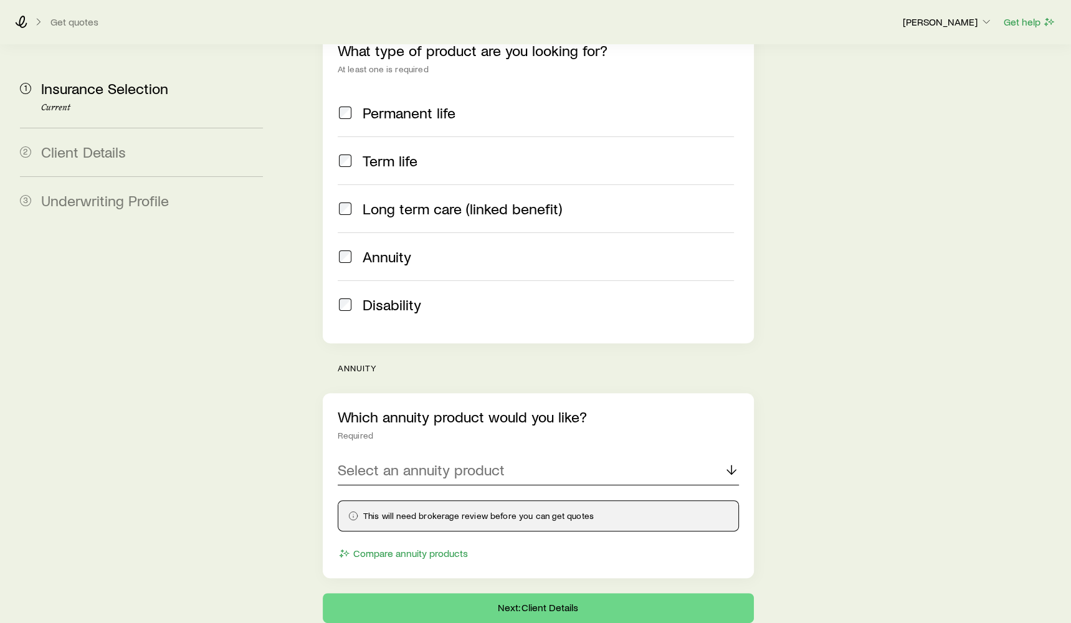
click at [470, 461] on p "Select an annuity product" at bounding box center [421, 469] width 167 height 17
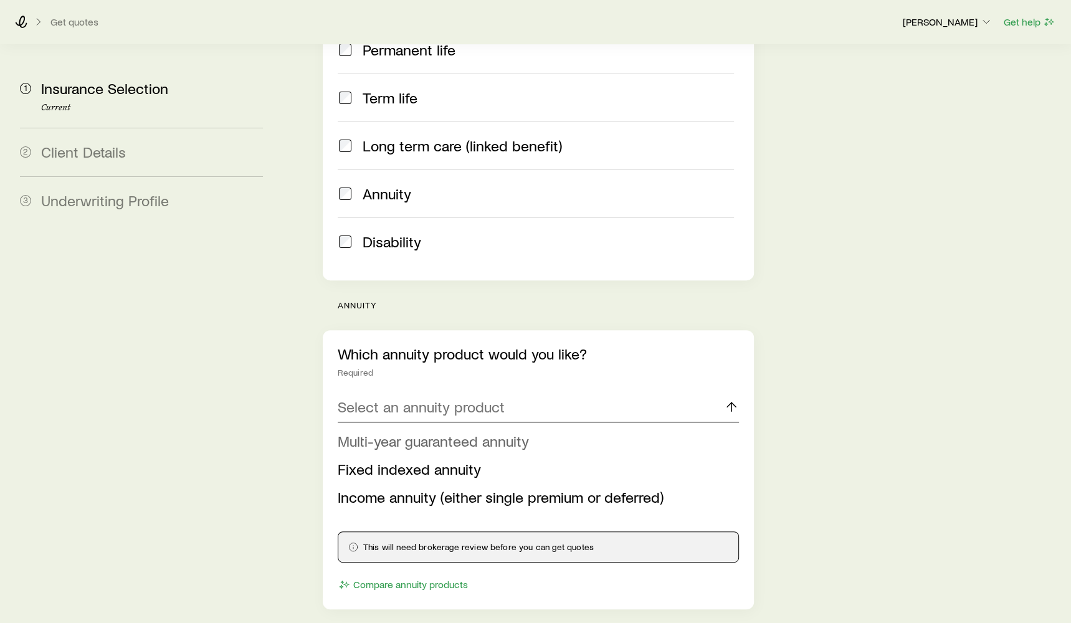
scroll to position [265, 0]
click at [471, 432] on span "Multi-year guaranteed annuity" at bounding box center [433, 441] width 191 height 18
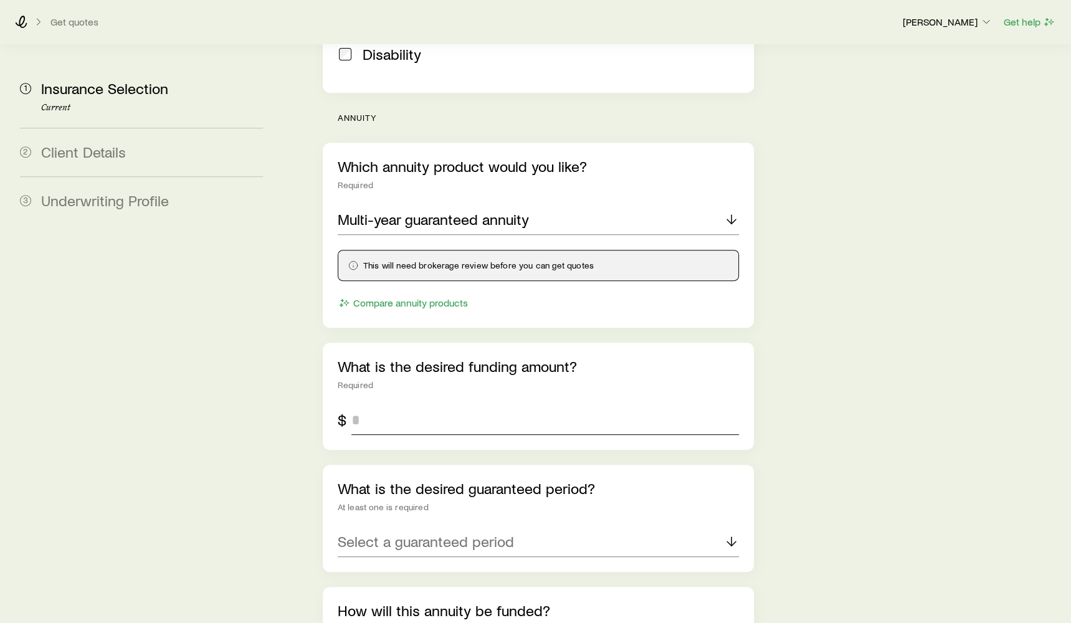
scroll to position [454, 0]
click at [574, 404] on input "tel" at bounding box center [544, 419] width 387 height 30
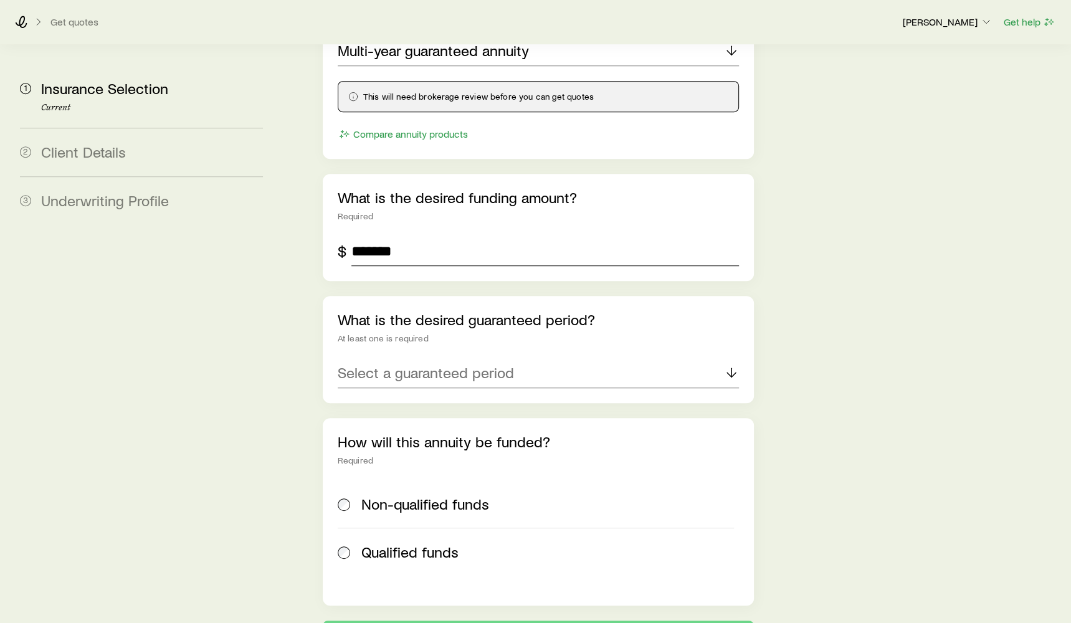
scroll to position [637, 0]
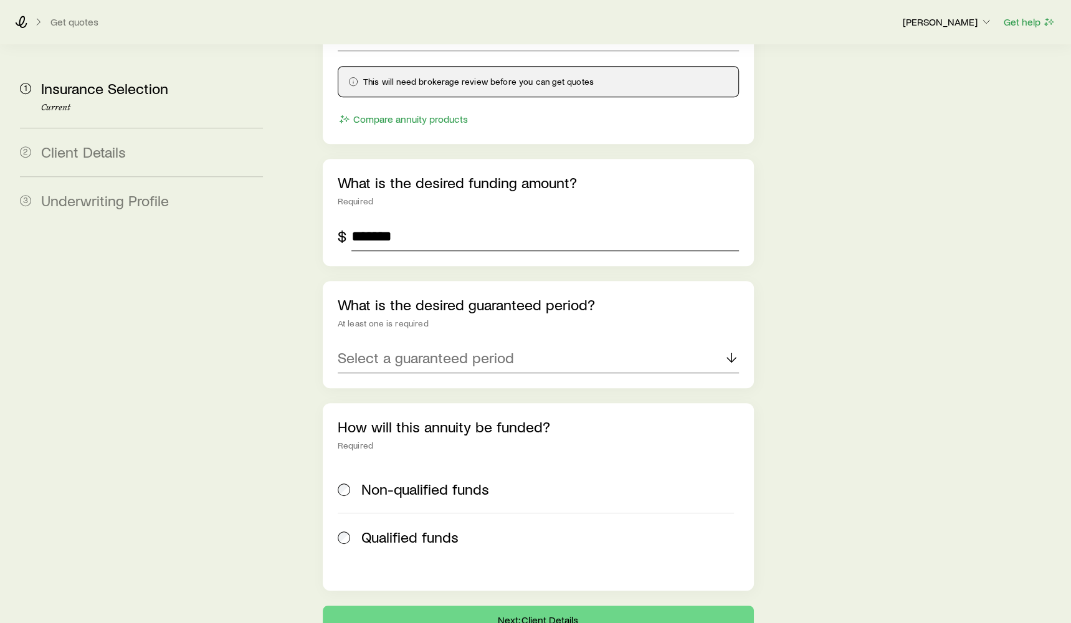
type input "*******"
click at [515, 343] on div "Select a guaranteed period" at bounding box center [538, 358] width 401 height 30
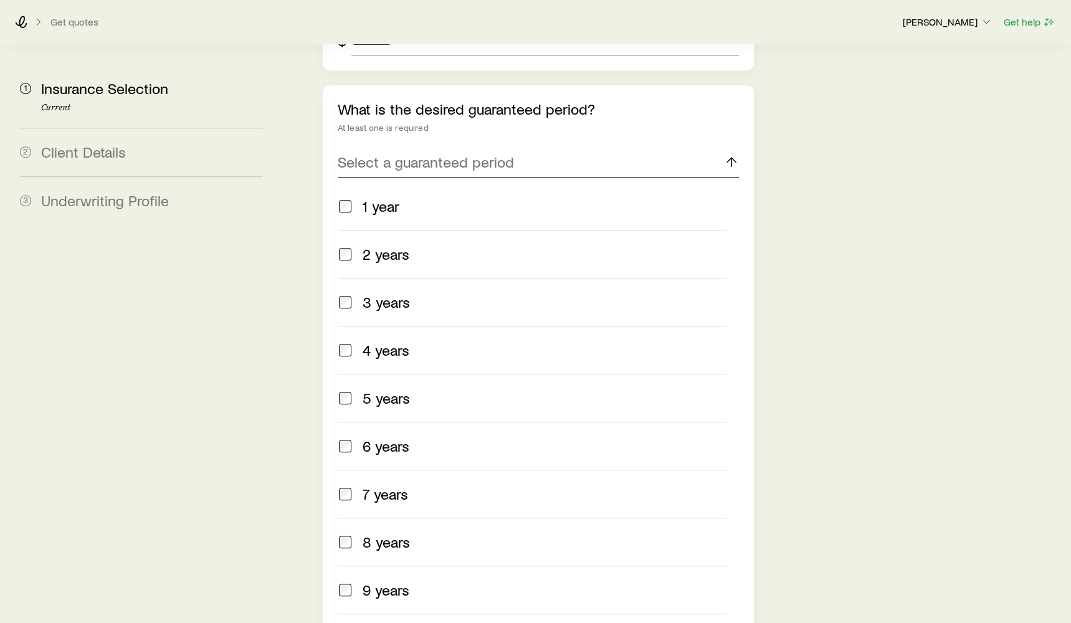
scroll to position [829, 0]
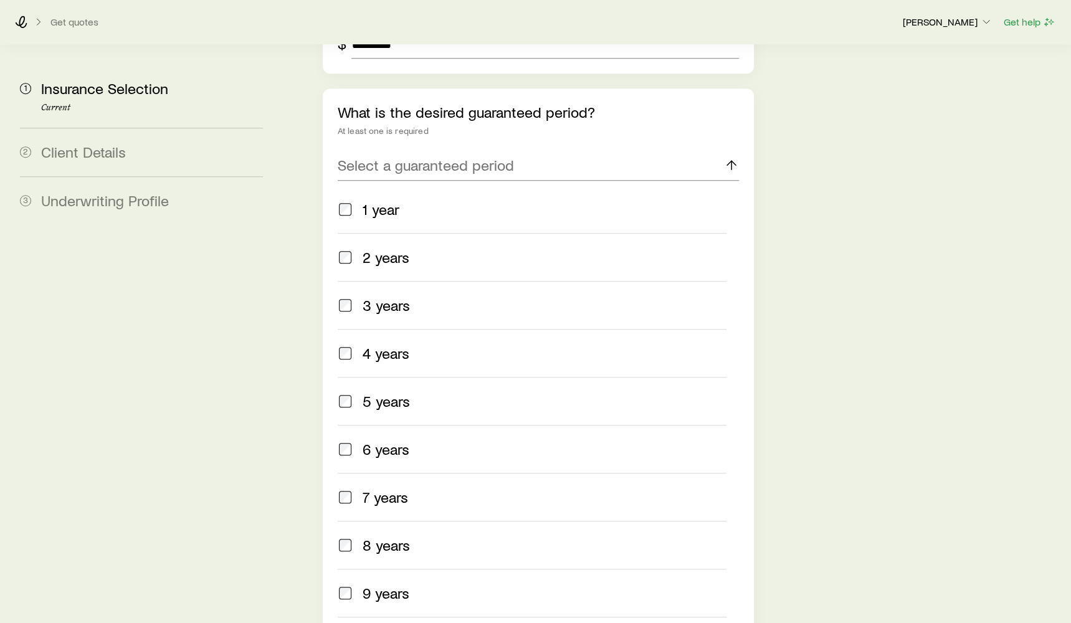
click at [382, 392] on span "5 years" at bounding box center [386, 400] width 47 height 17
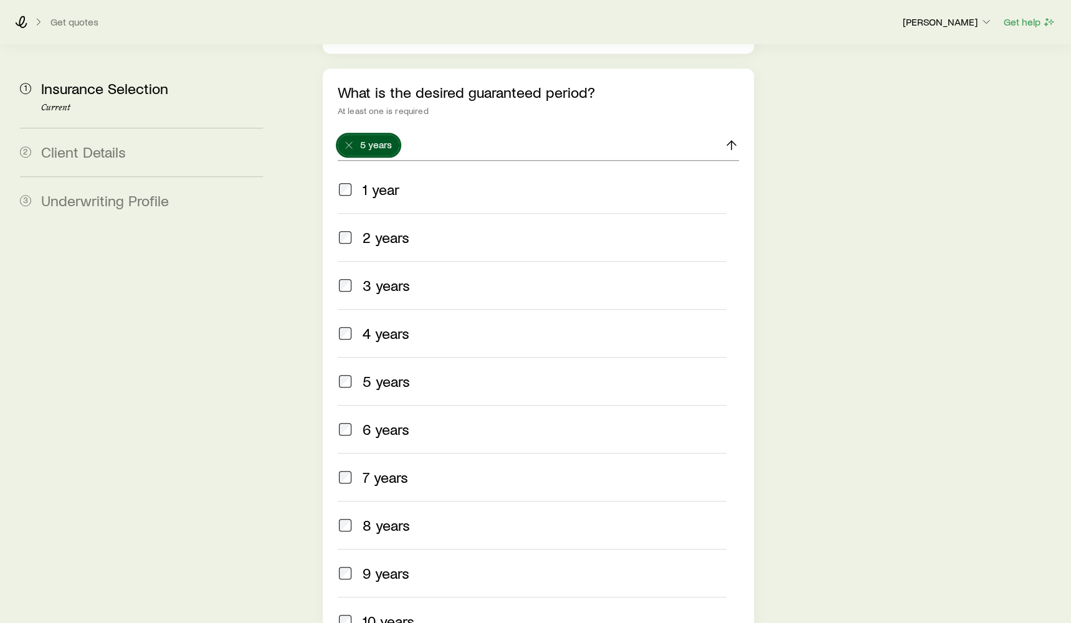
scroll to position [992, 0]
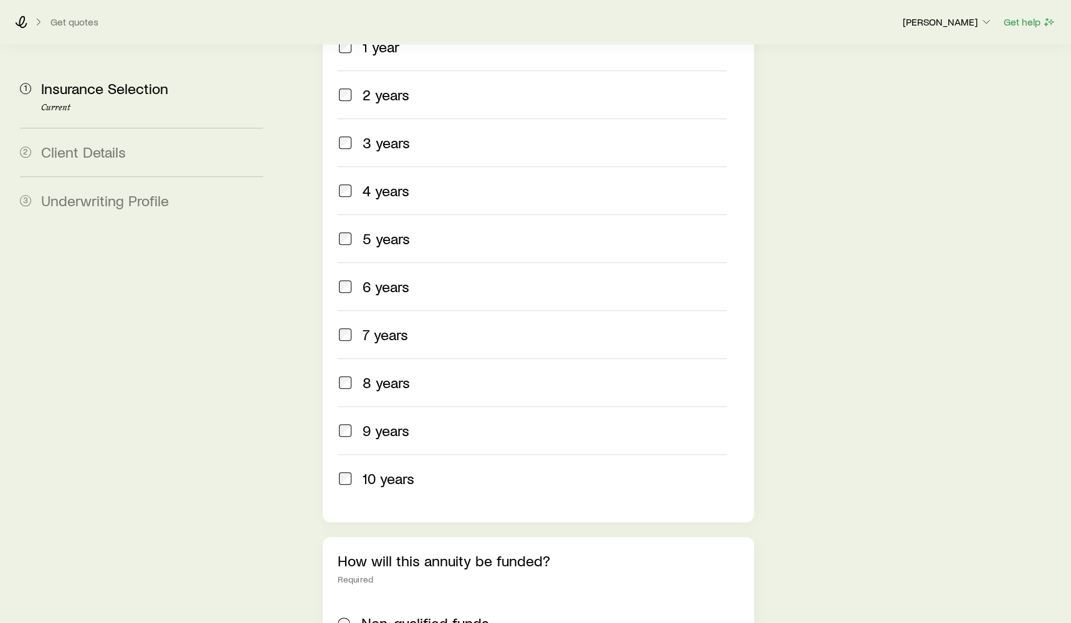
click at [406, 470] on span "10 years" at bounding box center [389, 478] width 52 height 17
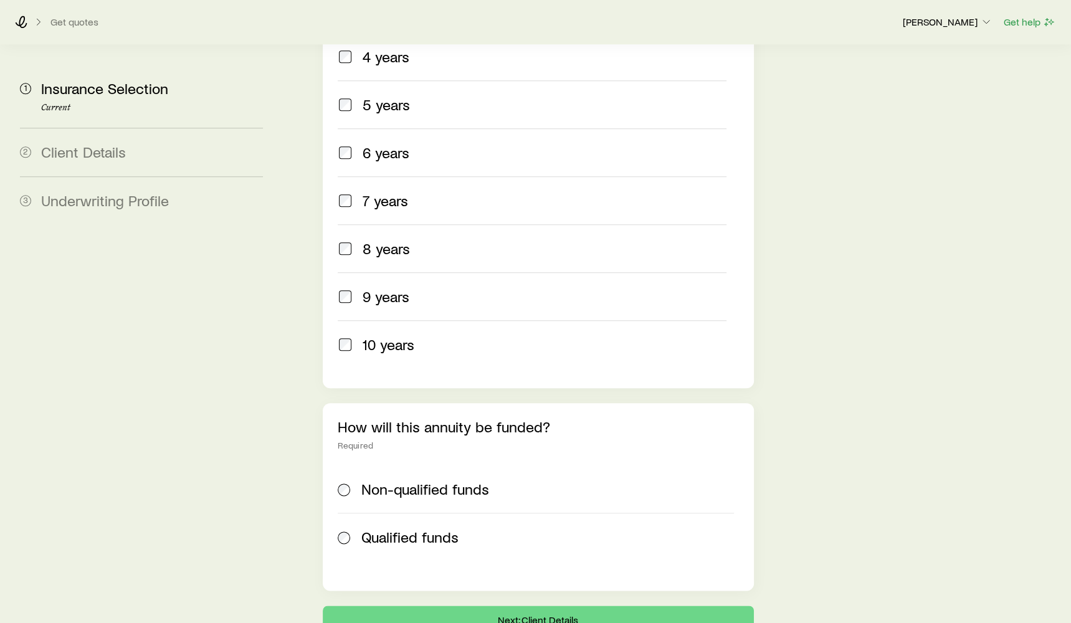
scroll to position [1169, 0]
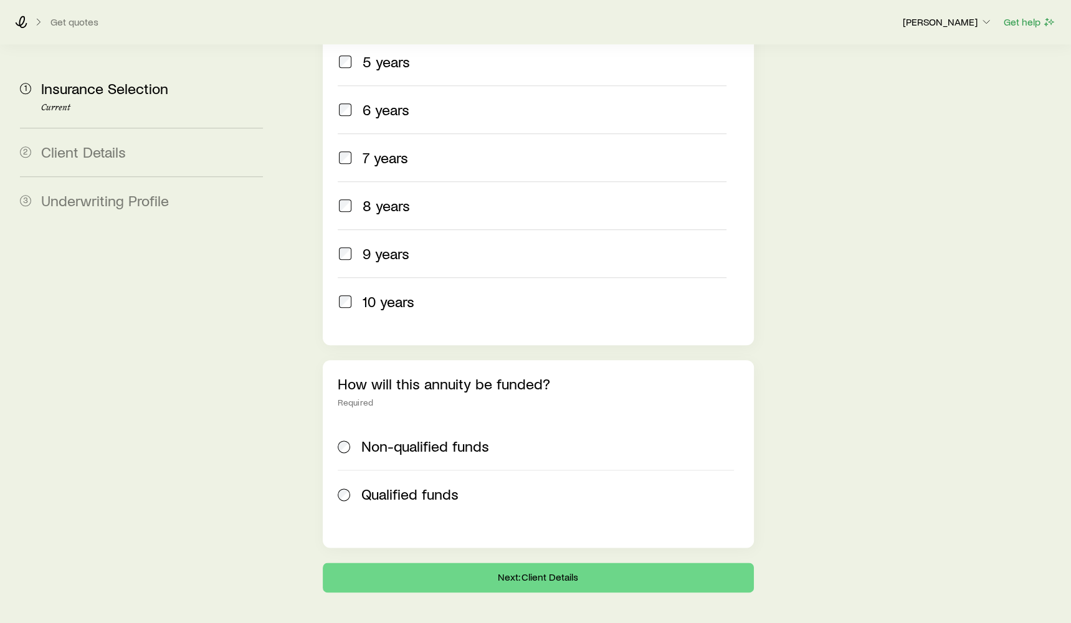
click at [419, 437] on span "Non-qualified funds" at bounding box center [425, 445] width 128 height 17
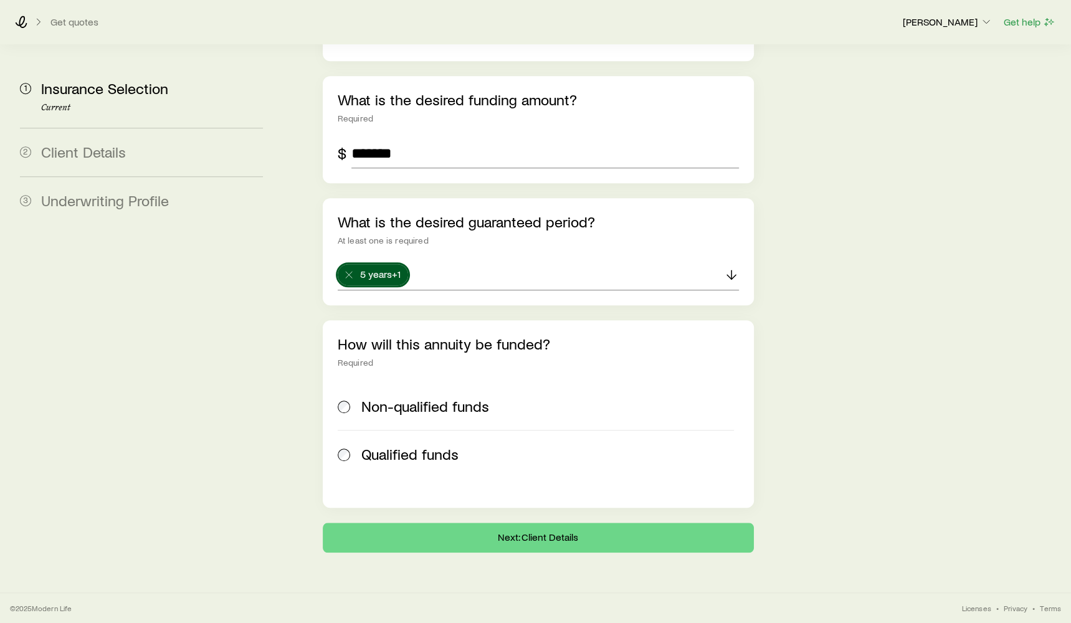
scroll to position [682, 0]
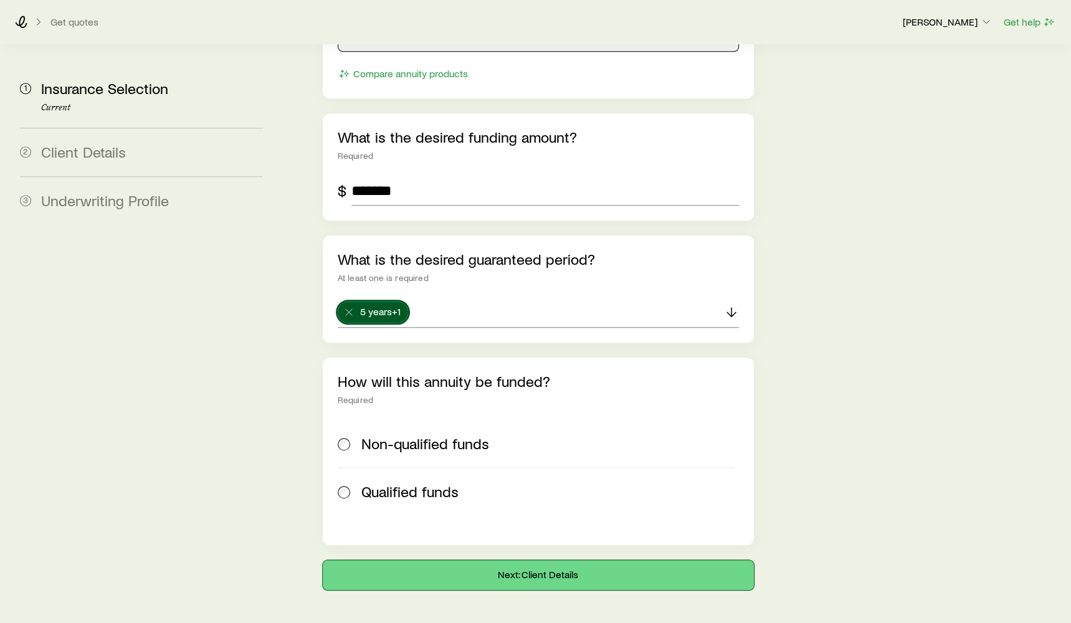
click at [495, 560] on button "Next: Client Details" at bounding box center [538, 575] width 431 height 30
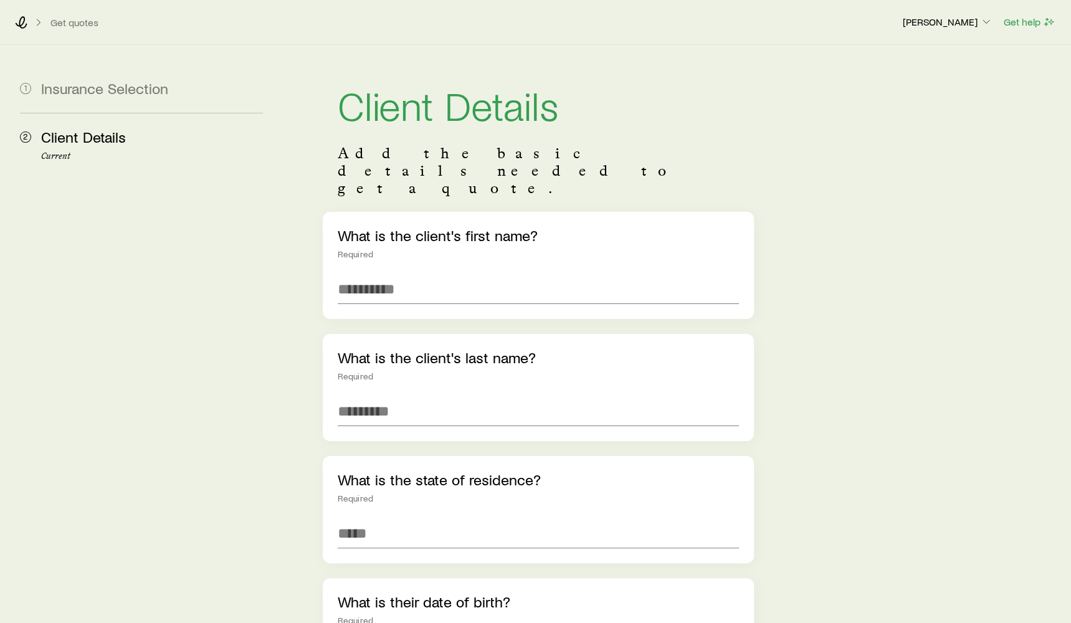
click at [401, 232] on div "What is the client's first name? Required" at bounding box center [538, 265] width 431 height 107
click at [401, 274] on input "text" at bounding box center [538, 289] width 401 height 30
click at [399, 274] on input "text" at bounding box center [538, 289] width 401 height 30
type input "*****"
type input "****"
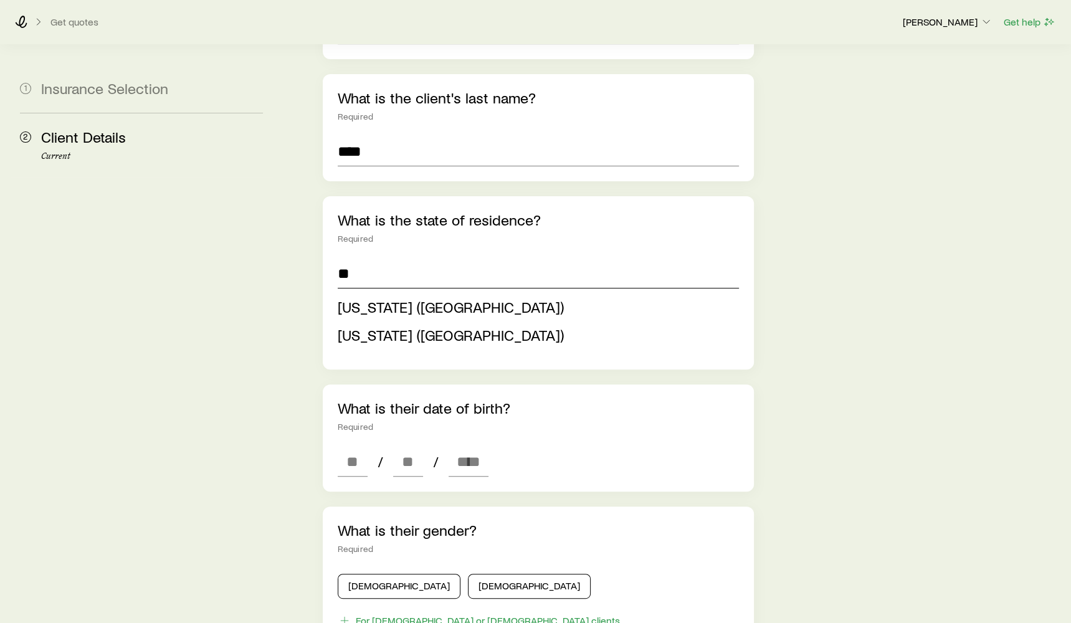
scroll to position [262, 0]
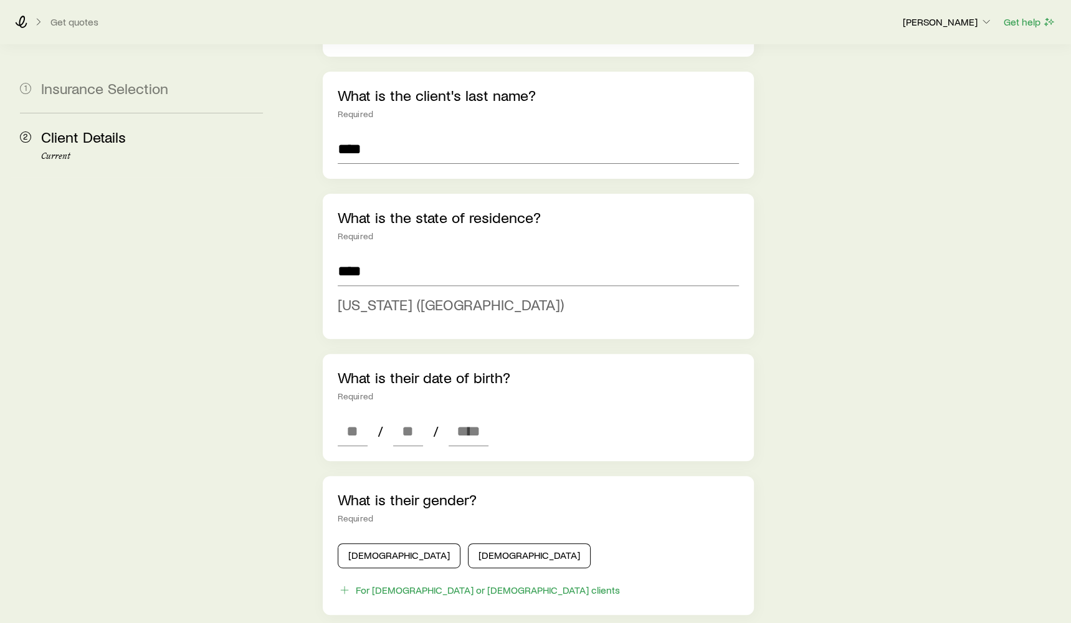
click at [403, 291] on li "[US_STATE] ([GEOGRAPHIC_DATA])" at bounding box center [535, 305] width 394 height 28
type input "**********"
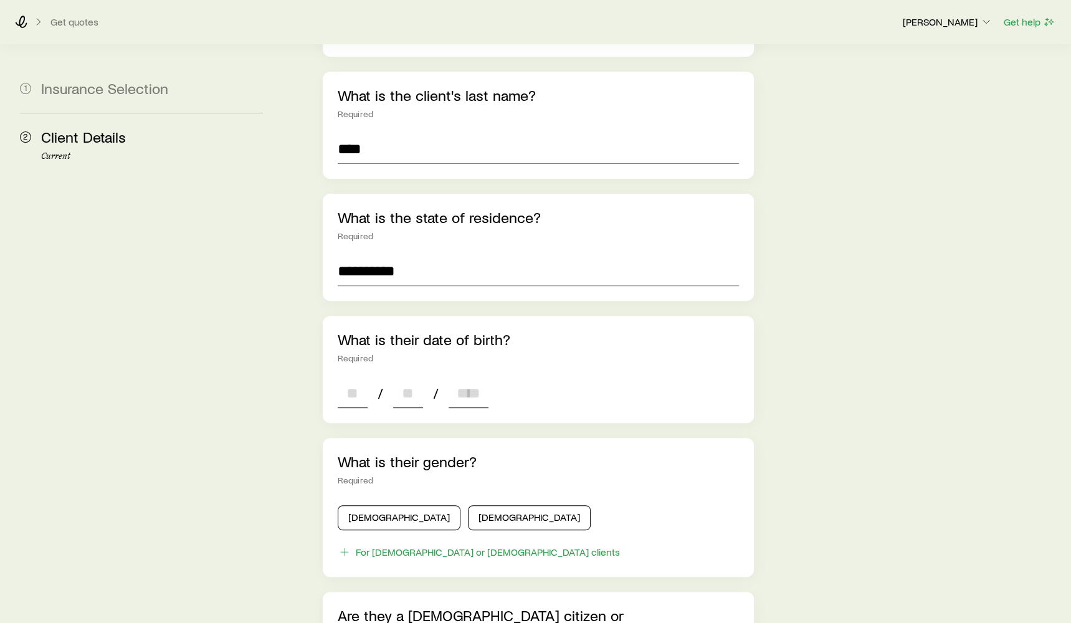
click at [354, 378] on input at bounding box center [353, 393] width 30 height 30
type input "**"
type input "****"
type input "*"
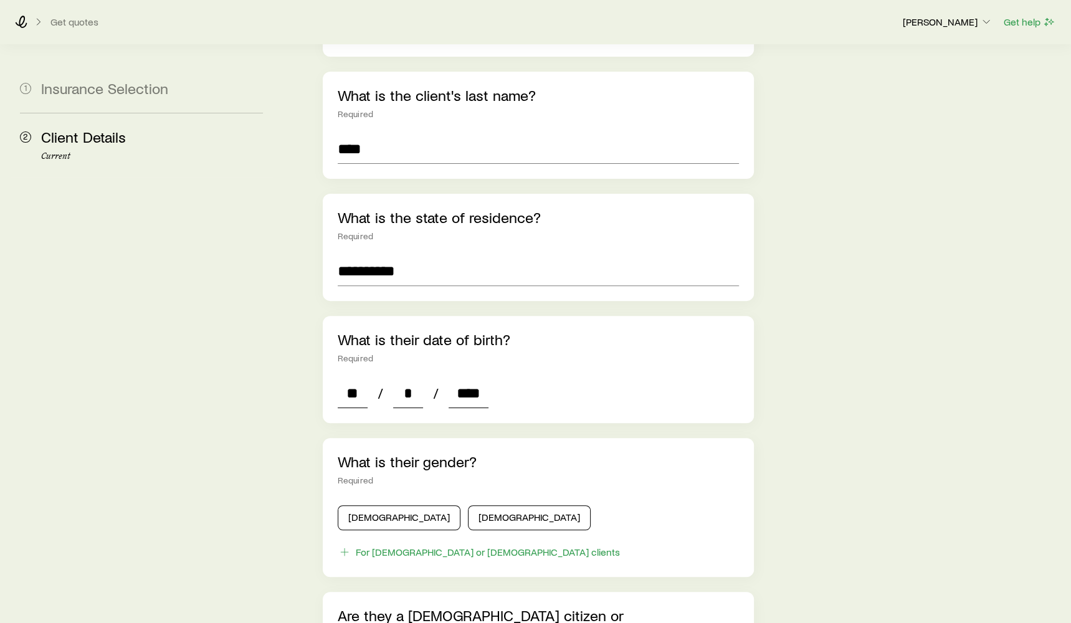
type input "****"
click at [361, 500] on div "[DEMOGRAPHIC_DATA] [DEMOGRAPHIC_DATA]" at bounding box center [538, 515] width 401 height 30
click at [360, 505] on button "[DEMOGRAPHIC_DATA]" at bounding box center [399, 517] width 123 height 25
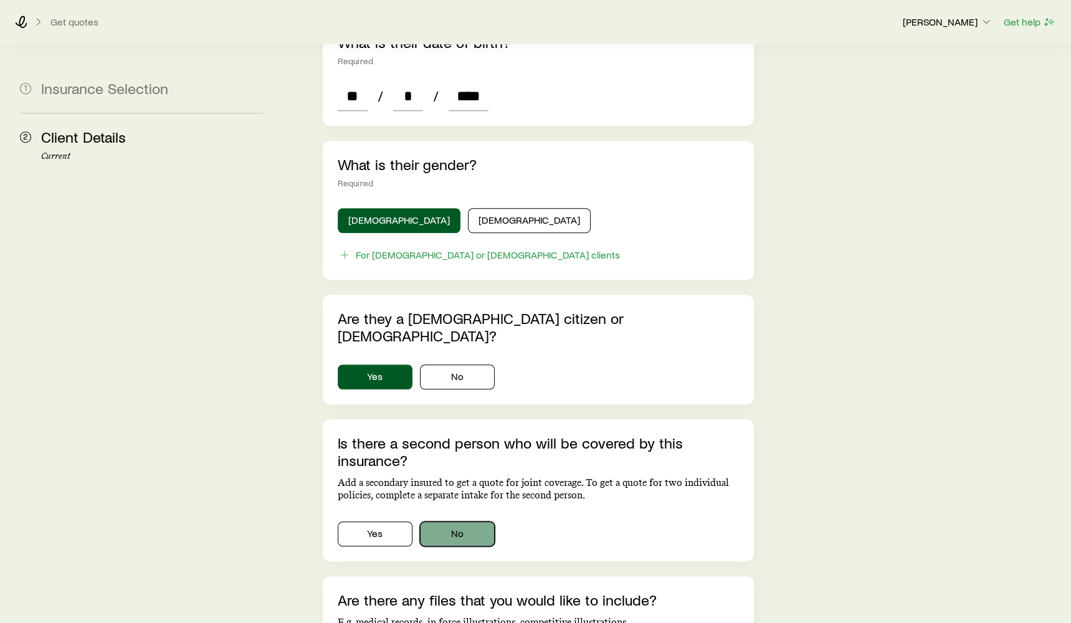
click at [480, 521] on button "No" at bounding box center [457, 533] width 75 height 25
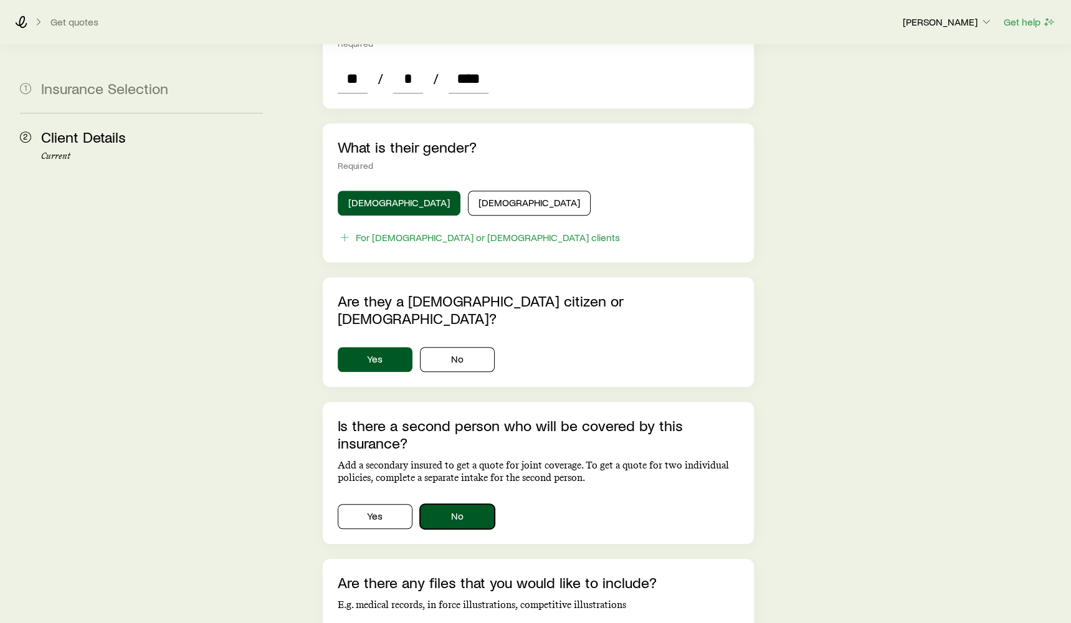
scroll to position [687, 0]
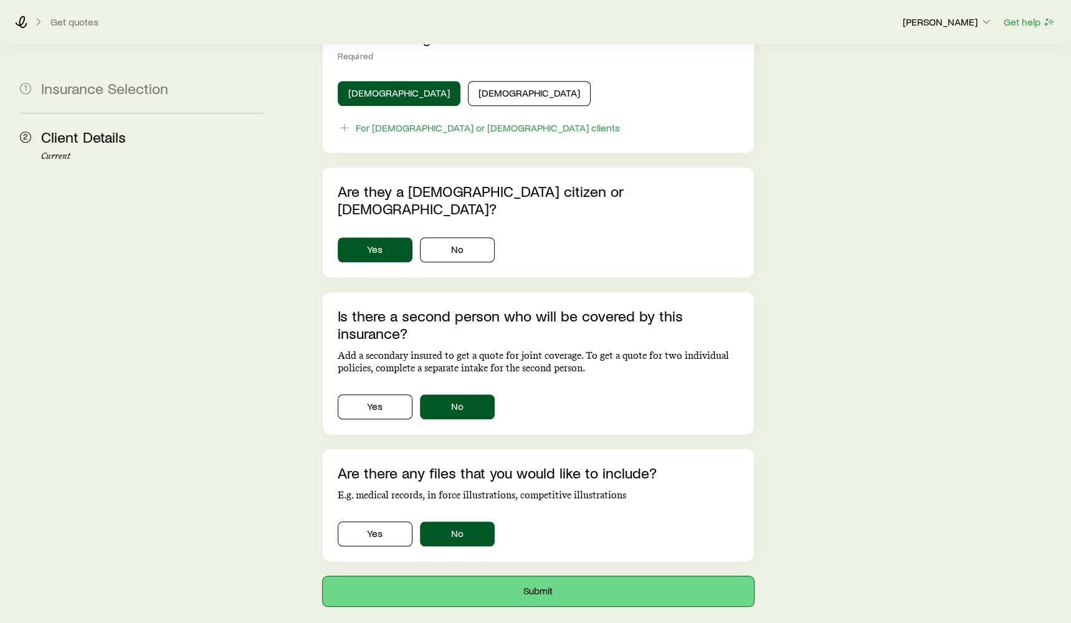
click at [496, 576] on button "Submit" at bounding box center [538, 591] width 431 height 30
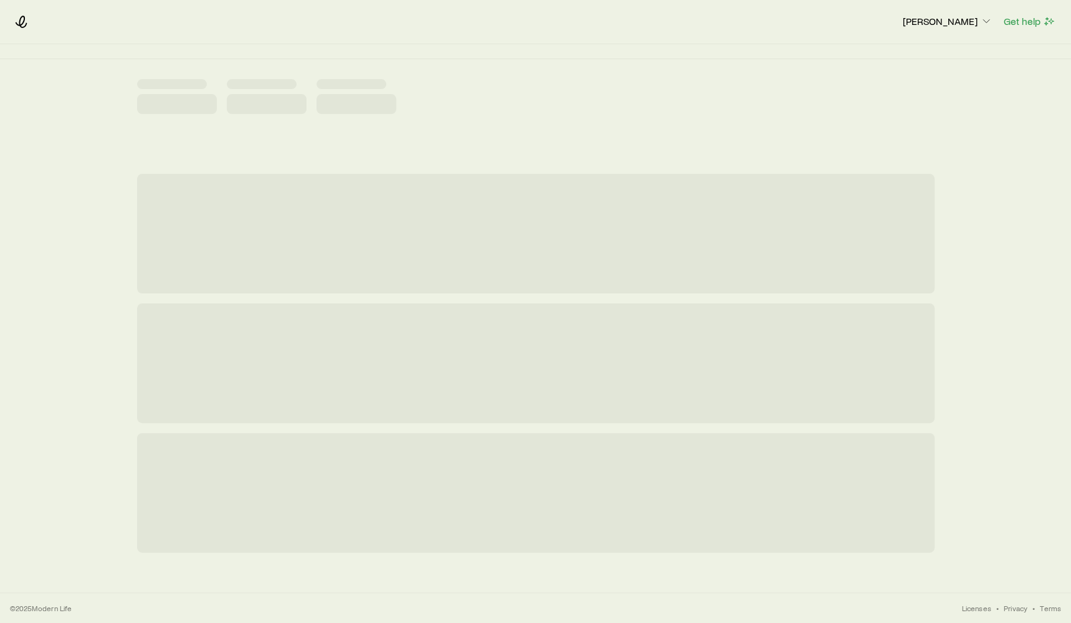
scroll to position [0, 0]
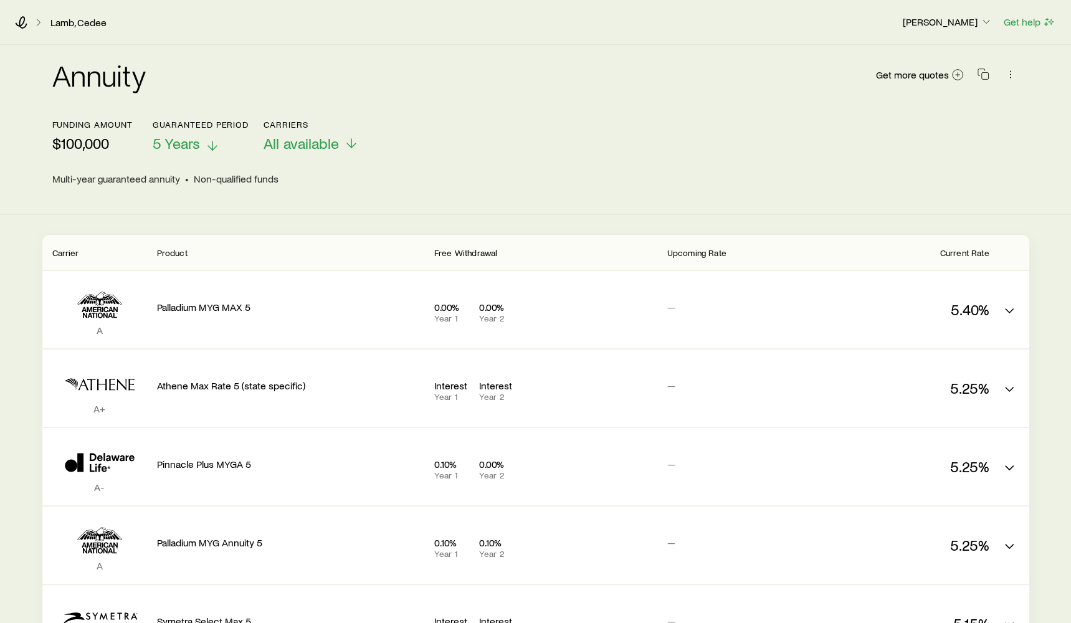
click at [183, 148] on span "5 Years" at bounding box center [176, 143] width 47 height 17
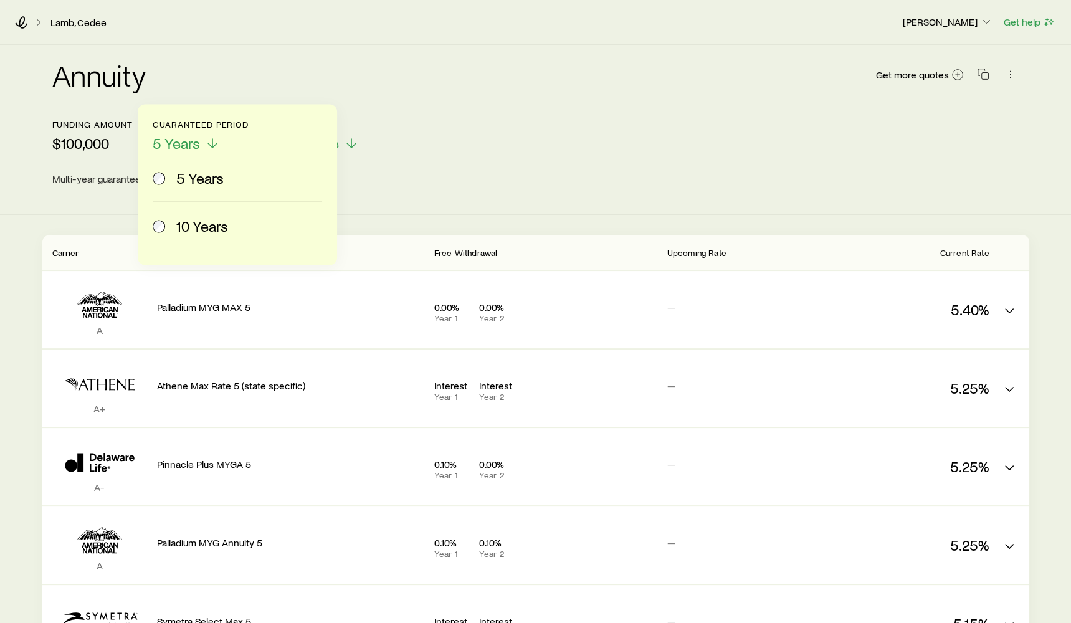
click at [183, 226] on span "10 Years" at bounding box center [202, 225] width 52 height 17
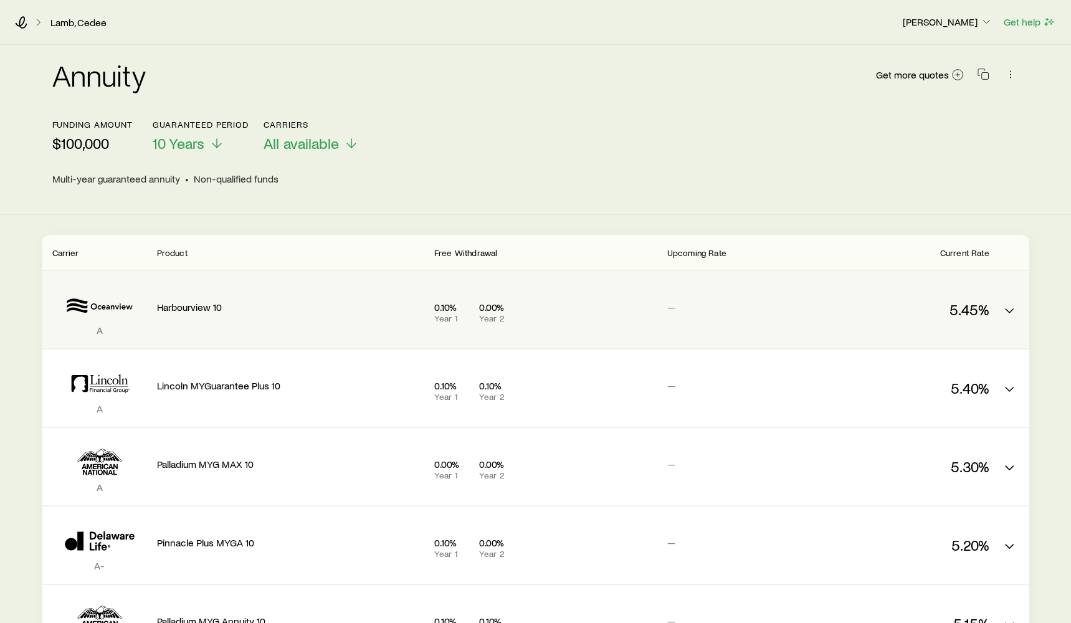
click at [847, 303] on p "5.45%" at bounding box center [899, 309] width 178 height 17
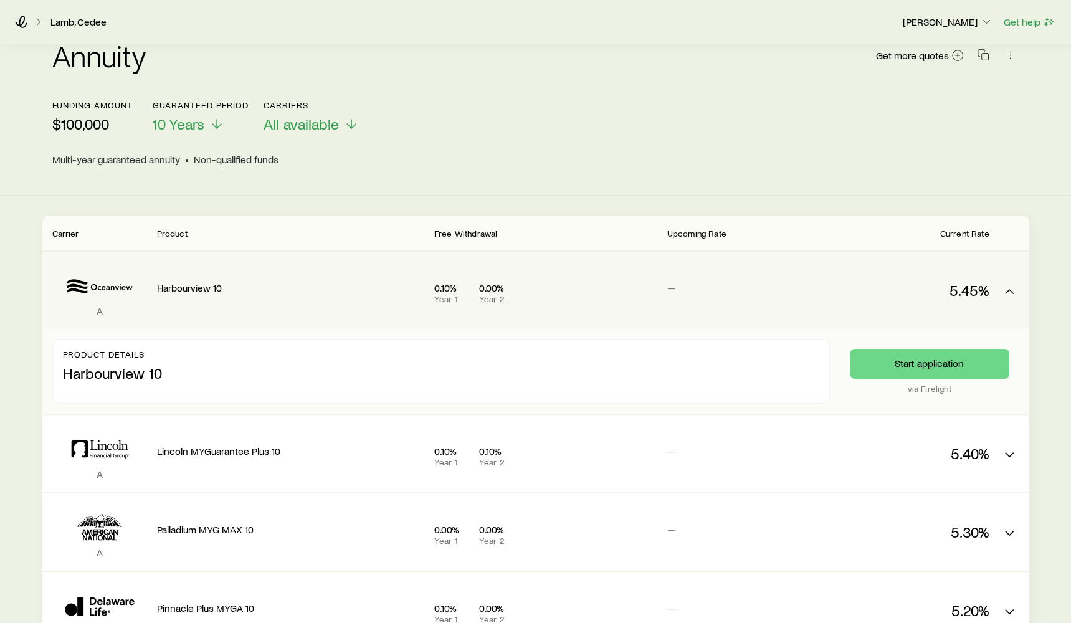
scroll to position [4, 0]
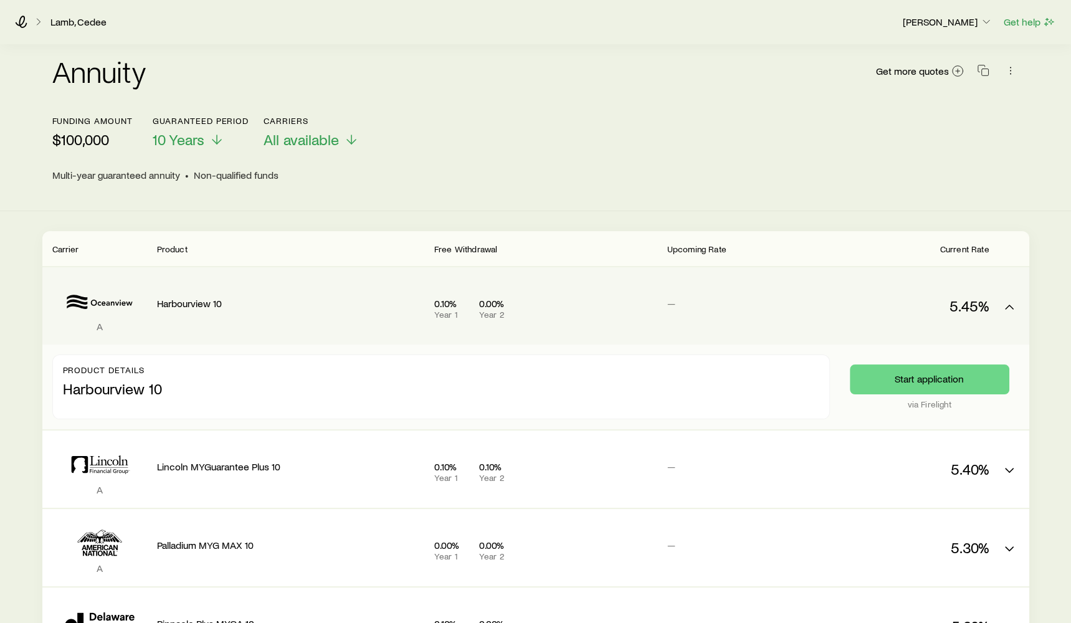
click at [833, 308] on p "5.45%" at bounding box center [899, 305] width 178 height 17
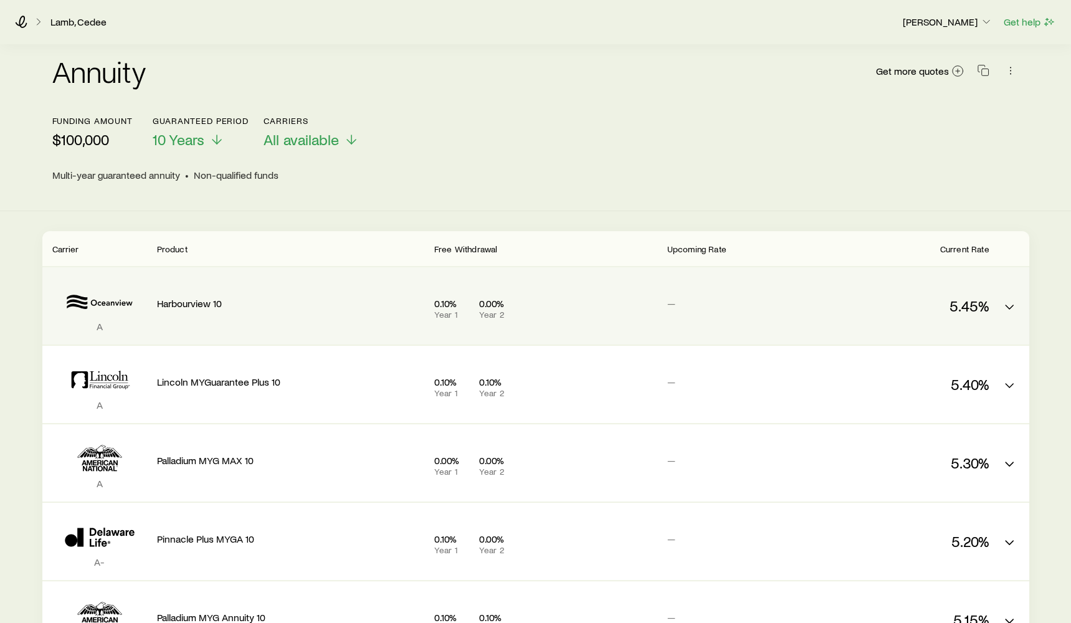
scroll to position [0, 0]
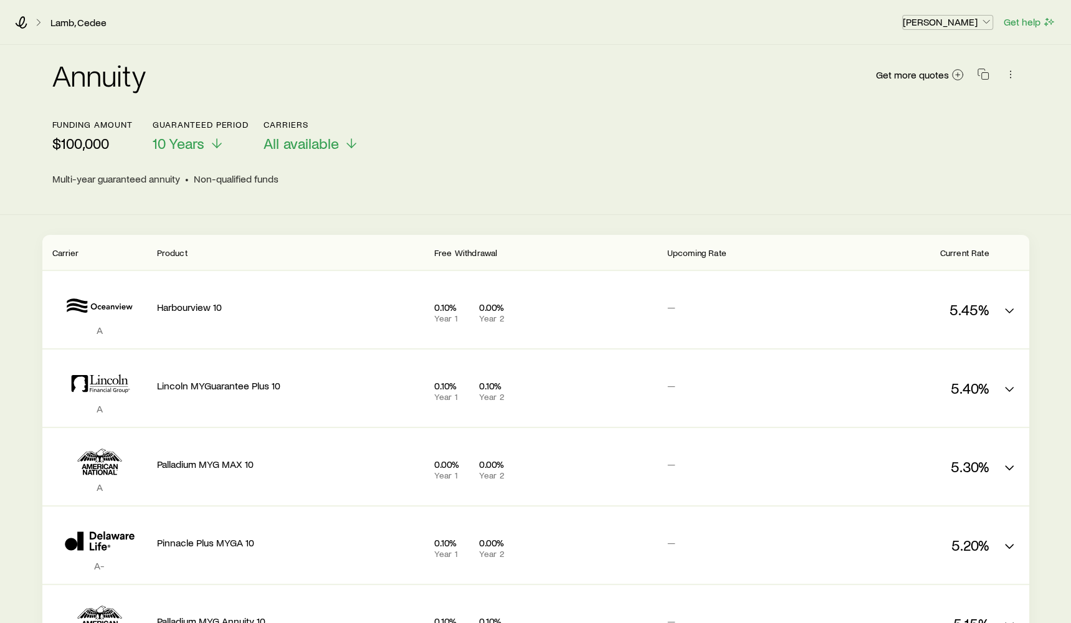
click at [974, 24] on p "[PERSON_NAME]" at bounding box center [948, 22] width 90 height 12
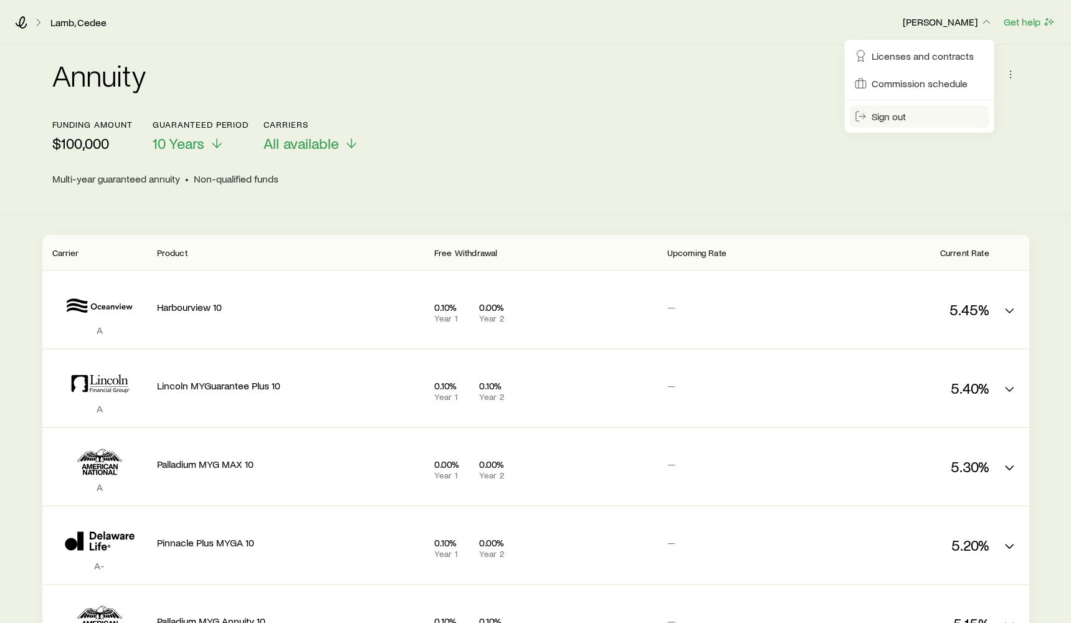
click at [888, 120] on span "Sign out" at bounding box center [889, 116] width 34 height 12
